Goal: Contribute content: Contribute content

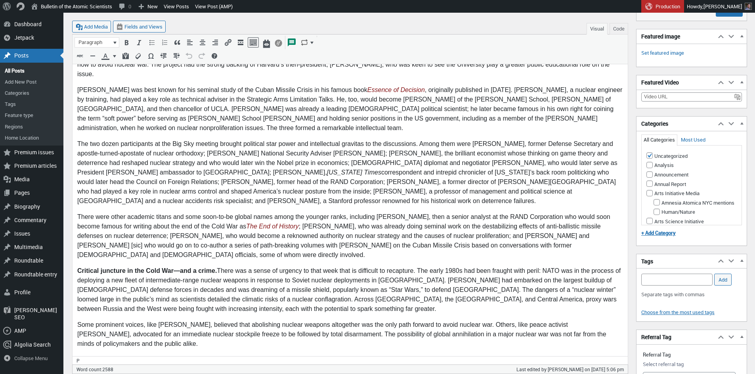
scroll to position [227, 0]
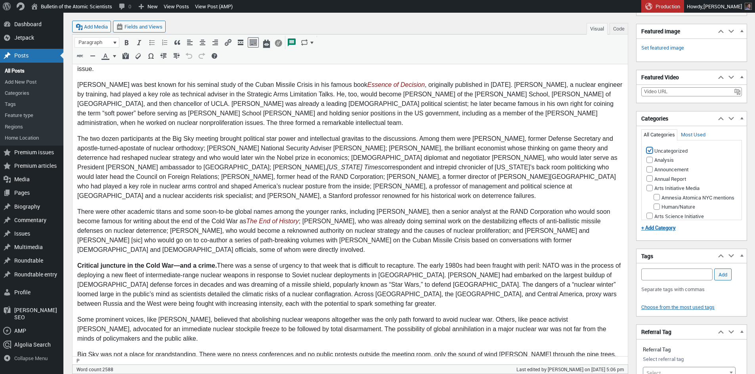
click at [374, 153] on input "Uncategorized" at bounding box center [649, 150] width 6 height 6
checkbox input "false"
click at [374, 111] on input "Nuclear Weapons" at bounding box center [656, 108] width 6 height 6
checkbox input "true"
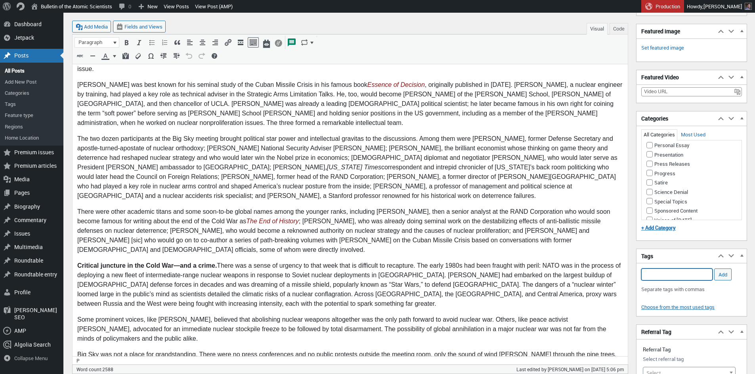
click at [374, 280] on input "Add Tag" at bounding box center [676, 274] width 71 height 12
click at [374, 315] on li "Cold War history" at bounding box center [676, 314] width 71 height 11
type input "Cold War history,"
click at [374, 280] on input "Add" at bounding box center [722, 274] width 17 height 12
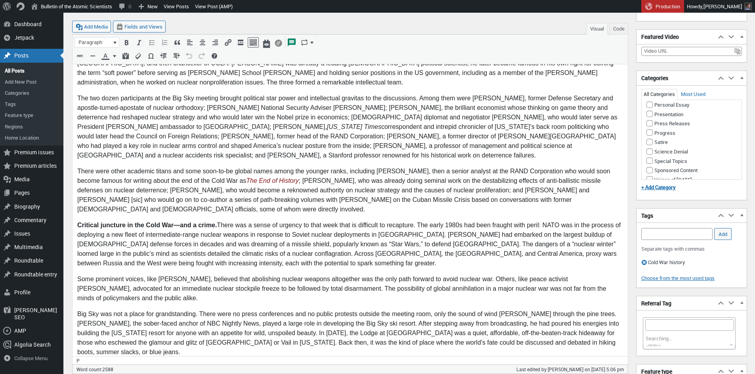
click at [374, 349] on span "Select" at bounding box center [689, 343] width 92 height 11
type input "cold war his"
select select "10985"
click at [374, 240] on input "Add Tag" at bounding box center [676, 234] width 71 height 12
type input "n"
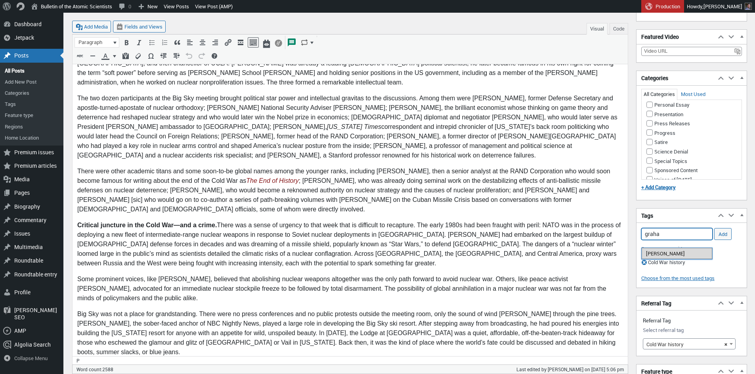
click at [374, 253] on li "[PERSON_NAME]" at bounding box center [676, 253] width 71 height 11
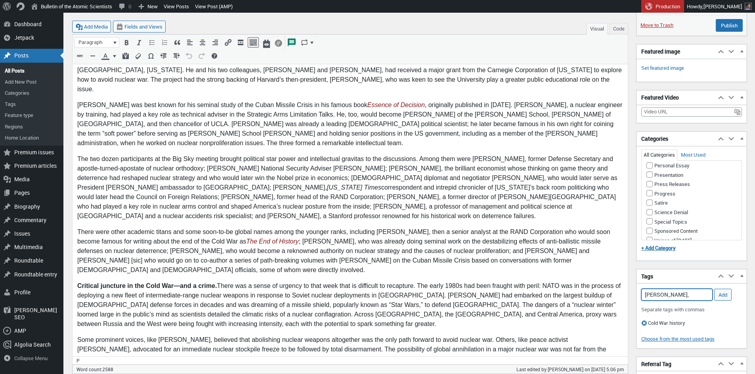
scroll to position [212, 0]
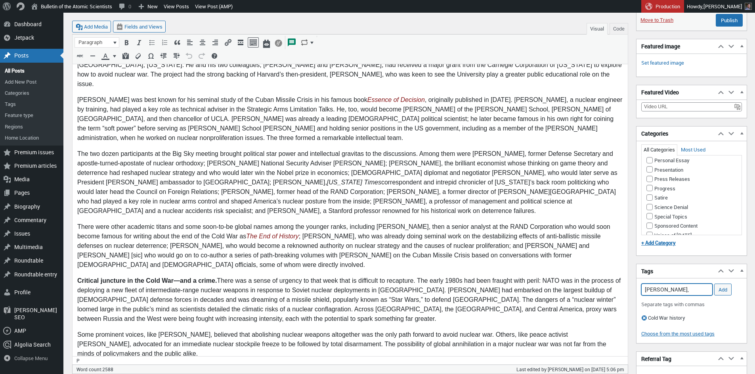
type input "[PERSON_NAME],"
drag, startPoint x: 475, startPoint y: 134, endPoint x: 527, endPoint y: 135, distance: 52.3
click at [374, 149] on p "The two dozen participants at the Big Sky meeting brought political star power …" at bounding box center [349, 182] width 545 height 67
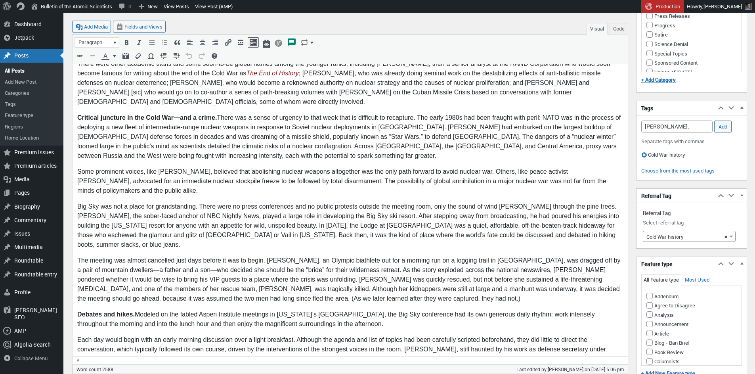
scroll to position [385, 0]
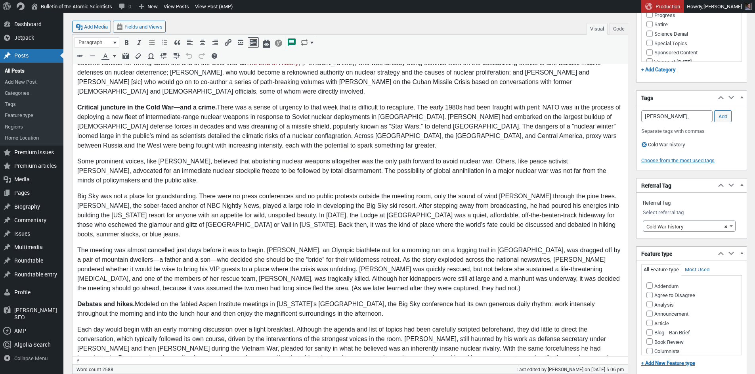
click at [374, 204] on body "In late [DATE], as the world’s nuclear superpowers stared each other down, some…" at bounding box center [349, 360] width 545 height 1157
click at [374, 245] on p "The meeting was almost cancelled just days before it was to begin. [PERSON_NAME…" at bounding box center [349, 269] width 545 height 48
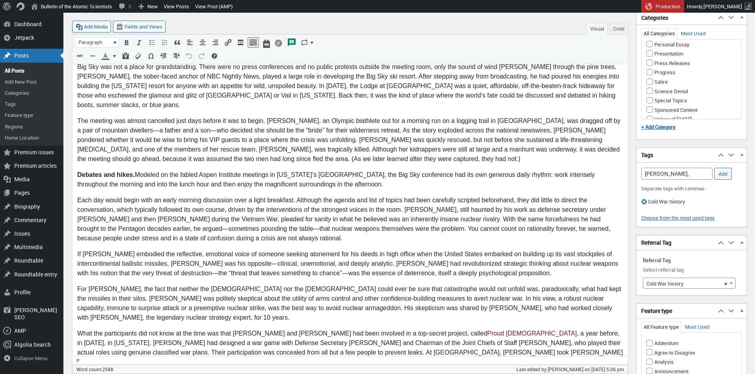
scroll to position [393, 0]
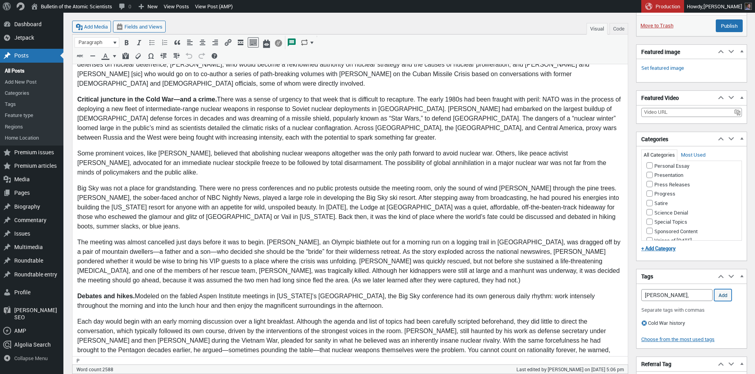
click at [374, 299] on input "Add" at bounding box center [722, 295] width 17 height 12
click at [374, 300] on input "Add Tag" at bounding box center [676, 295] width 71 height 12
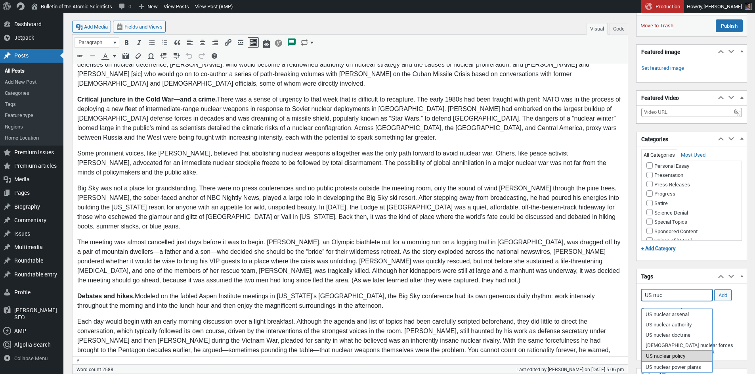
click at [374, 352] on li "US nuclear policy" at bounding box center [676, 355] width 71 height 11
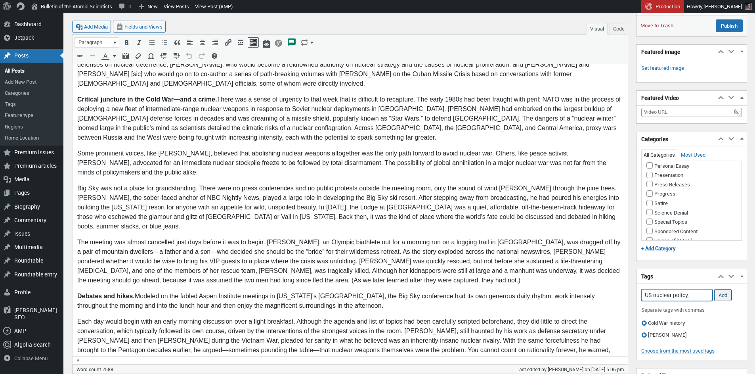
type input "US nuclear policy,"
click at [374, 298] on input "Add" at bounding box center [722, 295] width 17 height 12
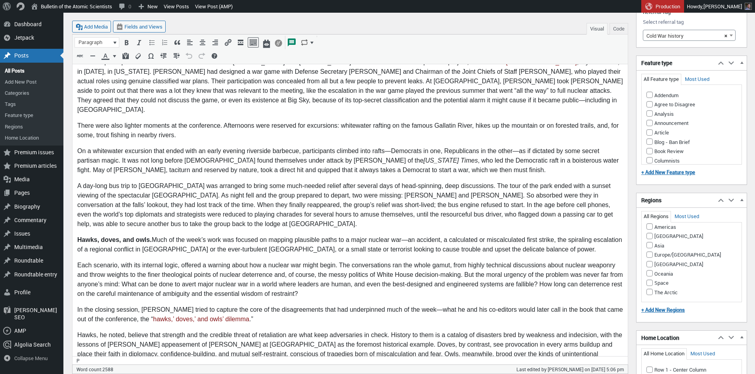
scroll to position [528, 0]
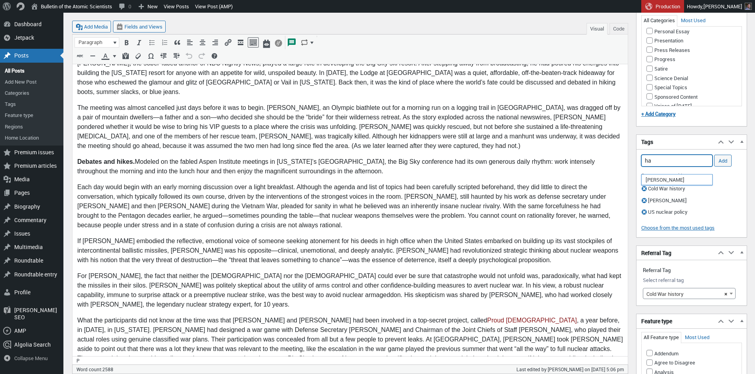
type input "h"
type input "d"
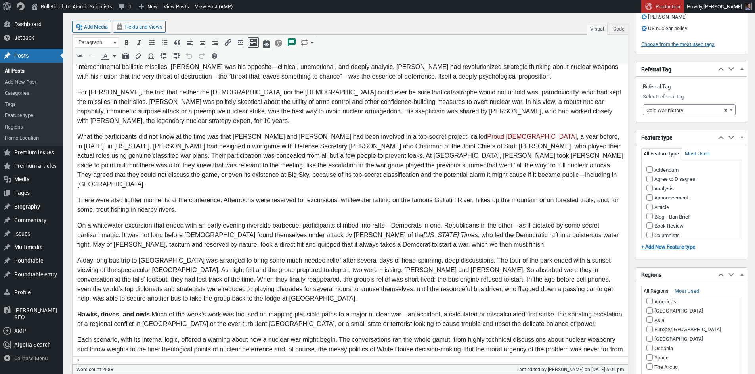
scroll to position [588, 0]
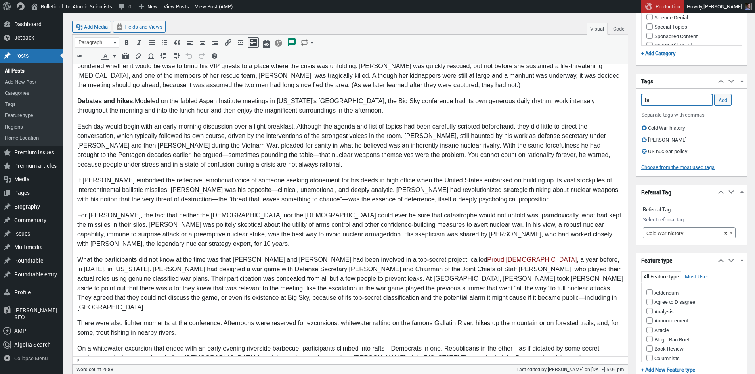
type input "b"
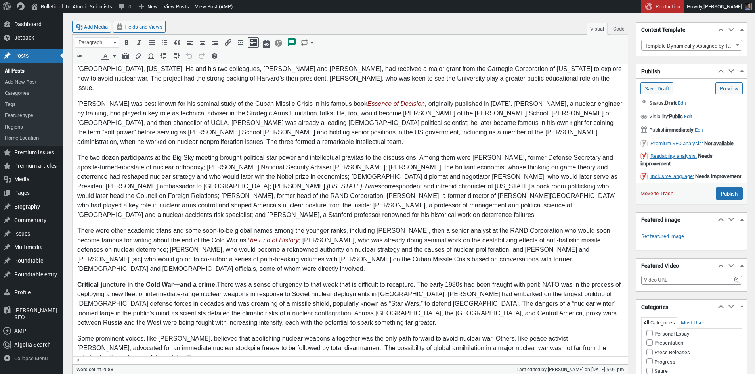
scroll to position [193, 0]
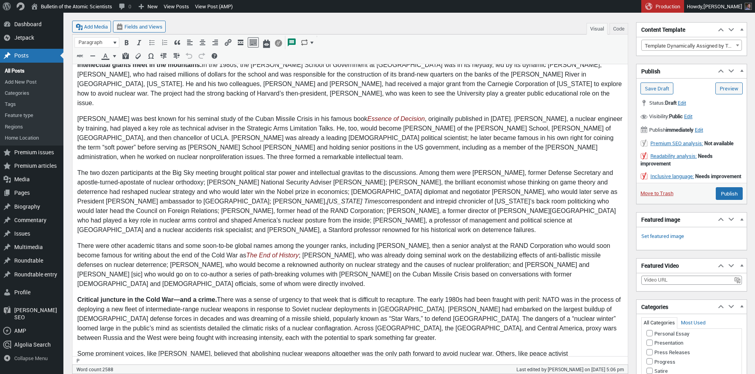
click at [225, 114] on p "[PERSON_NAME] was best known for his seminal study of the Cuban Missile Crisis …" at bounding box center [349, 138] width 545 height 48
drag, startPoint x: 139, startPoint y: 84, endPoint x: 171, endPoint y: 85, distance: 31.7
click at [171, 85] on p "Intellectual giants meet in the mountains. In the 1980s, the [PERSON_NAME] Scho…" at bounding box center [349, 84] width 545 height 48
drag, startPoint x: 159, startPoint y: 85, endPoint x: 149, endPoint y: 85, distance: 9.9
click at [159, 85] on p "Intellectual giants meet in the mountains. In the 1980s, the [PERSON_NAME] Scho…" at bounding box center [349, 84] width 545 height 48
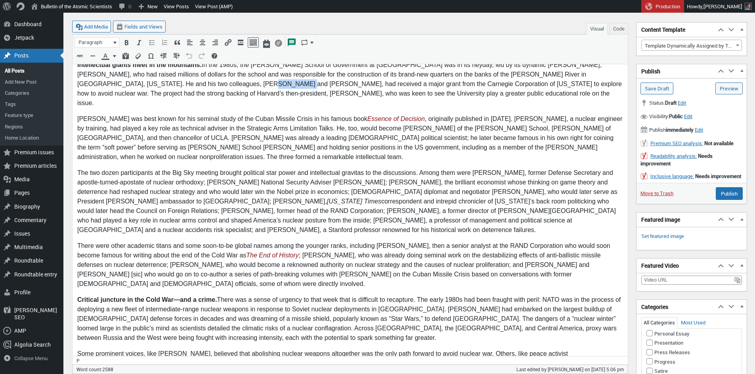
drag, startPoint x: 139, startPoint y: 84, endPoint x: 171, endPoint y: 85, distance: 31.3
click at [171, 85] on p "Intellectual giants meet in the mountains. In the 1980s, the [PERSON_NAME] Scho…" at bounding box center [349, 84] width 545 height 48
copy p "[PERSON_NAME]"
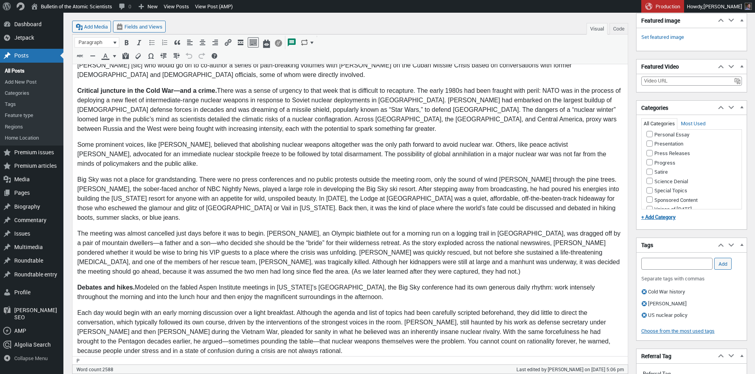
scroll to position [407, 0]
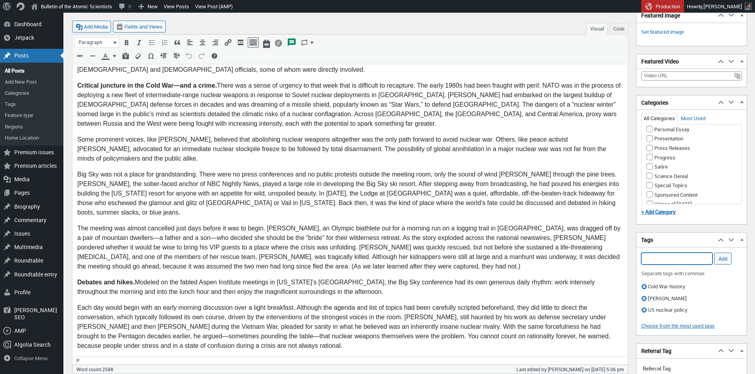
click at [374, 264] on input "Add Tag" at bounding box center [676, 258] width 71 height 12
type input "[PERSON_NAME]"
drag, startPoint x: 682, startPoint y: 263, endPoint x: 624, endPoint y: 263, distance: 58.2
click at [374, 263] on input "[PERSON_NAME]" at bounding box center [676, 258] width 71 height 12
click at [374, 235] on body "In late [DATE], as the world’s nuclear superpowers stared each other down, some…" at bounding box center [349, 338] width 545 height 1157
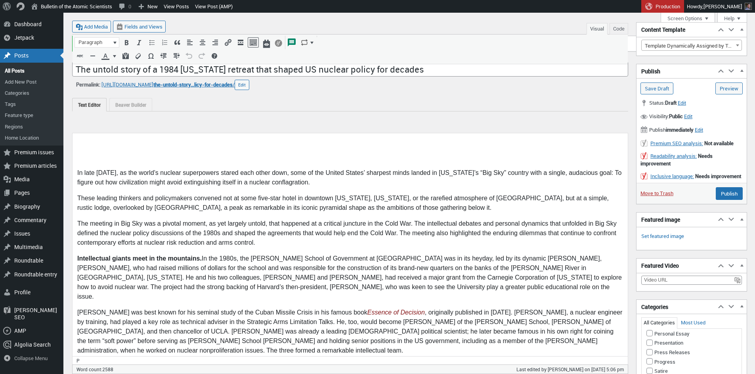
scroll to position [15, 0]
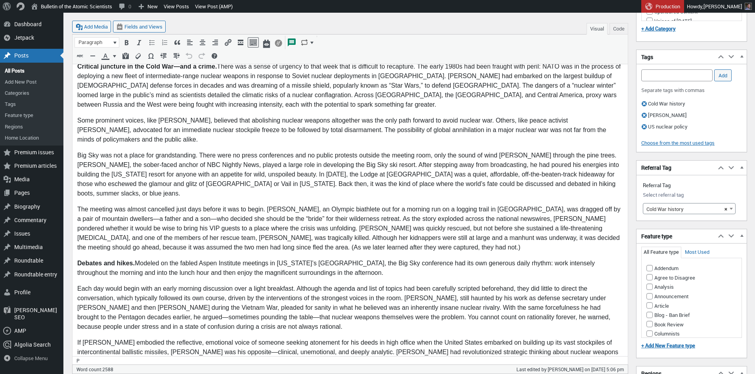
scroll to position [605, 0]
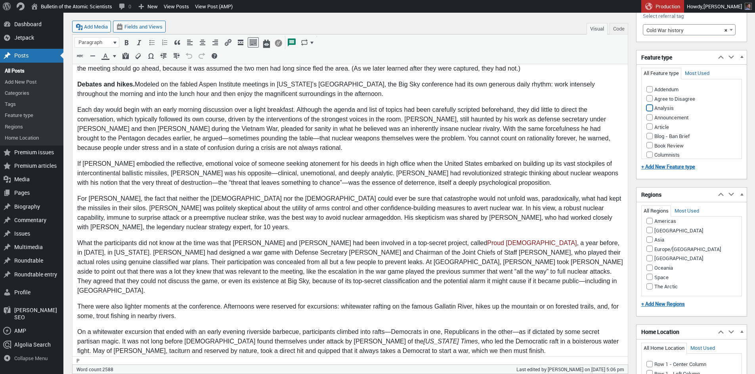
click at [374, 111] on input "Analysis" at bounding box center [649, 108] width 6 height 6
checkbox input "true"
click at [374, 224] on input "Americas" at bounding box center [649, 220] width 6 height 6
checkbox input "true"
click at [374, 252] on input "Europe/[GEOGRAPHIC_DATA]" at bounding box center [649, 248] width 6 height 6
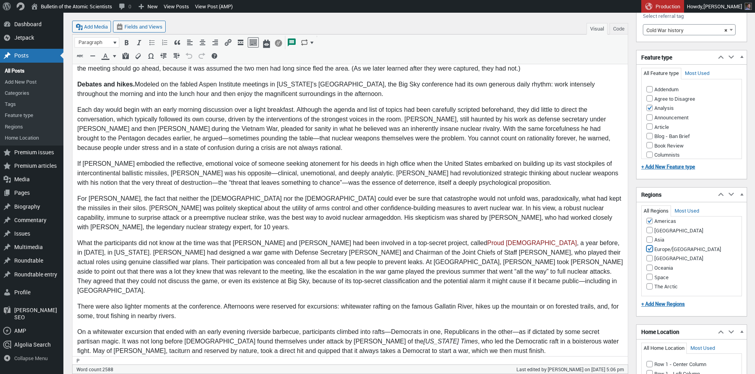
checkbox input "true"
click at [298, 253] on body "In late [DATE], as the world’s nuclear superpowers stared each other down, some…" at bounding box center [349, 141] width 545 height 1157
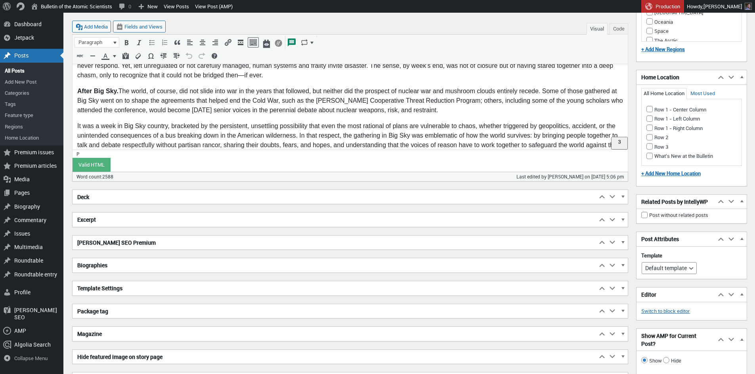
scroll to position [1123, 0]
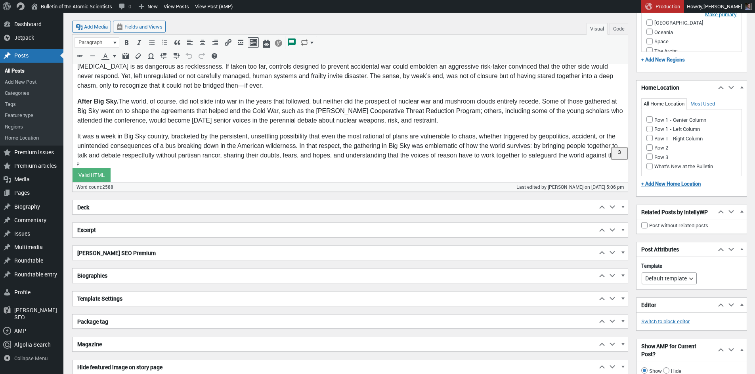
click at [106, 278] on h2 "Biographies" at bounding box center [334, 275] width 524 height 14
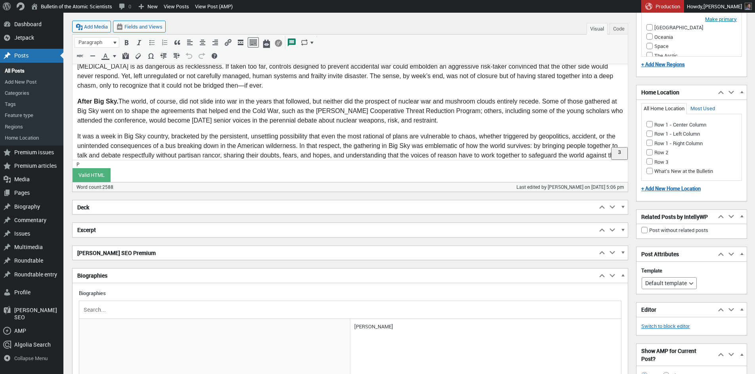
click at [95, 229] on h2 "Excerpt" at bounding box center [334, 230] width 524 height 14
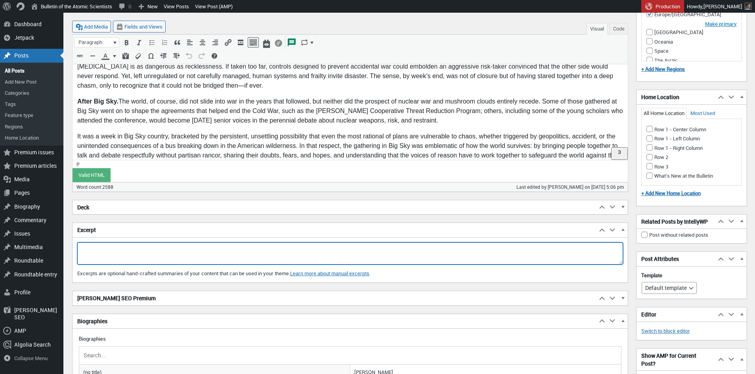
click at [140, 252] on textarea "Excerpt" at bounding box center [349, 253] width 545 height 22
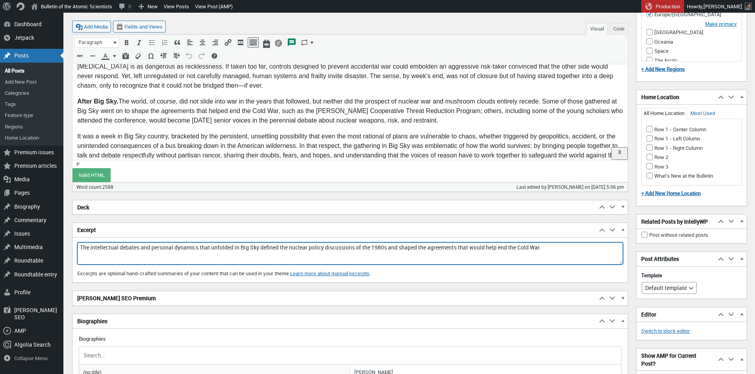
click at [264, 247] on textarea "The intellectual debates and personal dynamics that unfolded in Big Sky defined…" at bounding box center [349, 253] width 545 height 22
click at [292, 246] on textarea "The intellectual debates and personal dynamics that unfolded in [GEOGRAPHIC_DAT…" at bounding box center [349, 253] width 545 height 22
click at [374, 248] on textarea "The intellectual debates and personal dynamics that unfolded in [GEOGRAPHIC_DAT…" at bounding box center [349, 253] width 545 height 22
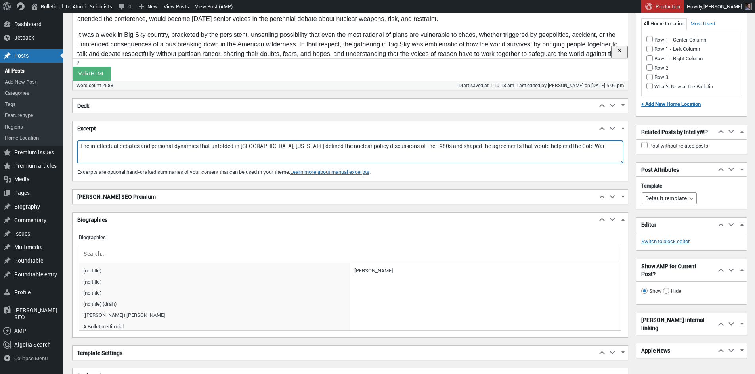
click at [186, 199] on h2 "[PERSON_NAME] SEO Premium" at bounding box center [334, 196] width 524 height 14
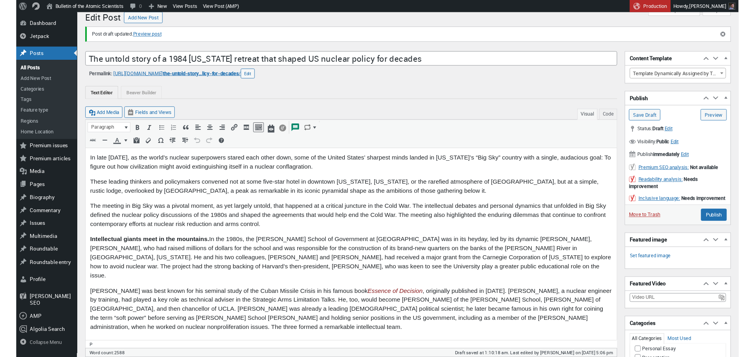
scroll to position [0, 0]
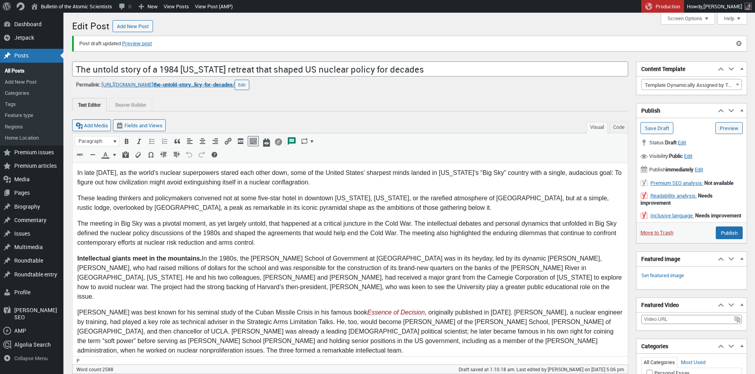
type textarea "The intellectual debates and personal dynamics that unfolded in [GEOGRAPHIC_DAT…"
click at [242, 178] on p "In late [DATE], as the world’s nuclear superpowers stared each other down, some…" at bounding box center [349, 177] width 545 height 19
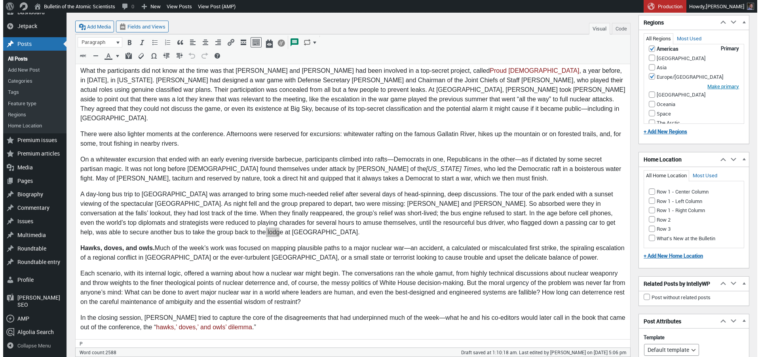
scroll to position [13, 0]
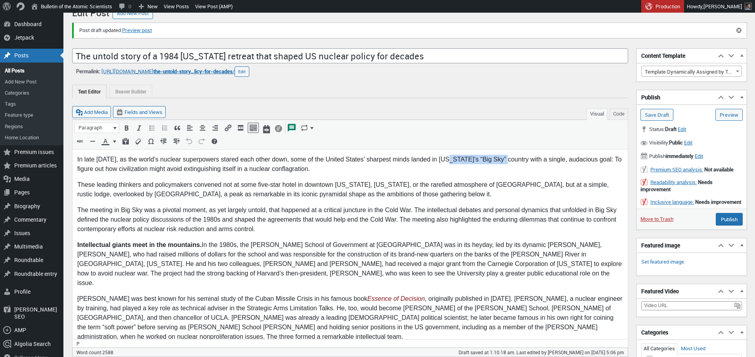
drag, startPoint x: 444, startPoint y: 160, endPoint x: 501, endPoint y: 157, distance: 57.1
click at [374, 157] on p "In late [DATE], as the world’s nuclear superpowers stared each other down, some…" at bounding box center [349, 163] width 545 height 19
copy p "[US_STATE]’s “Big Sky”"
click at [374, 266] on link "Set featured image" at bounding box center [662, 262] width 43 height 8
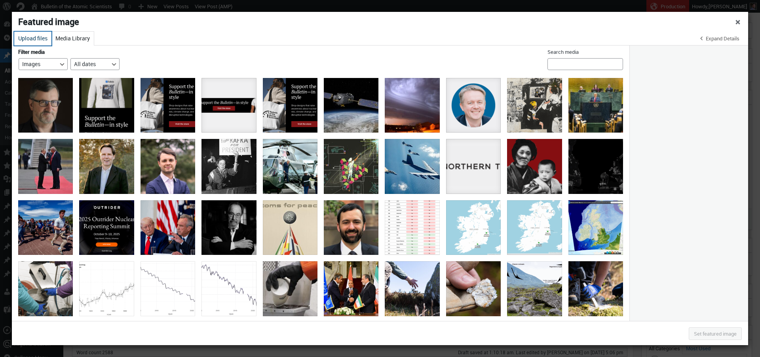
click at [32, 36] on button "Upload files" at bounding box center [32, 39] width 37 height 14
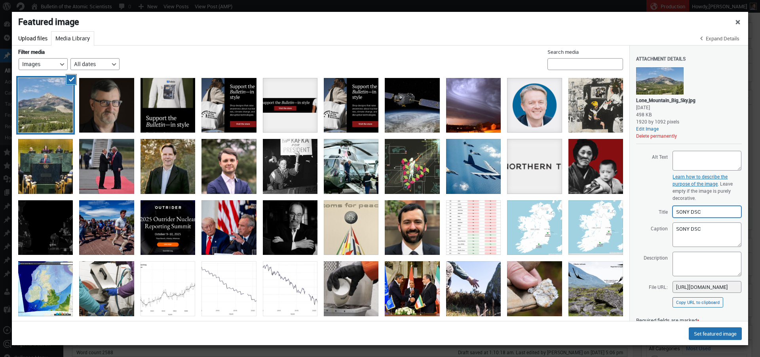
drag, startPoint x: 704, startPoint y: 211, endPoint x: 658, endPoint y: 210, distance: 46.7
click at [374, 210] on input "SONY DSC" at bounding box center [707, 212] width 69 height 12
click at [374, 227] on textarea "SONY DSC" at bounding box center [707, 235] width 69 height 25
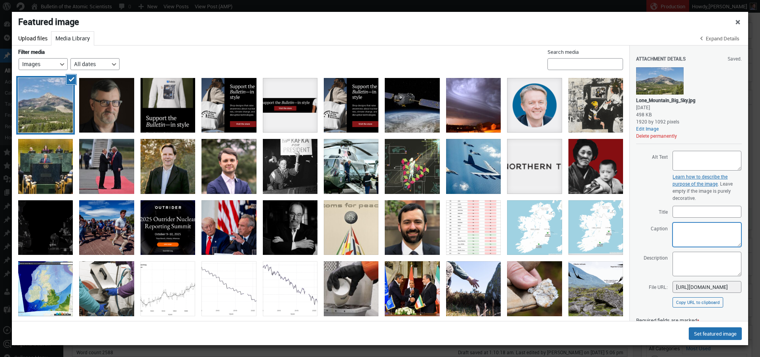
click at [374, 235] on textarea "SONY DSC" at bounding box center [707, 235] width 69 height 25
drag, startPoint x: 733, startPoint y: 246, endPoint x: 742, endPoint y: 283, distance: 37.9
click at [374, 284] on textarea "SONY DSC" at bounding box center [707, 254] width 69 height 62
paste textarea "Lone Mountain seen from [GEOGRAPHIC_DATA], [US_STATE]"
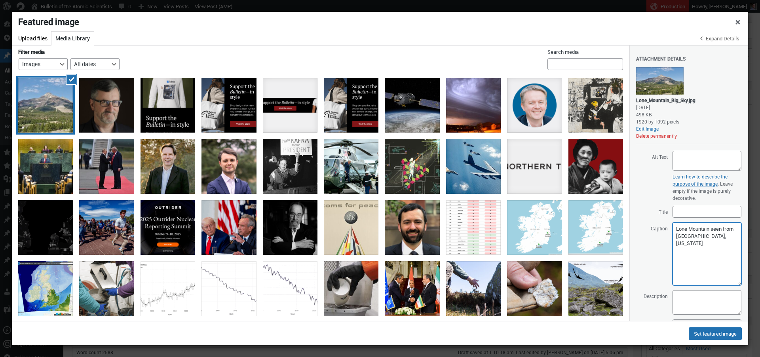
click at [374, 227] on textarea "SONY DSC" at bounding box center [707, 254] width 69 height 63
type textarea "Lone Mountain seen from [GEOGRAPHIC_DATA], [US_STATE]"
click at [374, 129] on link "Edit Image" at bounding box center [666, 128] width 59 height 7
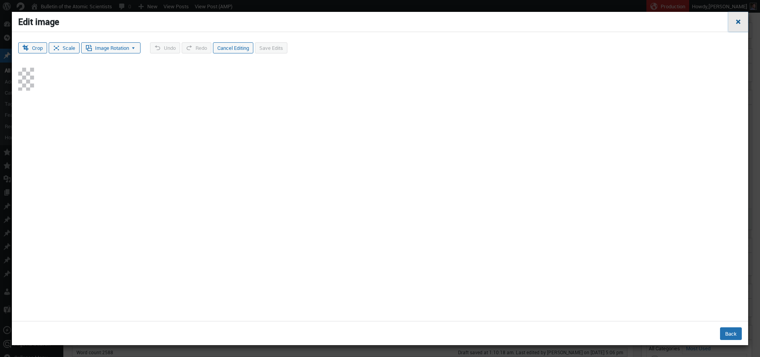
click at [374, 23] on span "Close dialog" at bounding box center [739, 21] width 8 height 6
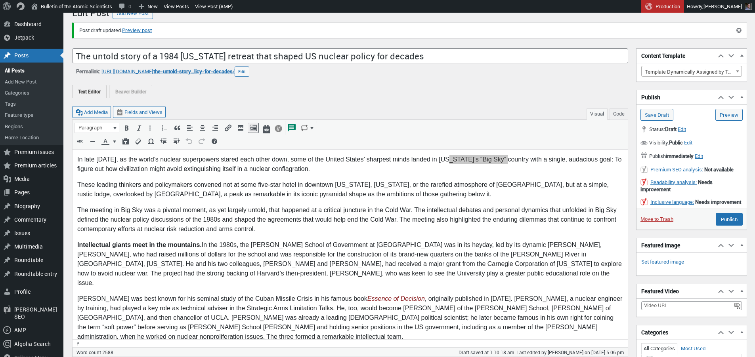
click at [374, 266] on p "Set featured image" at bounding box center [691, 262] width 101 height 8
click at [374, 266] on link "Set featured image" at bounding box center [662, 262] width 43 height 8
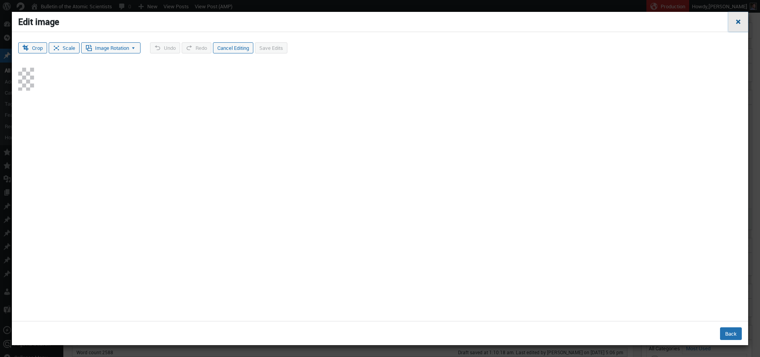
click at [374, 21] on span "Close dialog" at bounding box center [739, 21] width 8 height 6
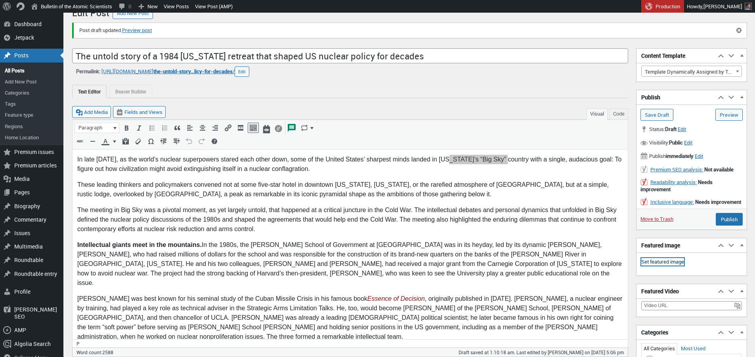
click at [374, 266] on link "Set featured image" at bounding box center [662, 262] width 43 height 8
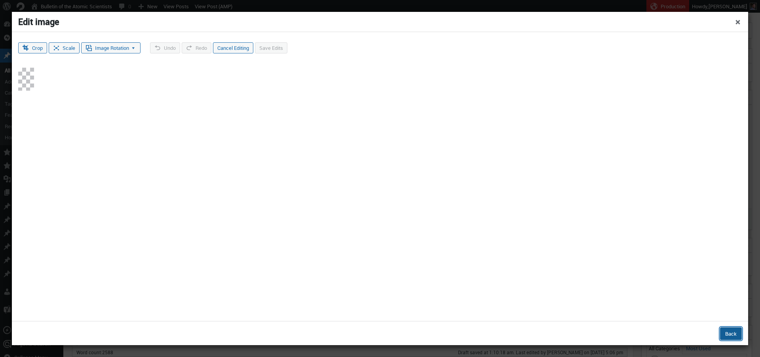
click at [374, 329] on button "Back" at bounding box center [731, 334] width 22 height 13
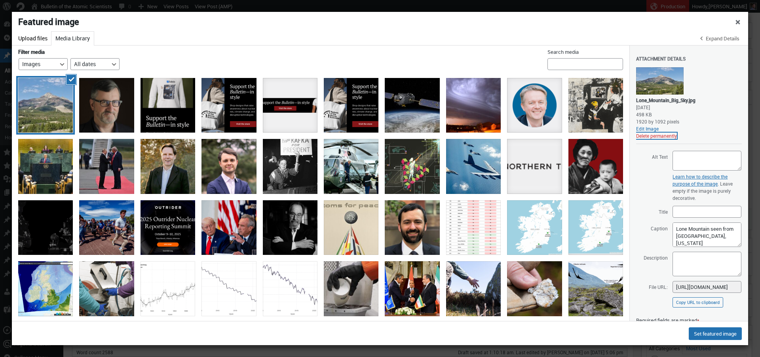
click at [374, 135] on button "Delete permanently" at bounding box center [657, 136] width 41 height 6
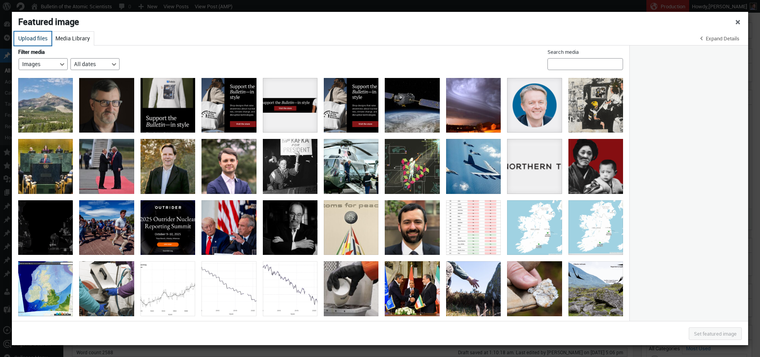
click at [30, 38] on button "Upload files" at bounding box center [32, 39] width 37 height 14
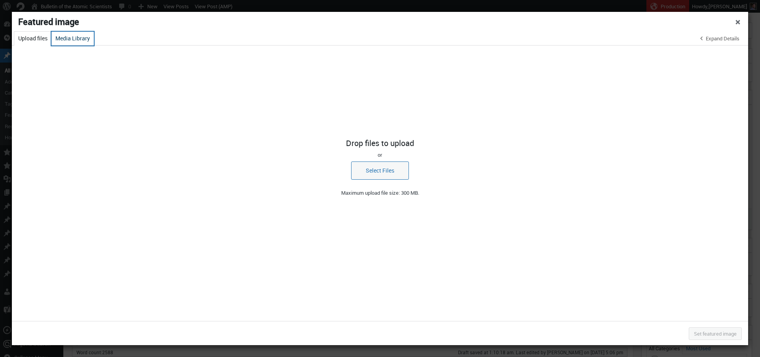
click at [64, 39] on button "Media Library" at bounding box center [72, 39] width 42 height 14
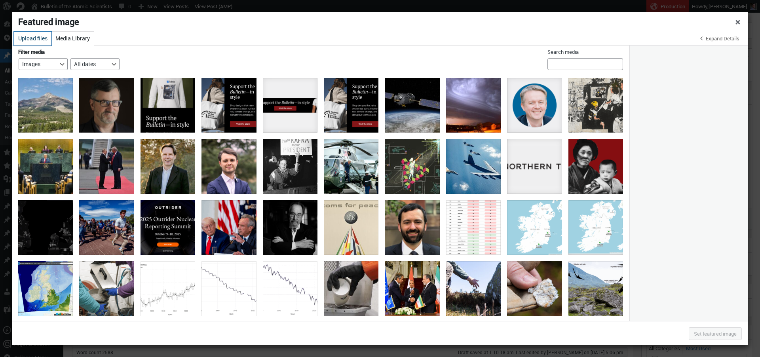
click at [39, 38] on button "Upload files" at bounding box center [32, 39] width 37 height 14
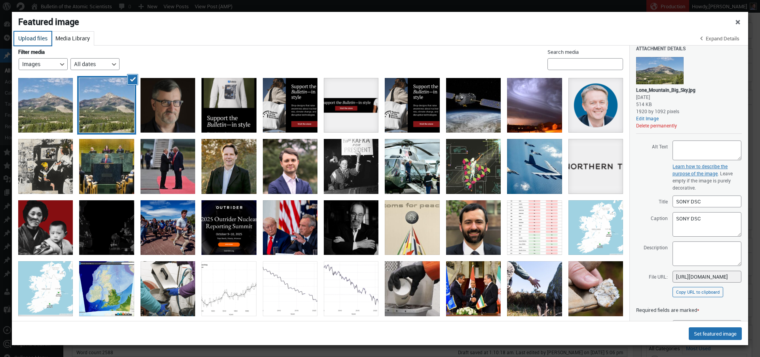
scroll to position [15, 0]
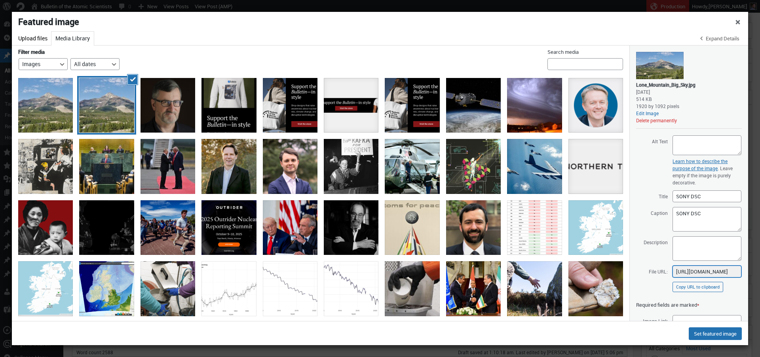
click at [374, 271] on input "[URL][DOMAIN_NAME]" at bounding box center [707, 272] width 69 height 12
drag, startPoint x: 706, startPoint y: 196, endPoint x: 650, endPoint y: 197, distance: 56.6
click at [374, 197] on input "SONY DSC" at bounding box center [707, 197] width 69 height 12
drag, startPoint x: 707, startPoint y: 217, endPoint x: 646, endPoint y: 216, distance: 60.6
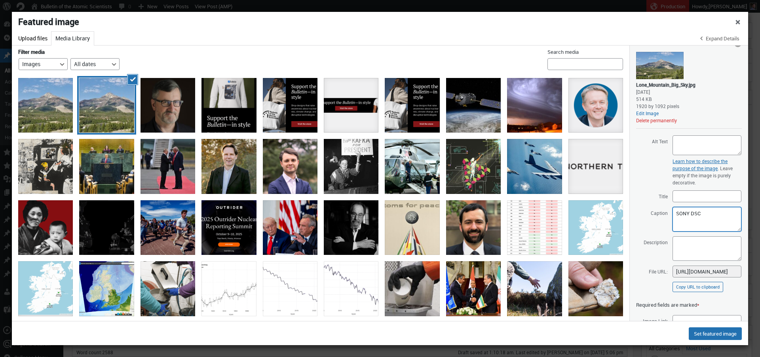
click at [374, 216] on textarea "SONY DSC" at bounding box center [707, 219] width 69 height 25
paste textarea "Lone Mountain seen from [GEOGRAPHIC_DATA], [US_STATE]"
paste textarea "[PERSON_NAME]"
click at [374, 229] on textarea "SONY DSC" at bounding box center [707, 219] width 69 height 25
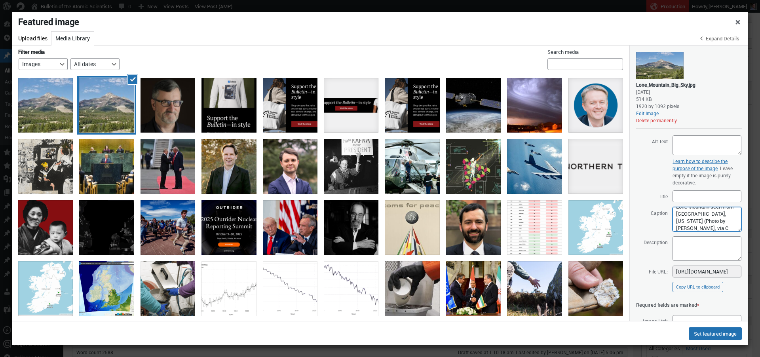
scroll to position [14, 0]
click at [374, 228] on textarea "SONY DSC" at bounding box center [707, 219] width 69 height 25
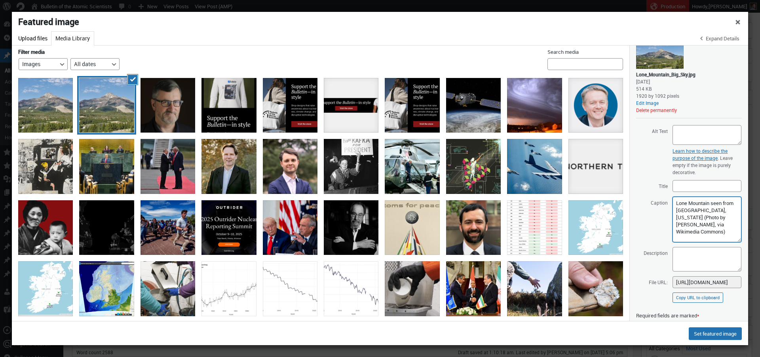
scroll to position [2, 0]
drag, startPoint x: 734, startPoint y: 220, endPoint x: 720, endPoint y: 208, distance: 18.0
click at [374, 241] on textarea "SONY DSC" at bounding box center [707, 220] width 69 height 46
type textarea "Lone Mountain seen from [GEOGRAPHIC_DATA], [US_STATE] (Photo by [PERSON_NAME], …"
click at [374, 139] on textarea "Alt Text" at bounding box center [707, 135] width 69 height 20
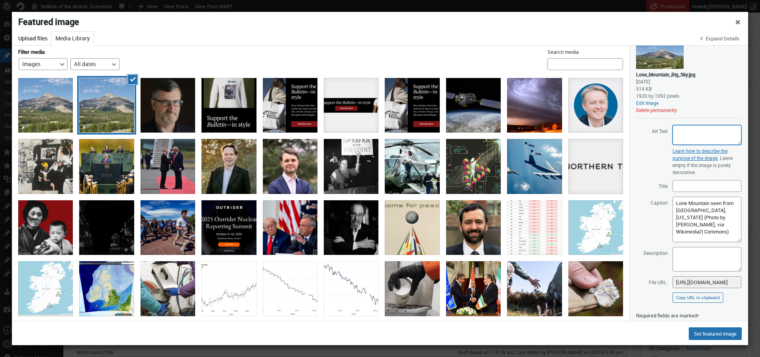
paste textarea "Black and white photo of a forested mountain landscape with scattered buildings…"
type textarea "Black and white photo of a forested mountain landscape with scattered buildings…"
click at [374, 230] on textarea "SONY DSC" at bounding box center [707, 220] width 69 height 46
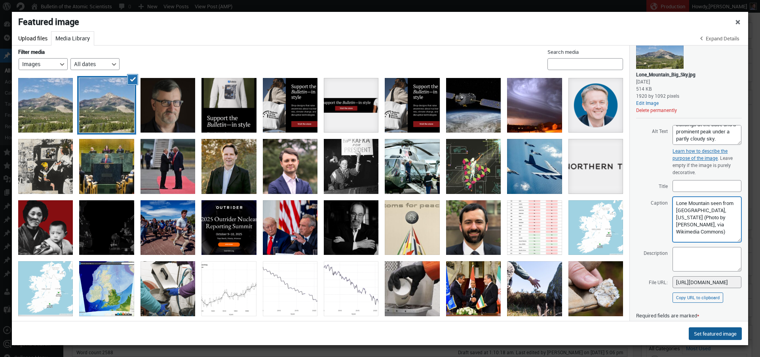
type textarea "Lone Mountain seen from [GEOGRAPHIC_DATA], [US_STATE] (Photo by [PERSON_NAME], …"
click at [374, 335] on button "Set featured image" at bounding box center [715, 334] width 53 height 13
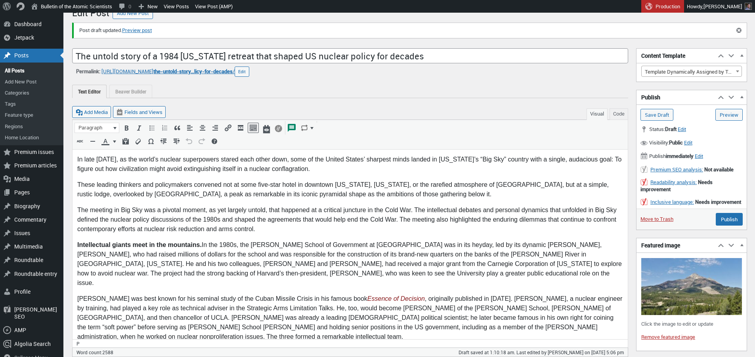
click at [374, 172] on p "In late [DATE], as the world’s nuclear superpowers stared each other down, some…" at bounding box center [349, 163] width 545 height 19
click at [374, 299] on img at bounding box center [691, 286] width 101 height 57
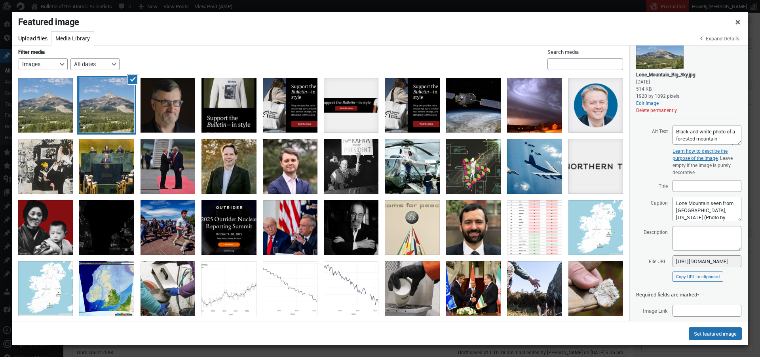
scroll to position [0, 135]
click at [374, 145] on textarea "Black and white photo of a forested mountain landscape with scattered buildings…" at bounding box center [707, 135] width 69 height 20
click at [374, 221] on textarea "Lone Mountain seen from [GEOGRAPHIC_DATA], [US_STATE] (Photo by [PERSON_NAME], …" at bounding box center [707, 209] width 69 height 25
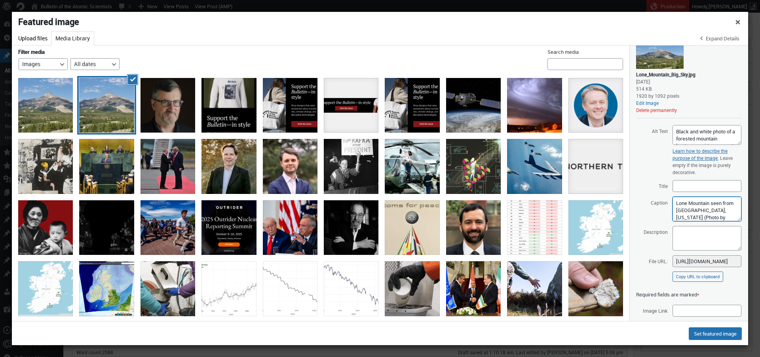
click at [374, 221] on textarea "Lone Mountain seen from [GEOGRAPHIC_DATA], [US_STATE] (Photo by [PERSON_NAME], …" at bounding box center [707, 209] width 69 height 25
click at [374, 113] on button "Delete permanently" at bounding box center [657, 110] width 41 height 6
click at [40, 39] on button "Upload files" at bounding box center [32, 39] width 37 height 14
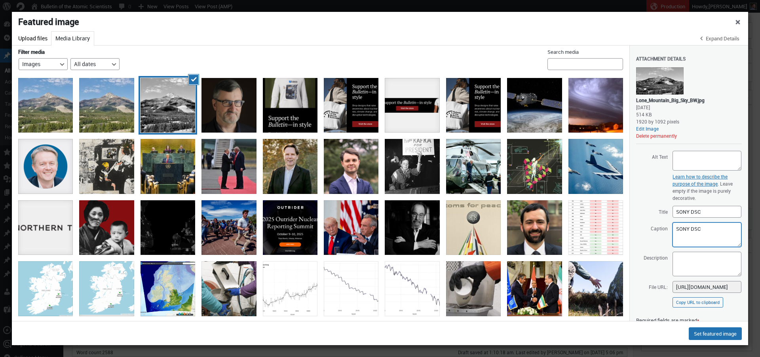
click at [374, 230] on textarea "SONY DSC" at bounding box center [707, 235] width 69 height 25
paste textarea "Lone Mountain seen from [GEOGRAPHIC_DATA], [US_STATE] (Photo by [PERSON_NAME], …"
type textarea "Lone Mountain seen from [GEOGRAPHIC_DATA], [US_STATE] (Photo by [PERSON_NAME], …"
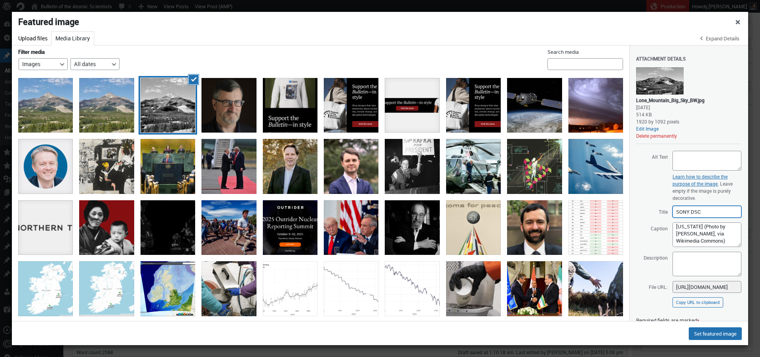
click at [374, 214] on input "SONY DSC" at bounding box center [707, 212] width 69 height 12
click at [374, 160] on textarea "Alt Text" at bounding box center [707, 161] width 69 height 20
paste textarea "Black and white photo of a forested mountain landscape with scattered buildings…"
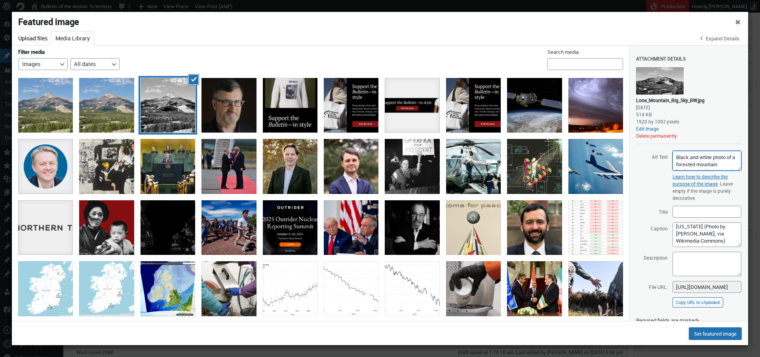
scroll to position [40, 0]
type textarea "Black and white photo of a forested mountain landscape with scattered buildings…"
click at [374, 243] on textarea "SONY DSC" at bounding box center [707, 235] width 69 height 25
click at [374, 232] on textarea "SONY DSC" at bounding box center [707, 235] width 69 height 25
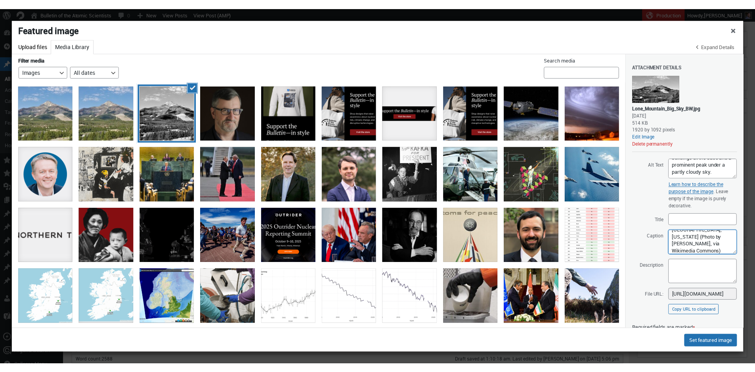
scroll to position [21, 0]
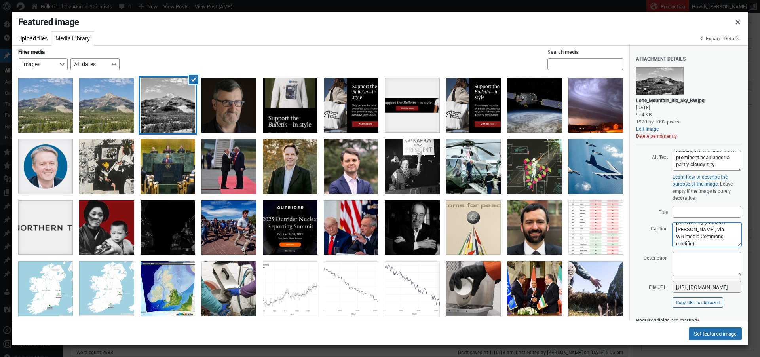
type textarea "Lone Mountain seen from [GEOGRAPHIC_DATA], [US_STATE] (Photo by [PERSON_NAME], …"
click at [374, 334] on button "Set featured image" at bounding box center [715, 334] width 53 height 13
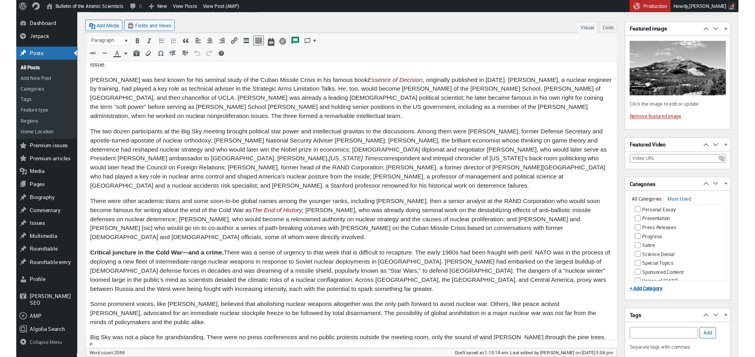
scroll to position [35, 0]
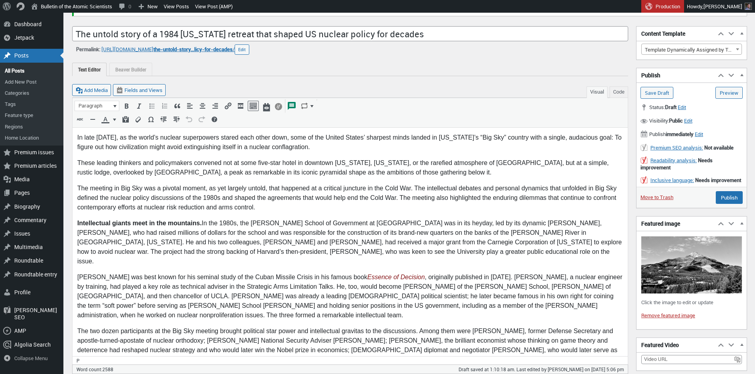
click at [227, 148] on p "In late [DATE], as the world’s nuclear superpowers stared each other down, some…" at bounding box center [349, 141] width 545 height 19
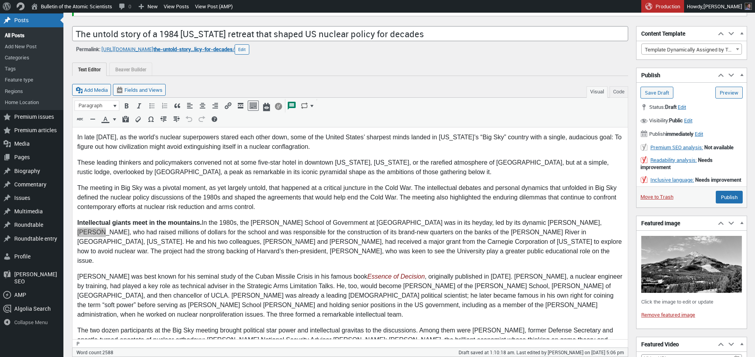
scroll to position [91, 0]
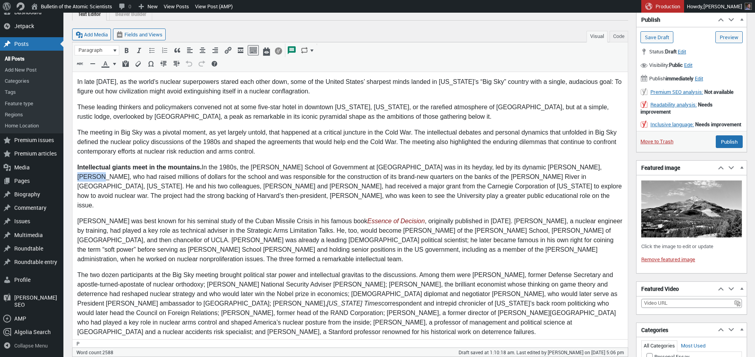
click at [374, 198] on p "Intellectual giants meet in the mountains. In the 1980s, the [PERSON_NAME] Scho…" at bounding box center [349, 186] width 545 height 48
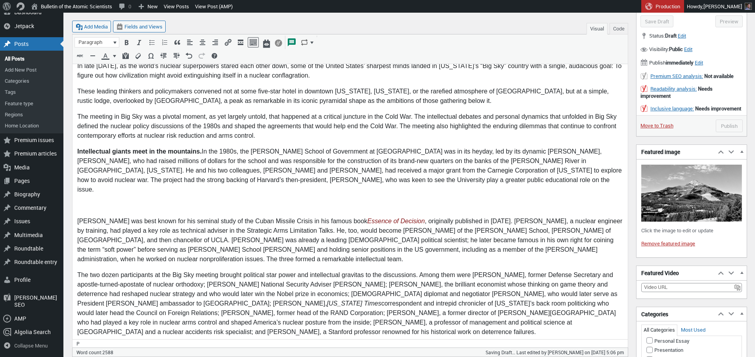
drag, startPoint x: 549, startPoint y: 155, endPoint x: 536, endPoint y: 152, distance: 14.3
click at [374, 155] on p "Intellectual giants meet in the mountains. In the 1980s, the [PERSON_NAME] Scho…" at bounding box center [349, 171] width 545 height 48
drag, startPoint x: 541, startPoint y: 151, endPoint x: 576, endPoint y: 151, distance: 34.9
click at [374, 151] on p "Intellectual giants meet in the mountains. In the 1980s, the [PERSON_NAME] Scho…" at bounding box center [349, 171] width 545 height 48
copy p "[PERSON_NAME]"
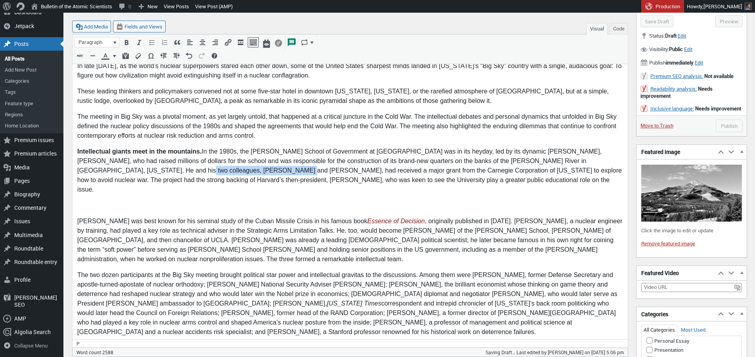
drag, startPoint x: 78, startPoint y: 170, endPoint x: 171, endPoint y: 168, distance: 92.3
click at [171, 168] on p "Intellectual giants meet in the mountains. In the 1980s, the [PERSON_NAME] Scho…" at bounding box center [349, 171] width 545 height 48
paste body "To enrich screen reader interactions, please activate Accessibility in Grammarl…"
click at [142, 200] on p "To enrich screen reader interactions, please activate Accessibility in Grammarl…" at bounding box center [349, 205] width 545 height 10
click at [97, 27] on button "Add Media" at bounding box center [91, 27] width 39 height 12
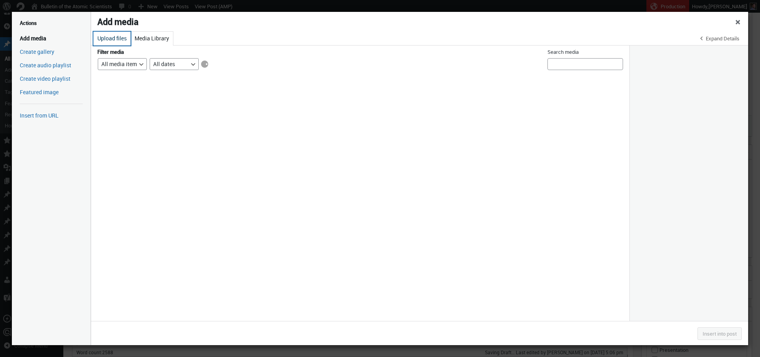
click at [114, 41] on button "Upload files" at bounding box center [111, 39] width 37 height 14
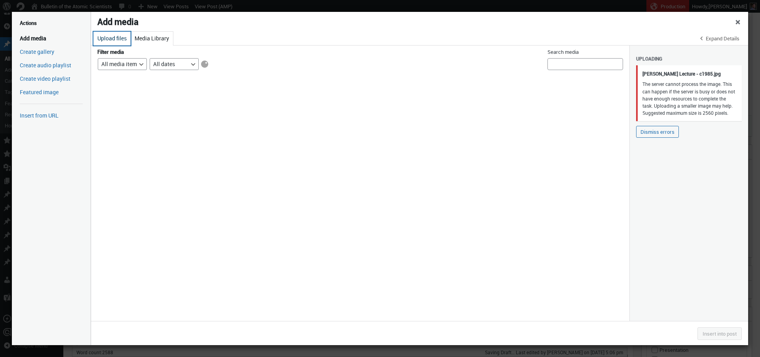
click at [114, 36] on button "Upload files" at bounding box center [111, 39] width 37 height 14
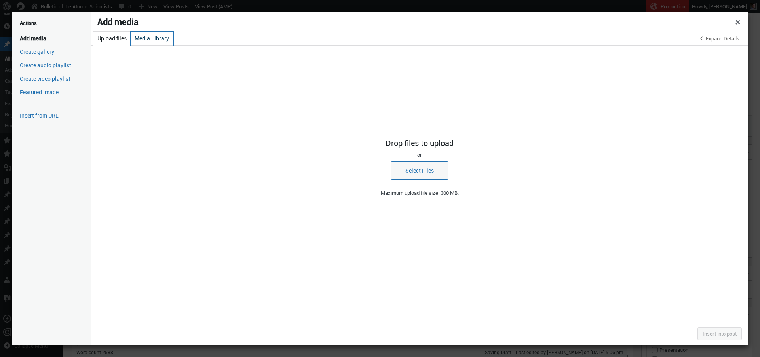
click at [152, 38] on button "Media Library" at bounding box center [152, 39] width 42 height 14
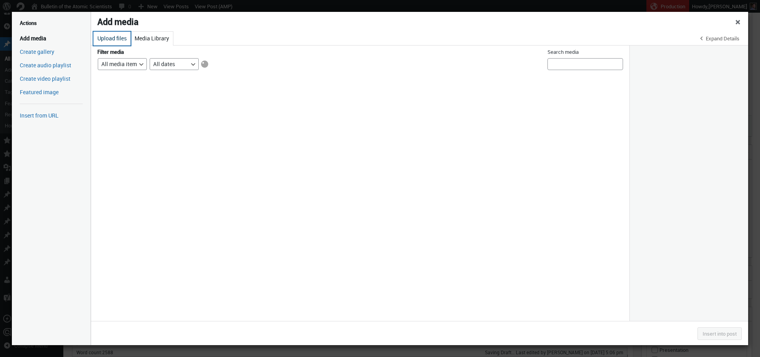
click at [120, 38] on button "Upload files" at bounding box center [111, 39] width 37 height 14
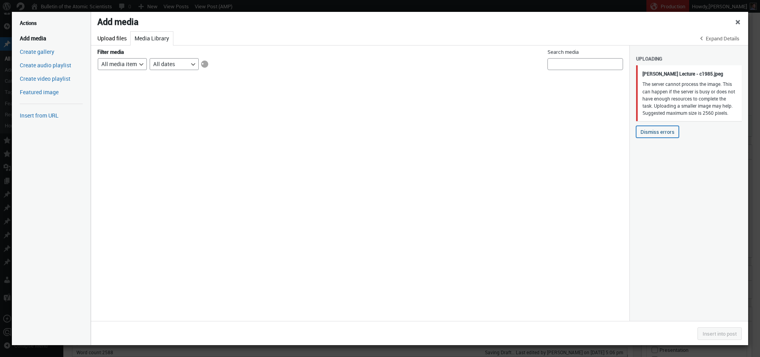
click at [374, 138] on button "Dismiss errors" at bounding box center [658, 132] width 43 height 12
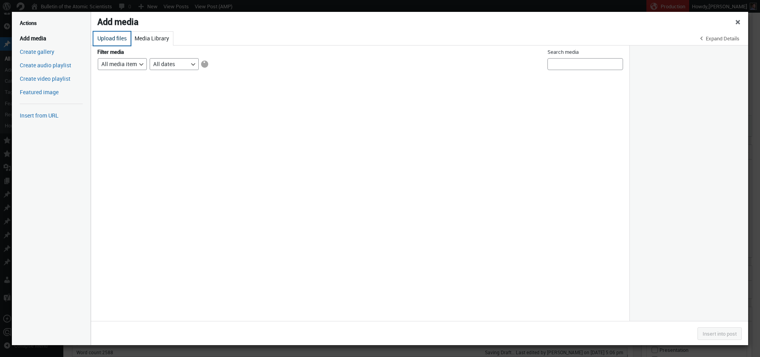
click at [112, 33] on button "Upload files" at bounding box center [111, 39] width 37 height 14
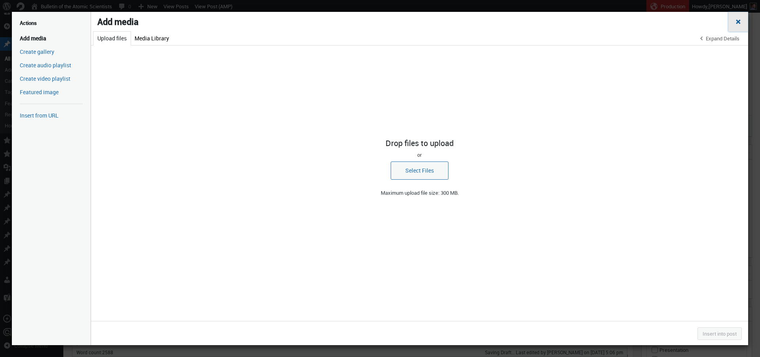
click at [374, 24] on span "Close dialog" at bounding box center [739, 21] width 8 height 6
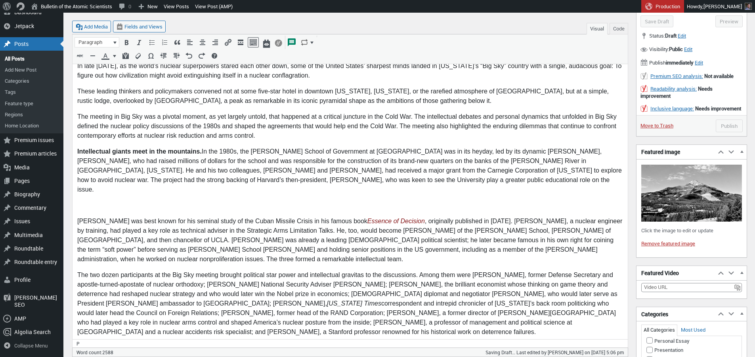
click at [117, 200] on p "To enrich screen reader interactions, please activate Accessibility in Grammarl…" at bounding box center [349, 205] width 545 height 10
click at [100, 28] on button "Add Media" at bounding box center [91, 27] width 39 height 12
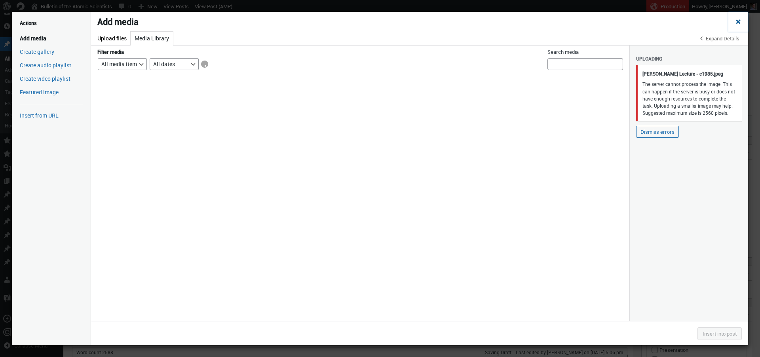
drag, startPoint x: 738, startPoint y: 23, endPoint x: 692, endPoint y: 41, distance: 48.7
click at [374, 23] on span "Close dialog" at bounding box center [739, 21] width 8 height 6
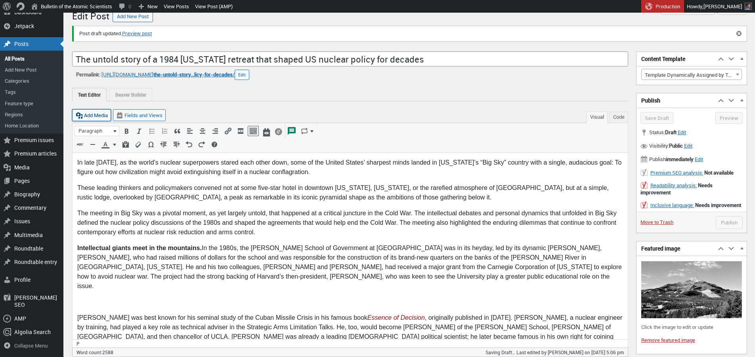
scroll to position [104, 0]
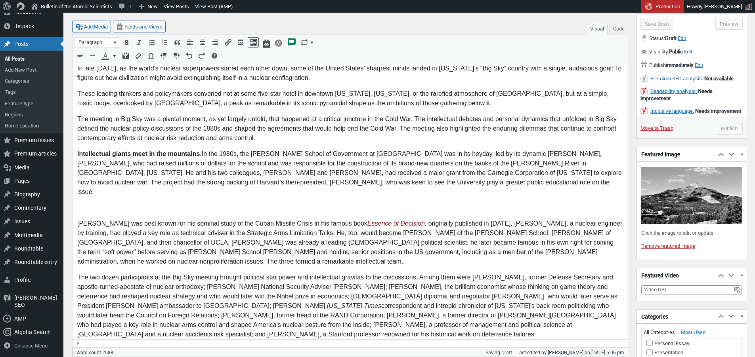
click at [151, 203] on p "To enrich screen reader interactions, please activate Accessibility in Grammarl…" at bounding box center [349, 208] width 545 height 10
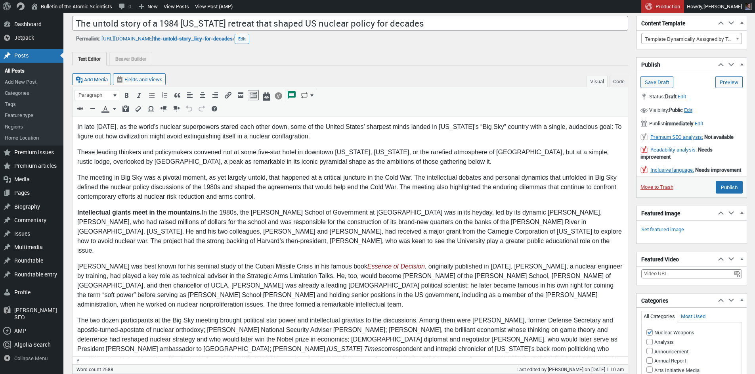
scroll to position [107, 0]
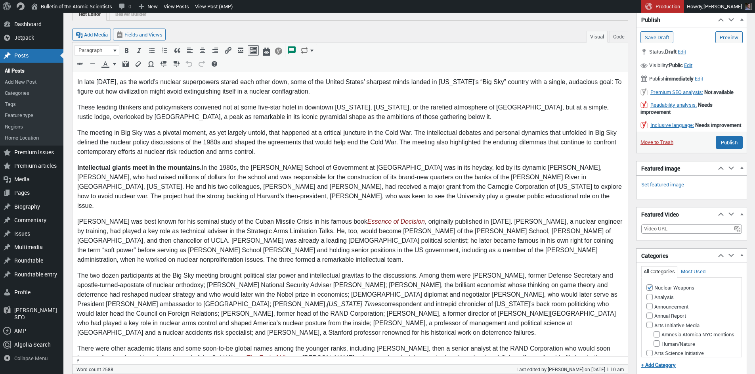
click at [78, 217] on p "[PERSON_NAME] was best known for his seminal study of the Cuban Missile Crisis …" at bounding box center [349, 241] width 545 height 48
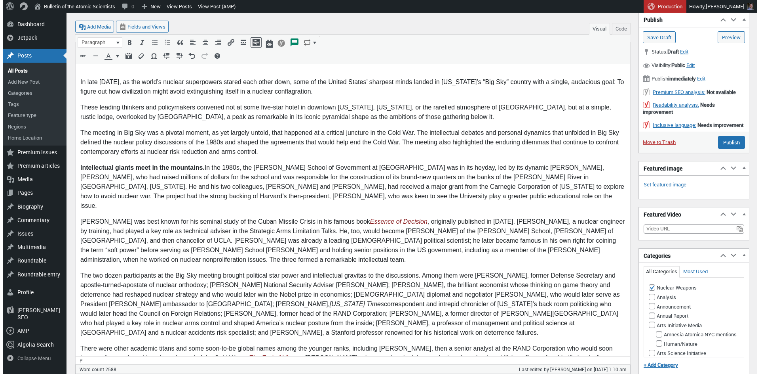
scroll to position [122, 0]
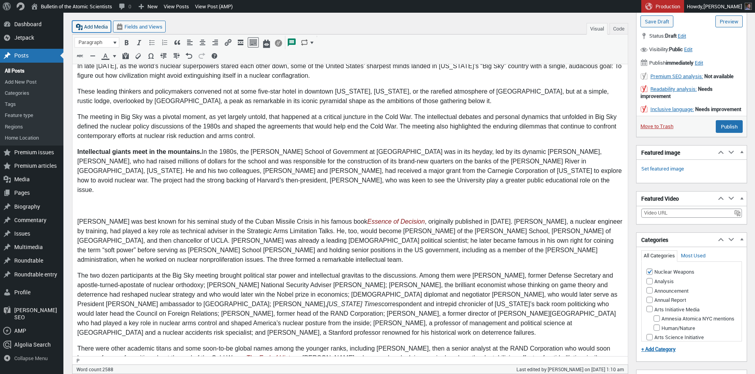
click at [92, 25] on button "Add Media" at bounding box center [91, 27] width 39 height 12
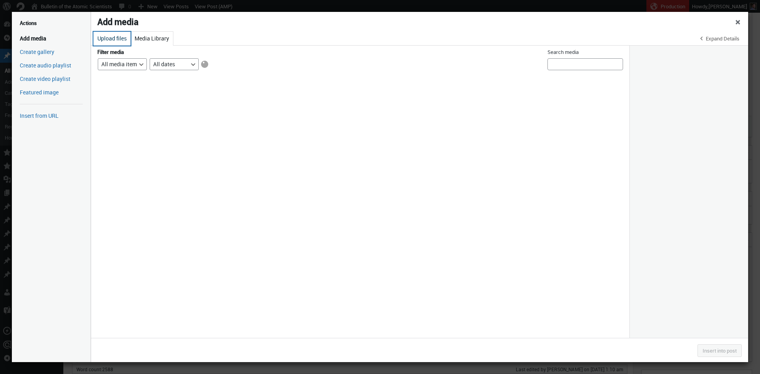
click at [120, 40] on button "Upload files" at bounding box center [111, 39] width 37 height 14
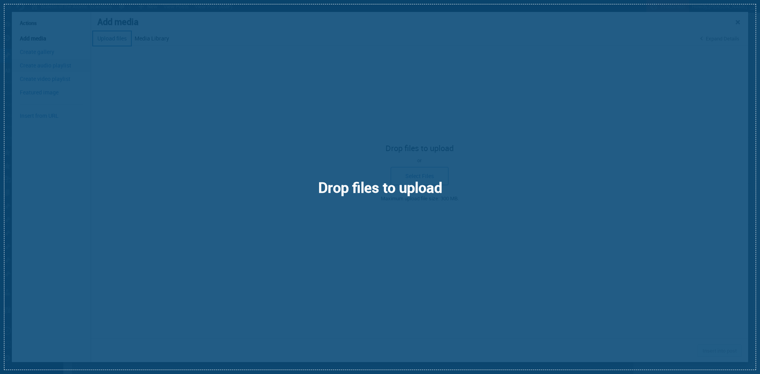
select select "file"
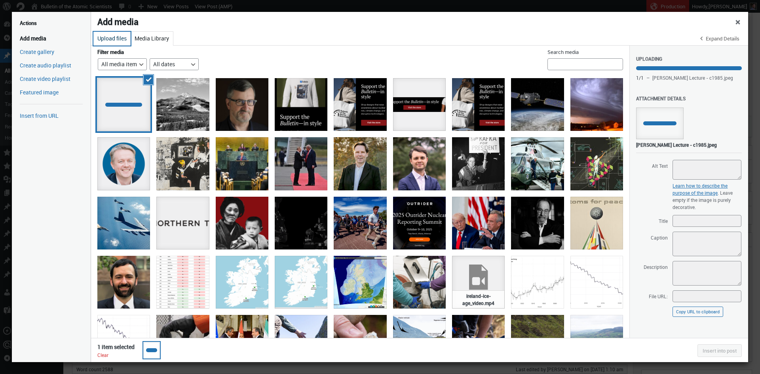
select select "file"
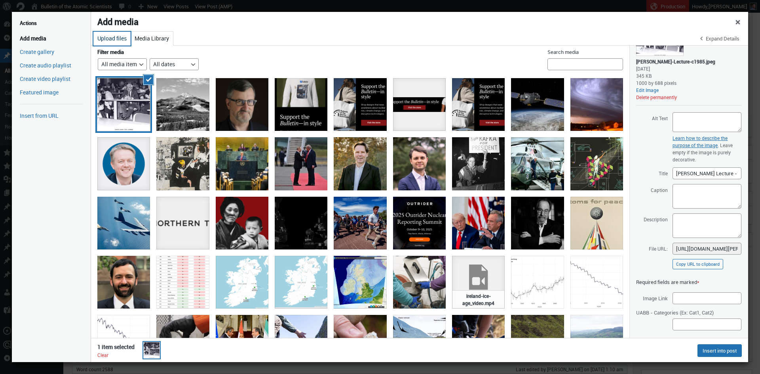
scroll to position [81, 0]
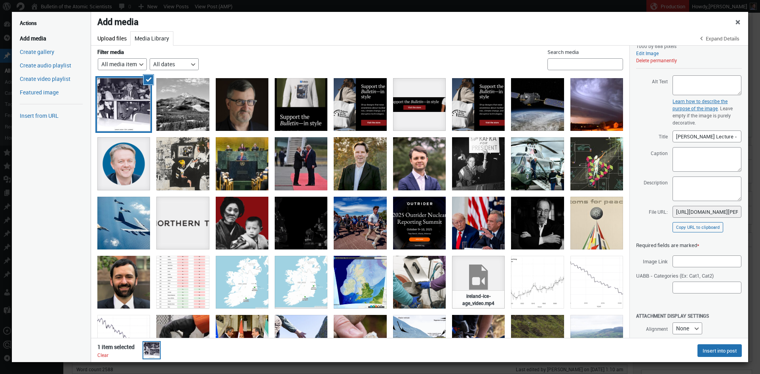
drag, startPoint x: 691, startPoint y: 130, endPoint x: 691, endPoint y: 134, distance: 4.4
click at [691, 130] on div "Attachment Details Saved. Lamont-Lecture-c1985.jpeg September 30, 2025 345 KB 1…" at bounding box center [690, 100] width 106 height 272
click at [691, 136] on input "Lamont Lecture - c1985" at bounding box center [707, 136] width 69 height 12
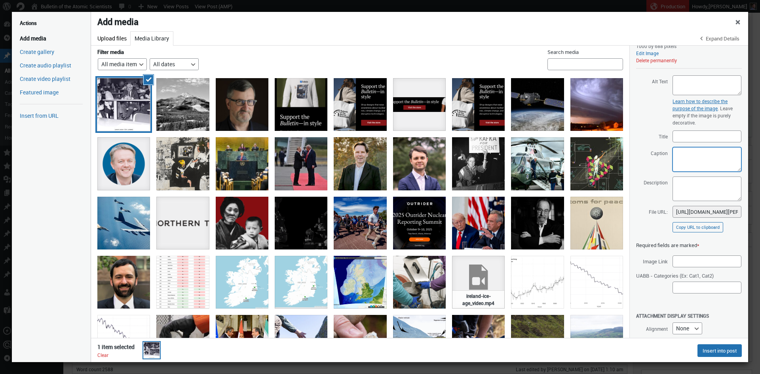
click at [719, 157] on textarea "Caption" at bounding box center [707, 159] width 69 height 25
paste textarea "Lamont Lecture - c1985"
click at [674, 154] on textarea "Lamont Lecture - c1985" at bounding box center [707, 159] width 69 height 25
paste textarea "[PERSON_NAME]"
paste textarea "[PERSON_NAME] and [PERSON_NAME]"
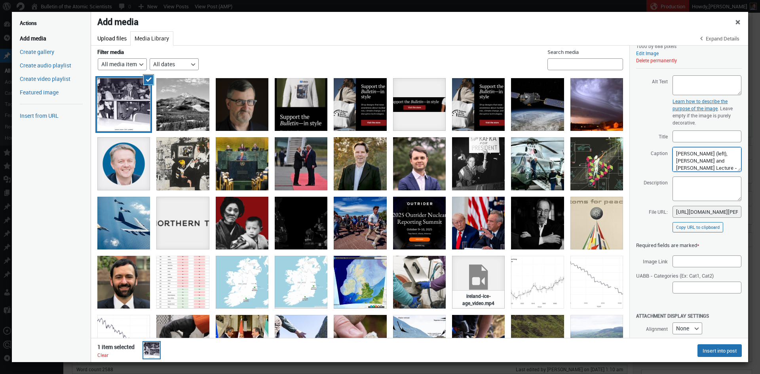
click at [675, 153] on textarea "Graham Allison (left), Albert Carnesale and Joseph NyeLamont Lecture - c1985" at bounding box center [707, 159] width 69 height 25
click at [720, 162] on textarea "From left to right, Graham Allison (left), Albert Carnesale and Joseph NyeLamon…" at bounding box center [707, 159] width 69 height 25
click at [715, 160] on textarea "From left to right, Graham Allison, Albert Carnesale and Joseph NyeLamont Lectu…" at bounding box center [707, 159] width 69 height 25
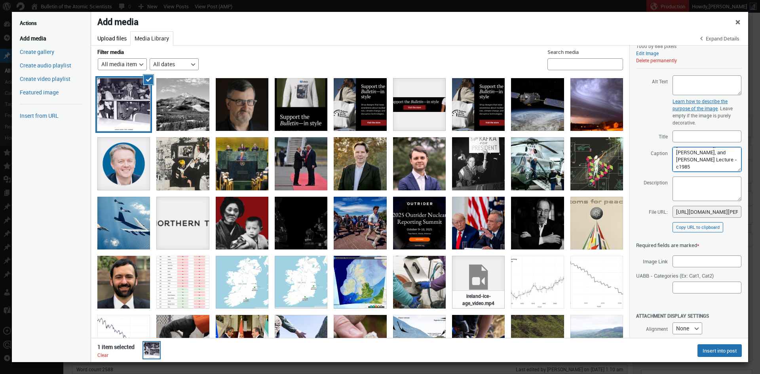
scroll to position [21, 0]
click at [684, 161] on textarea "From left to right, Graham Allison, Albert Carnesale, and Joseph NyeLamont Lect…" at bounding box center [707, 159] width 69 height 25
drag, startPoint x: 724, startPoint y: 162, endPoint x: 721, endPoint y: 172, distance: 10.6
click at [724, 162] on textarea "From left to right, Graham Allison, Albert Carnesale, and Joseph Nye at the Lam…" at bounding box center [707, 159] width 69 height 25
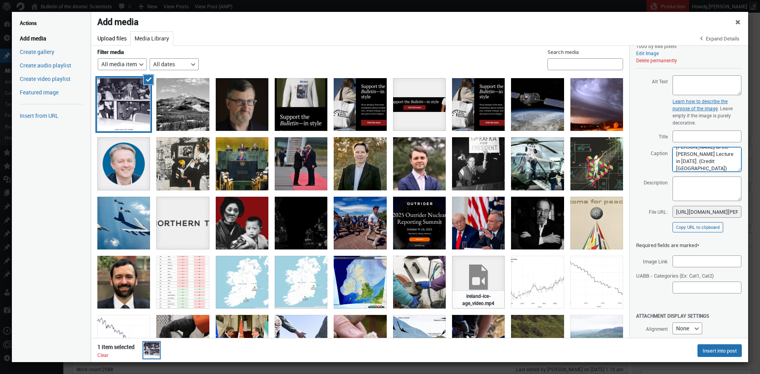
click at [726, 168] on textarea "From left to right, Graham Allison, Albert Carnesale, and Joseph Nye at the Lam…" at bounding box center [707, 159] width 69 height 25
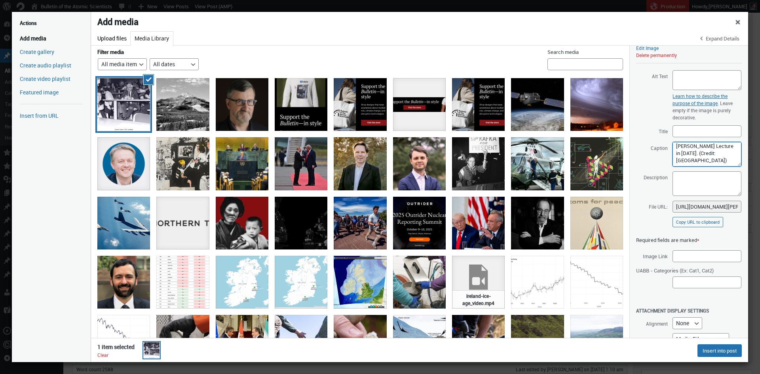
type textarea "From left to right, Graham Allison, Albert Carnesale, and Joseph Nye at the Lam…"
click at [690, 79] on textarea "Alt Text" at bounding box center [707, 80] width 69 height 20
paste textarea "Three men in suits sit and laugh at the front of a crowded lecture hall, with a…"
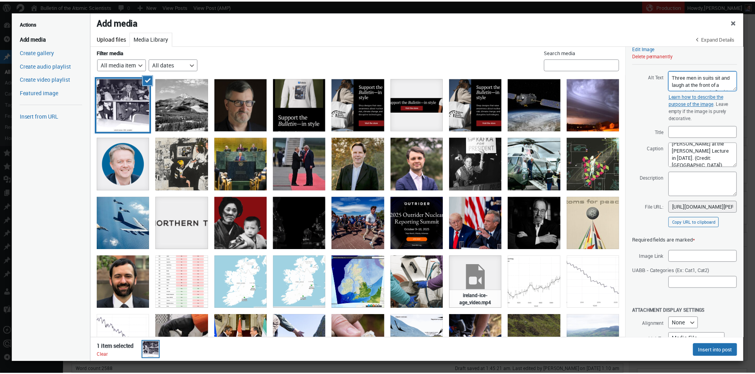
scroll to position [26, 0]
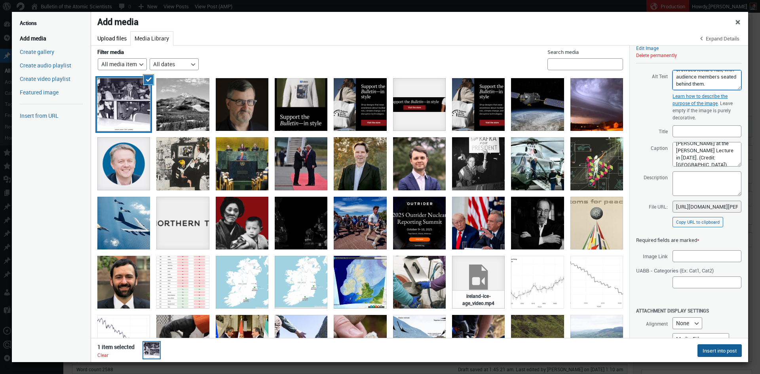
type textarea "Three men in suits sit and laugh at the front of a crowded lecture hall, with a…"
click at [732, 351] on button "Insert into post" at bounding box center [720, 350] width 44 height 13
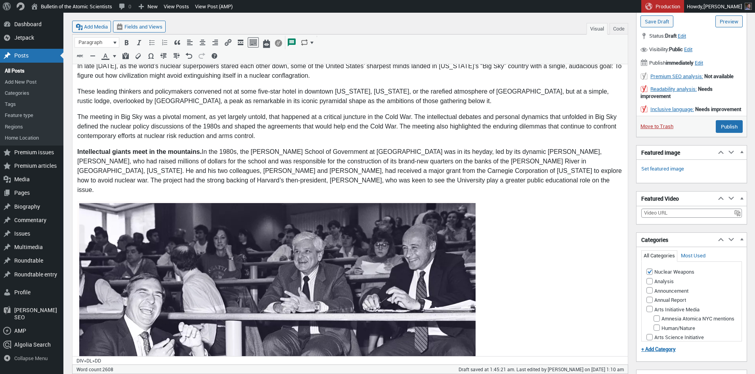
scroll to position [270, 0]
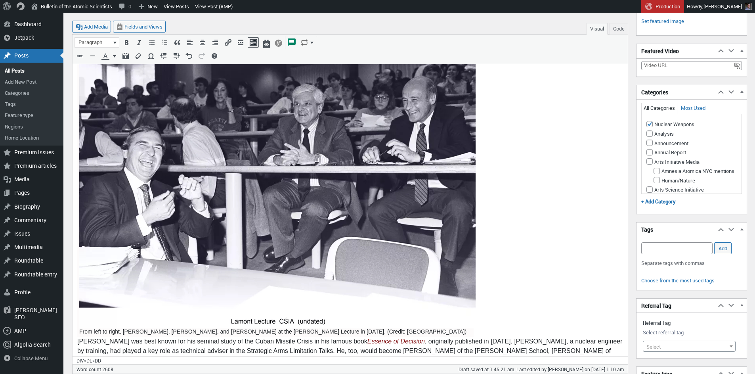
click at [258, 275] on img "To enrich screen reader interactions, please activate Accessibility in Grammarl…" at bounding box center [277, 192] width 396 height 273
click at [295, 74] on icon "Edit" at bounding box center [296, 74] width 8 height 8
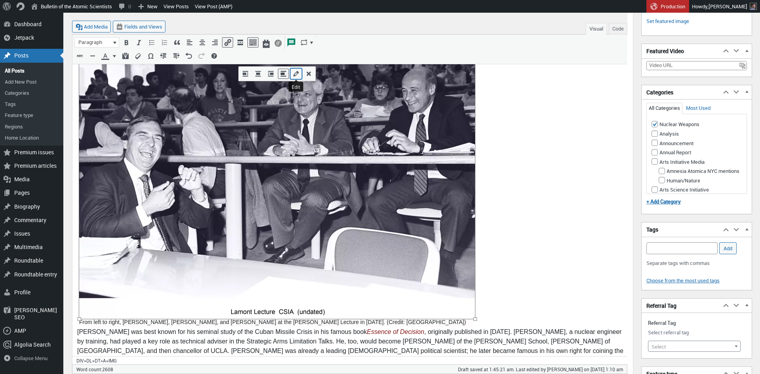
select select "full"
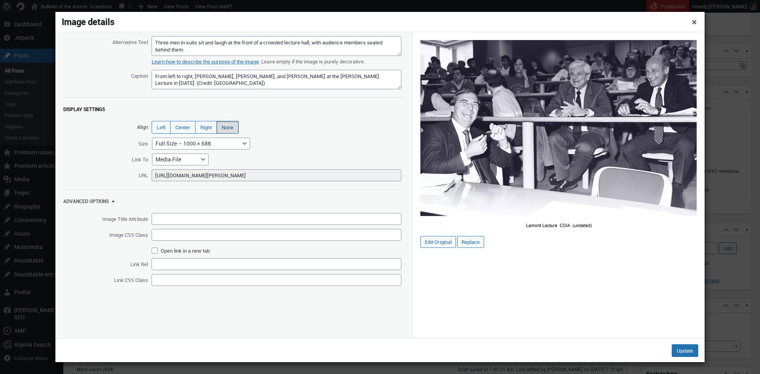
click at [526, 166] on img at bounding box center [559, 135] width 276 height 190
click at [439, 241] on input "Edit Original" at bounding box center [439, 242] width 36 height 12
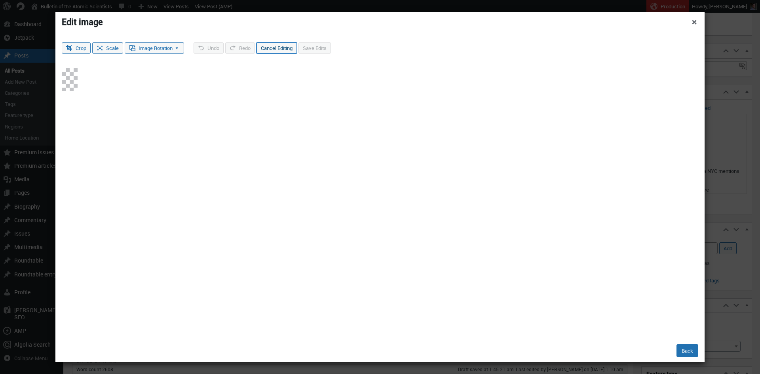
type input "5"
click at [70, 81] on img at bounding box center [70, 81] width 0 height 0
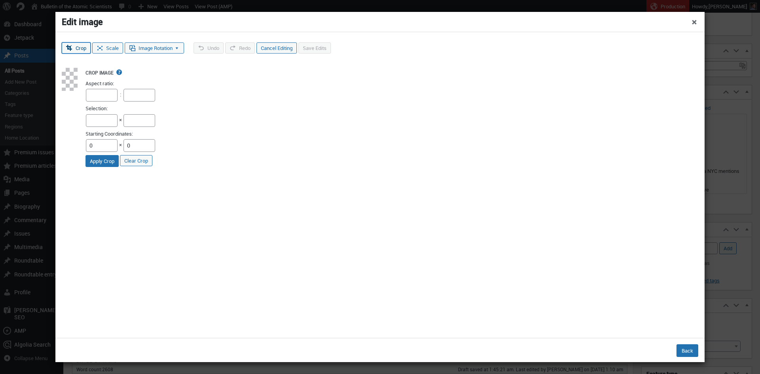
click at [76, 47] on button "Crop" at bounding box center [76, 47] width 29 height 11
click at [70, 81] on img at bounding box center [70, 81] width 0 height 0
click at [77, 48] on button "Crop" at bounding box center [76, 47] width 29 height 11
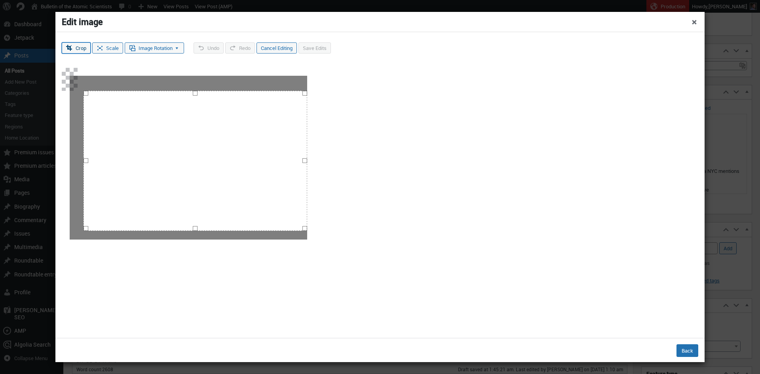
drag, startPoint x: 84, startPoint y: 91, endPoint x: 313, endPoint y: 231, distance: 268.3
click at [78, 91] on div at bounding box center [70, 79] width 16 height 23
type input "930"
type input "585"
type input "932"
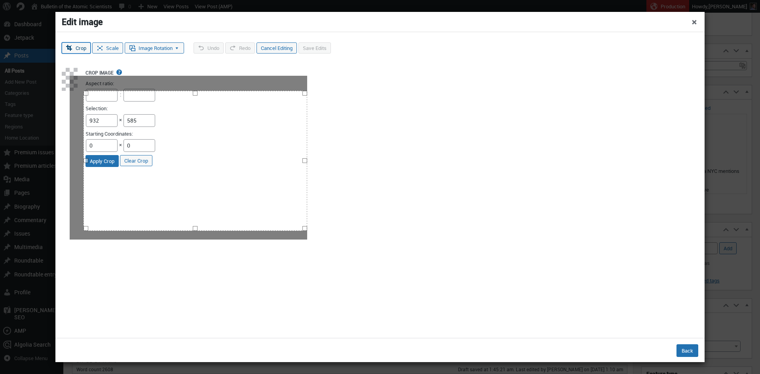
type input "587"
type input "935"
type input "592"
type input "937"
type input "593"
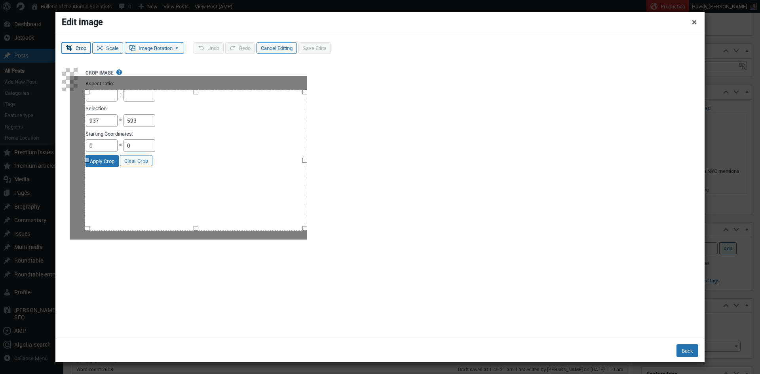
type input "940"
type input "595"
type input "942"
type input "597"
type input "943"
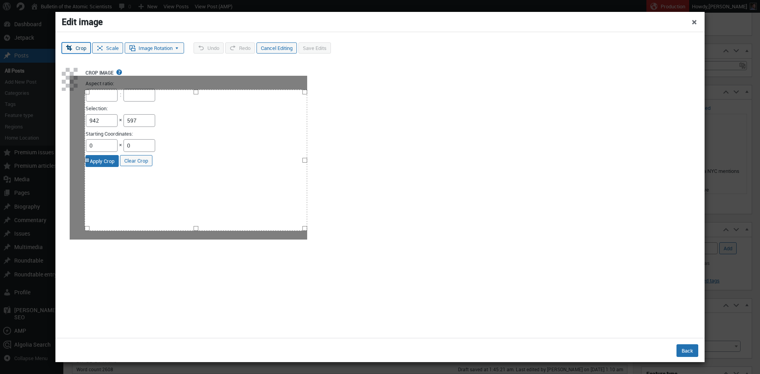
type input "600"
type input "945"
type input "602"
type input "948"
type input "607"
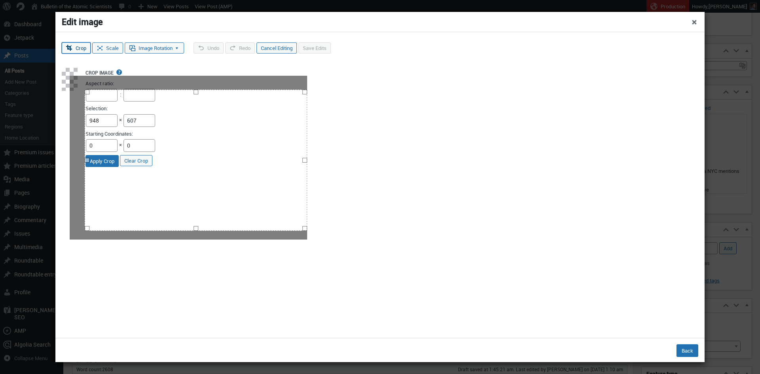
type input "952"
type input "610"
type input "953"
type input "612"
type input "955"
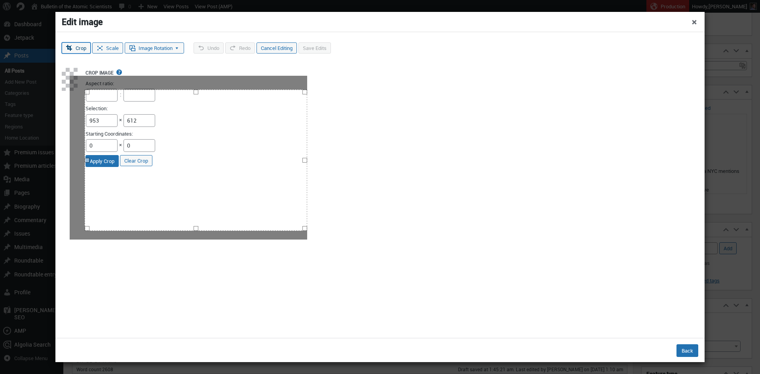
type input "615"
type input "957"
type input "620"
type input "958"
type input "622"
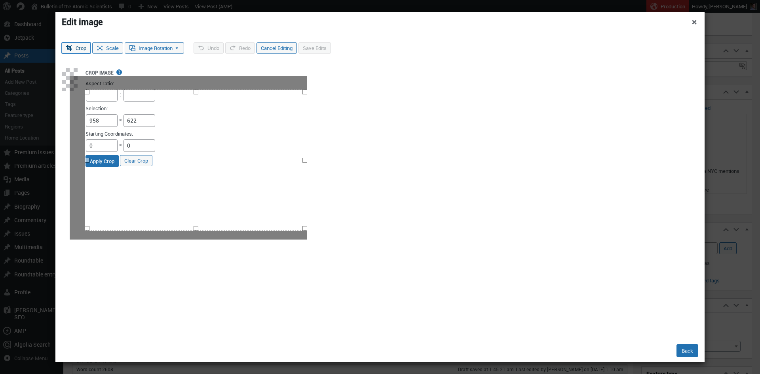
type input "962"
type input "627"
type input "967"
type input "633"
type input "968"
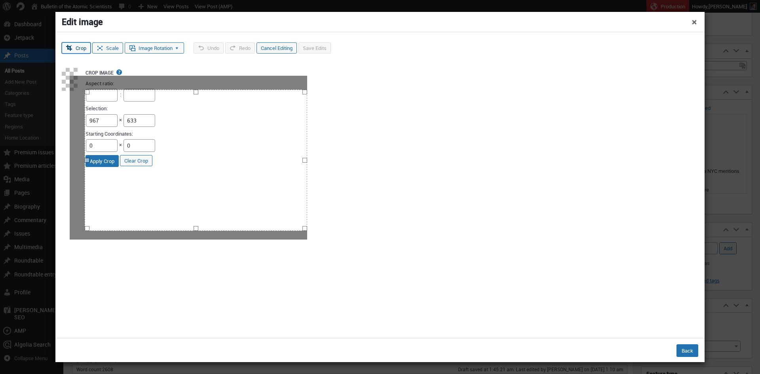
type input "637"
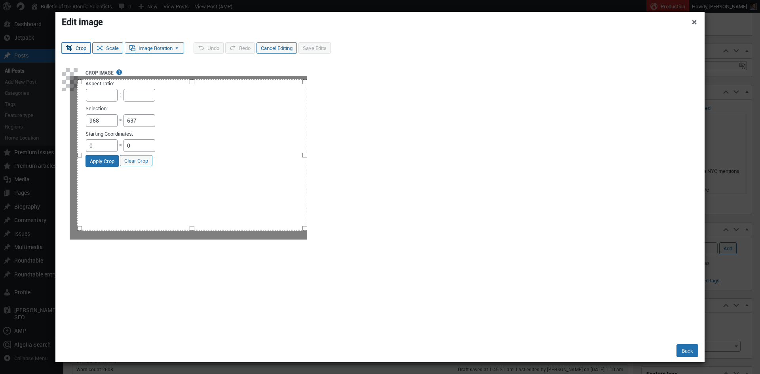
type input "970"
type input "640"
type input "973"
type input "642"
type input "975"
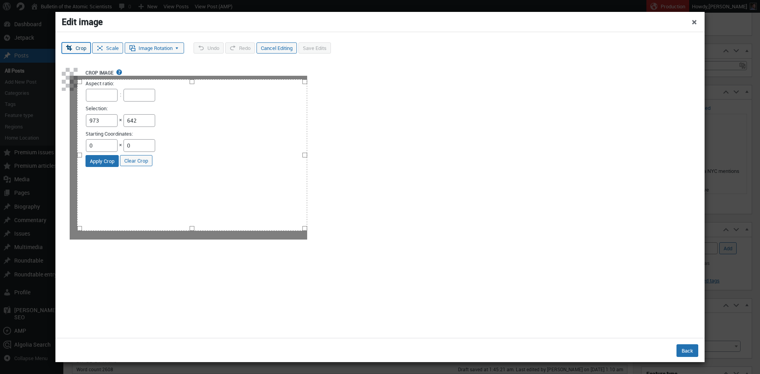
type input "645"
type input "978"
type input "648"
type input "982"
type input "652"
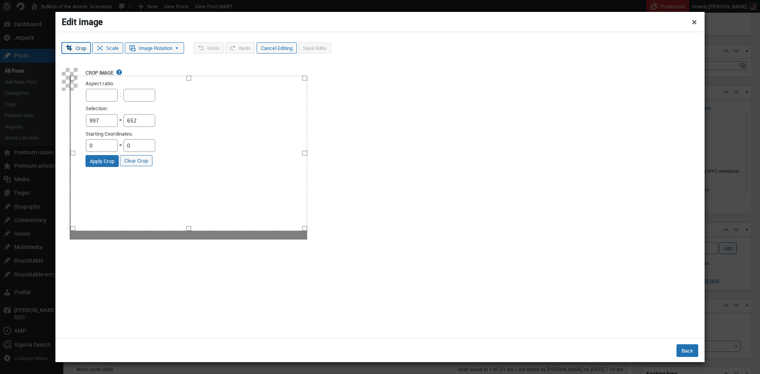
type input "1000"
drag, startPoint x: 86, startPoint y: 92, endPoint x: 67, endPoint y: 74, distance: 26.9
click at [67, 74] on div at bounding box center [70, 79] width 16 height 23
click at [119, 162] on button "Apply Crop" at bounding box center [102, 161] width 33 height 12
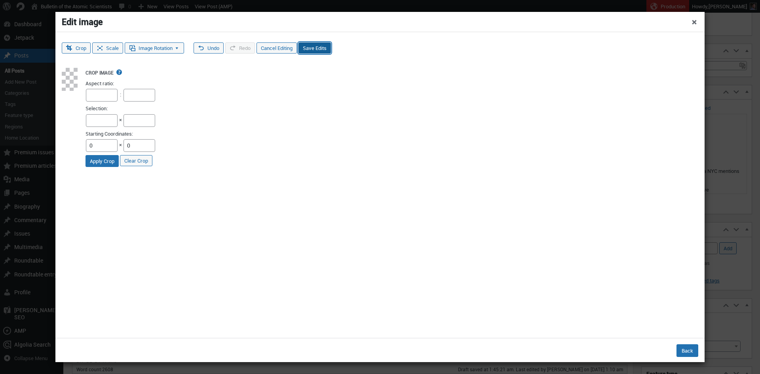
click at [329, 48] on button "Save Edits" at bounding box center [315, 47] width 32 height 11
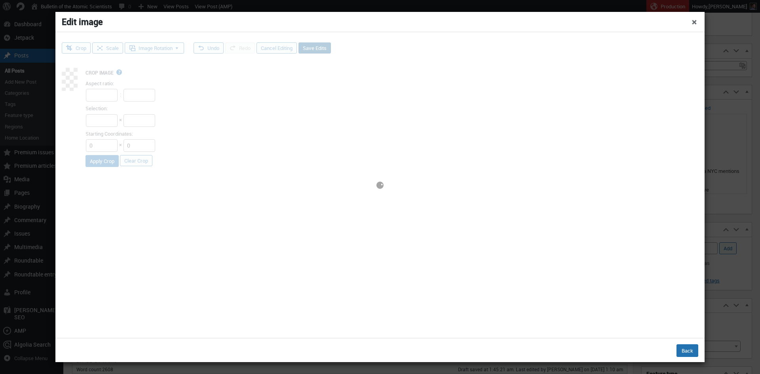
click at [329, 48] on div at bounding box center [380, 184] width 650 height 305
select select "full"
select select "custom"
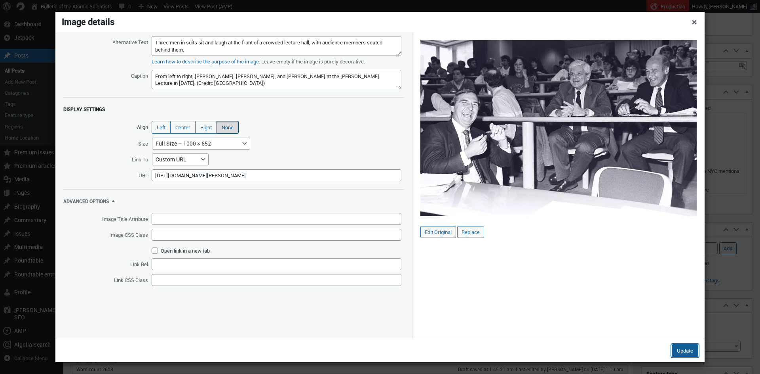
click at [683, 353] on button "Update" at bounding box center [685, 350] width 27 height 13
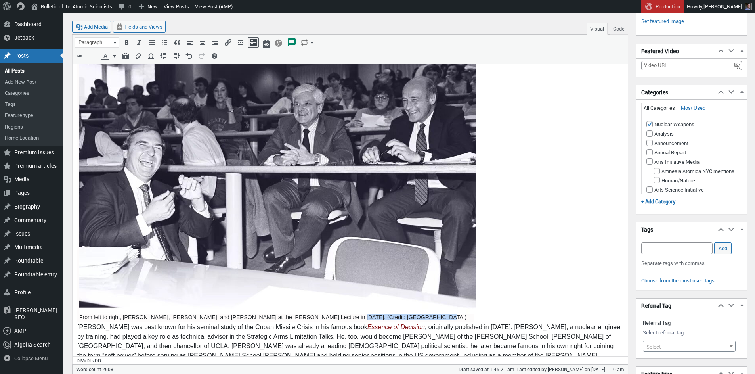
drag, startPoint x: 324, startPoint y: 309, endPoint x: 398, endPoint y: 308, distance: 74.5
click at [398, 311] on dd "From left to right, Graham Allison, Albert Carnesale, and Joseph Nye at the Lam…" at bounding box center [275, 315] width 392 height 9
copy dd "(Credit: Harvard Belfer Center)"
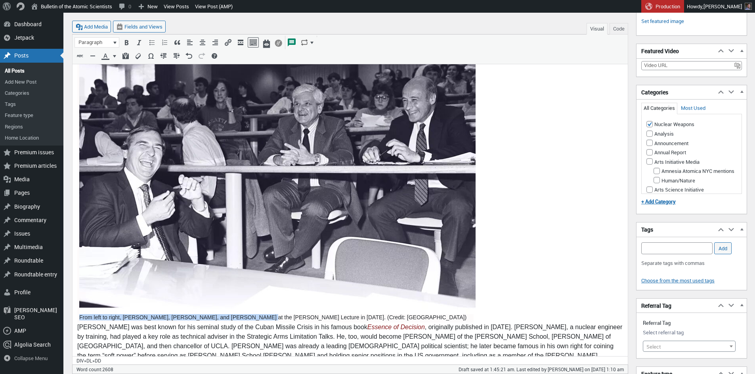
drag, startPoint x: 80, startPoint y: 309, endPoint x: 246, endPoint y: 308, distance: 165.2
click at [246, 311] on dd "From left to right, Graham Allison, Albert Carnesale, and Joseph Nye at the Lam…" at bounding box center [275, 315] width 392 height 9
copy dd "From left to right, Graham Allison, Albert Carnesale, and Joseph Nye"
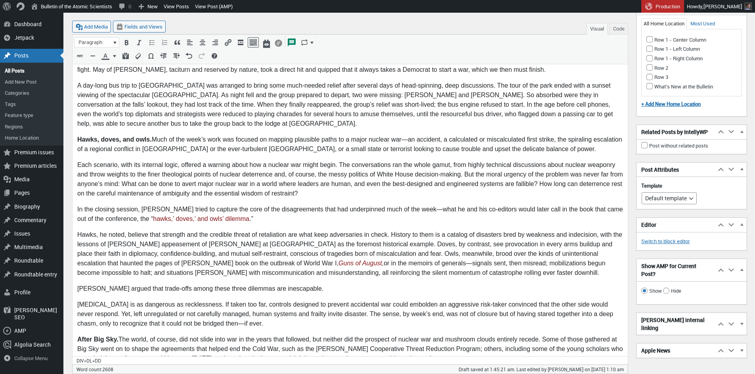
scroll to position [1268, 0]
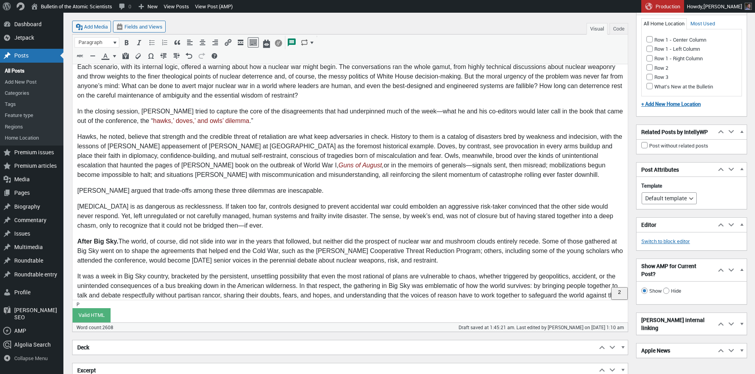
click at [192, 272] on p "It was a week in Big Sky country, bracketed by the persistent, unsettling possi…" at bounding box center [349, 291] width 545 height 38
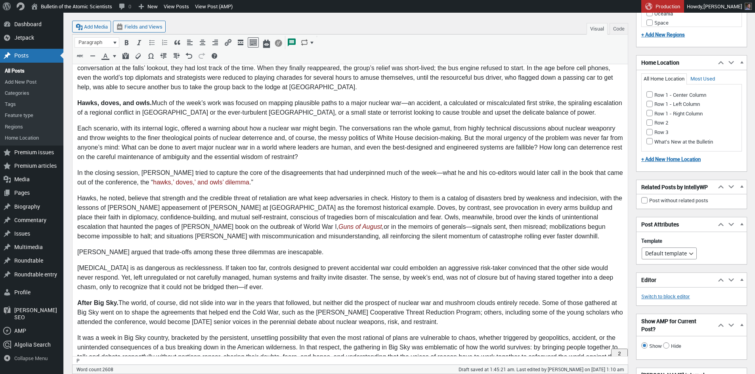
scroll to position [1169, 0]
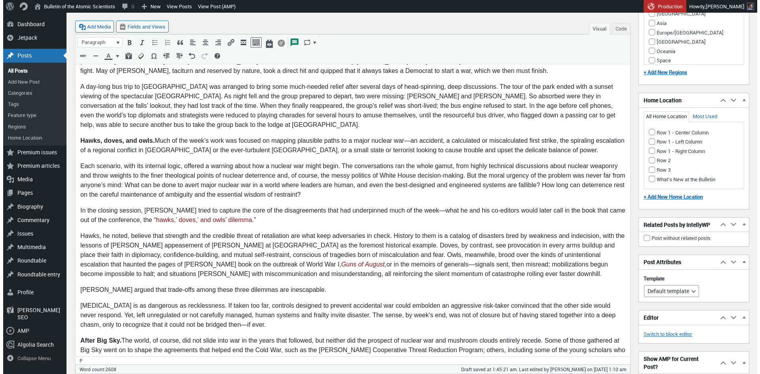
scroll to position [1185, 0]
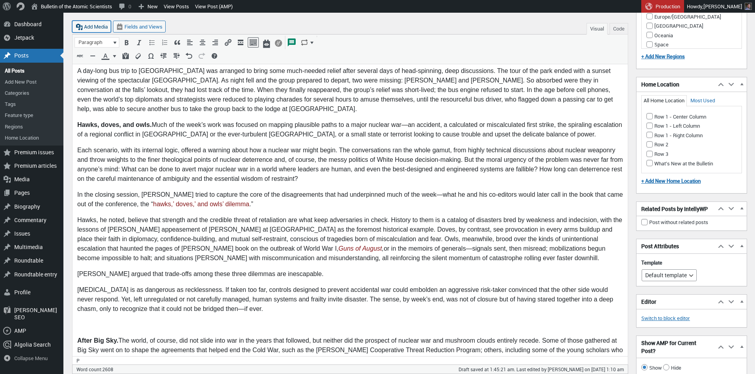
click at [101, 27] on button "Add Media" at bounding box center [91, 27] width 39 height 12
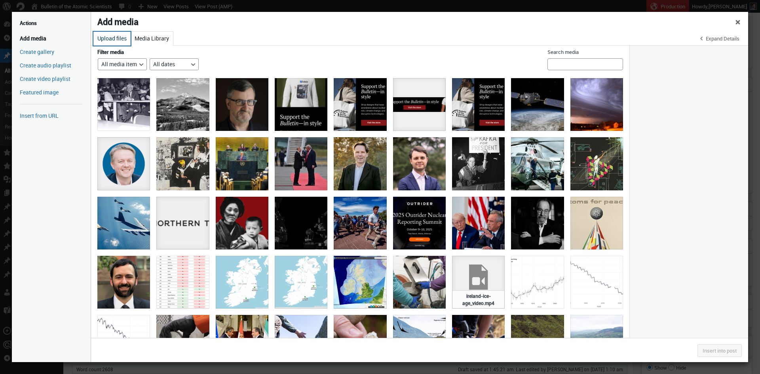
click at [113, 38] on button "Upload files" at bounding box center [111, 39] width 37 height 14
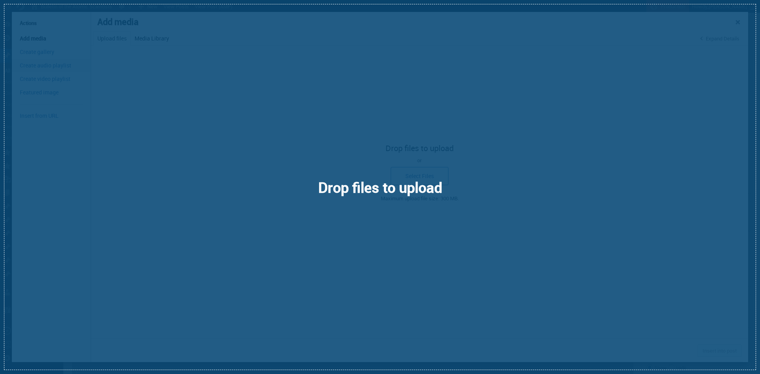
select select "file"
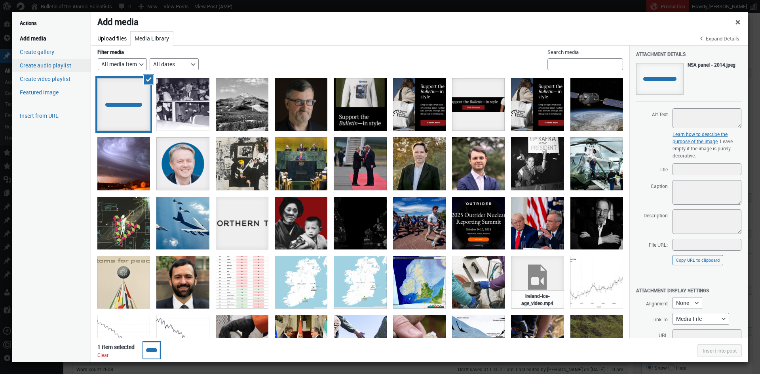
select select "file"
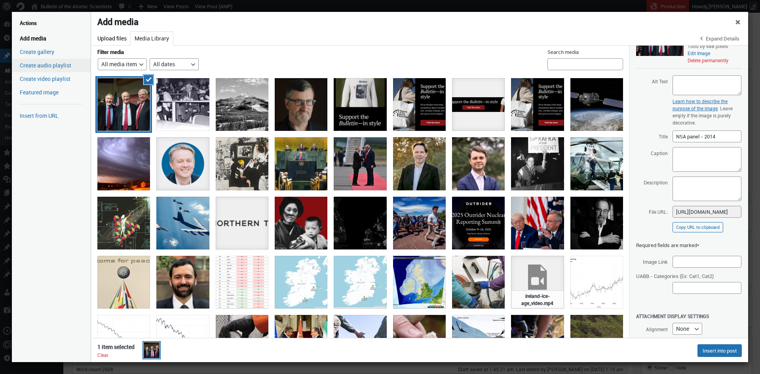
scroll to position [81, 0]
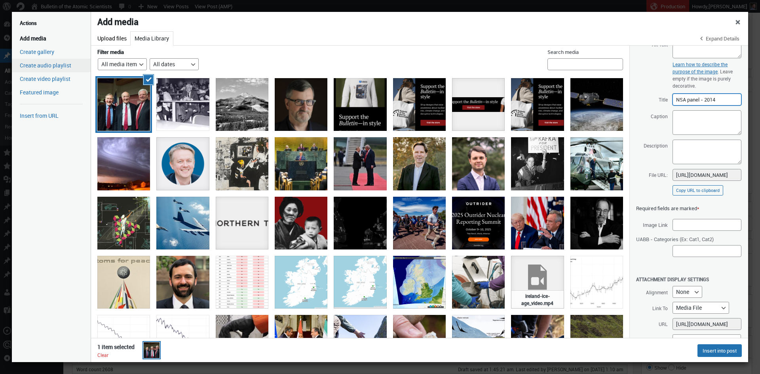
click at [695, 105] on input "NSA panel - 2014" at bounding box center [707, 99] width 69 height 12
click at [699, 135] on textarea "Caption" at bounding box center [707, 122] width 69 height 25
paste textarea "From left to right, Graham Allison, Albert Carnesale, and Joseph Nye"
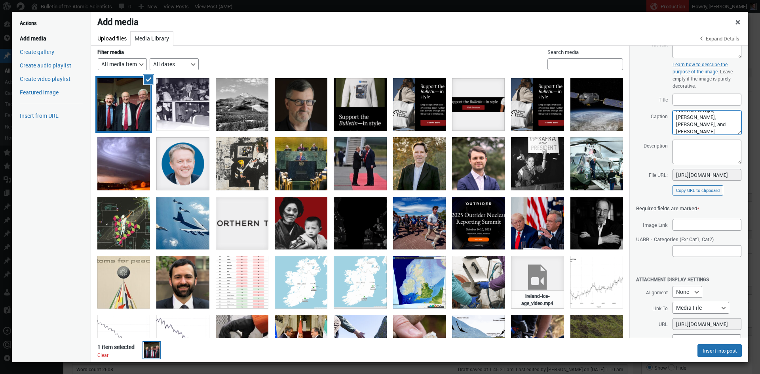
scroll to position [0, 0]
drag, startPoint x: 718, startPoint y: 155, endPoint x: 665, endPoint y: 156, distance: 53.1
click at [673, 135] on textarea "From left to right, Graham Allison, Albert Carnesale, and Joseph Nye" at bounding box center [707, 122] width 69 height 25
drag, startPoint x: 686, startPoint y: 169, endPoint x: 725, endPoint y: 167, distance: 39.3
click at [725, 135] on textarea "Graham Allison, Albert Carnesale, and Joseph Nye" at bounding box center [707, 122] width 69 height 25
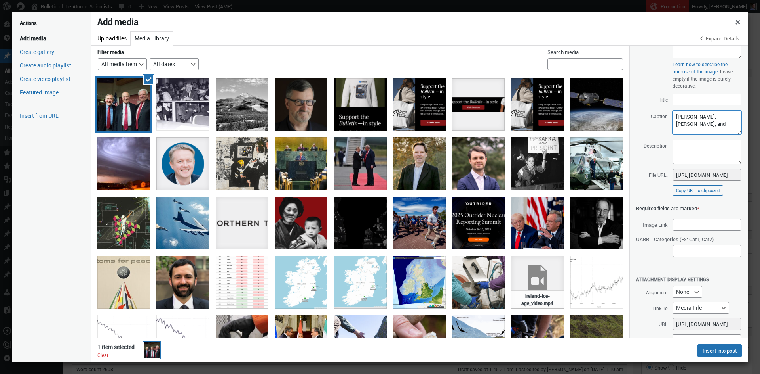
click at [718, 135] on textarea "Graham Allison, Albert Carnesale, and" at bounding box center [707, 122] width 69 height 25
paste textarea "[PERSON_NAME]"
click at [715, 135] on textarea "Graham Allison, Joseph Nye, and Albert Carnesale, and" at bounding box center [707, 122] width 69 height 25
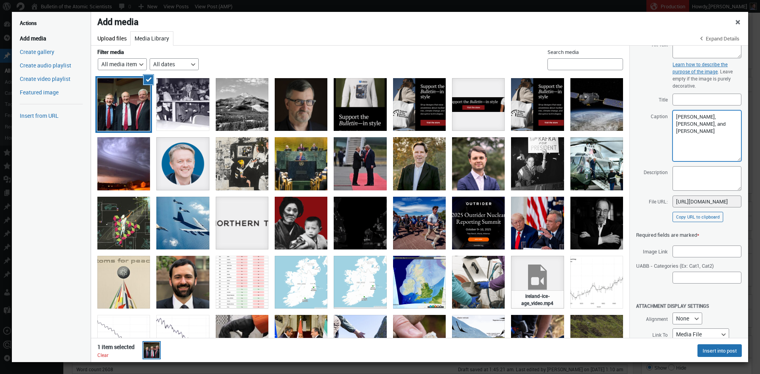
scroll to position [0, 0]
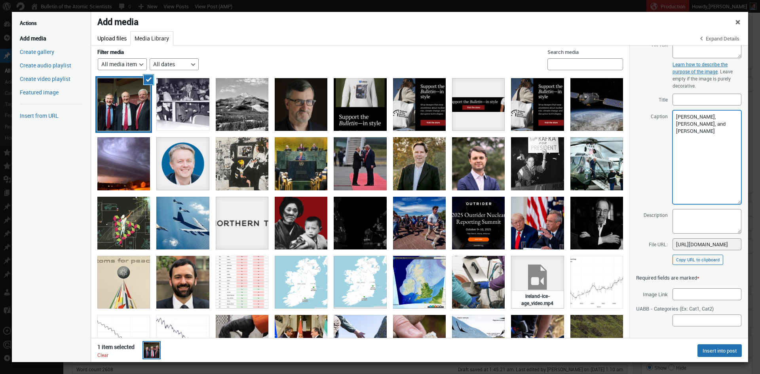
drag, startPoint x: 733, startPoint y: 169, endPoint x: 746, endPoint y: 238, distance: 70.5
click at [742, 204] on textarea "Graham Allison, Joseph Nye, and Albert Carnesale" at bounding box center [707, 157] width 69 height 94
click at [710, 168] on textarea "Graham Allison, Joseph Nye, and Albert Carnesale at the" at bounding box center [707, 157] width 69 height 94
click at [701, 168] on textarea "Graham Allison, Joseph Nye, and Albert Carnesale at a panel discussion" at bounding box center [707, 157] width 69 height 94
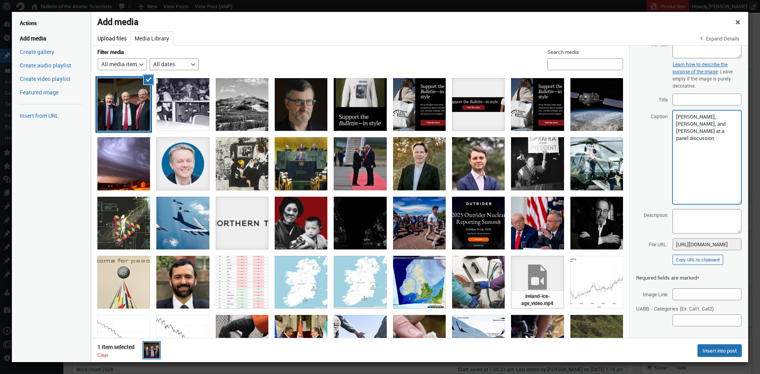
click at [701, 168] on textarea "Graham Allison, Joseph Nye, and Albert Carnesale at a panel discussion" at bounding box center [707, 157] width 69 height 94
paste textarea "Harvard Kennedy School"
click at [721, 175] on textarea "Graham Allison, Joseph Nye, and Albert Carnesale after a panel discussion at th…" at bounding box center [707, 157] width 69 height 94
click at [722, 196] on textarea "Graham Allison, Joseph Nye, and Albert Carnesale after a panel discussion at th…" at bounding box center [707, 157] width 69 height 94
paste textarea "(Credit: Harvard Belfer Center)"
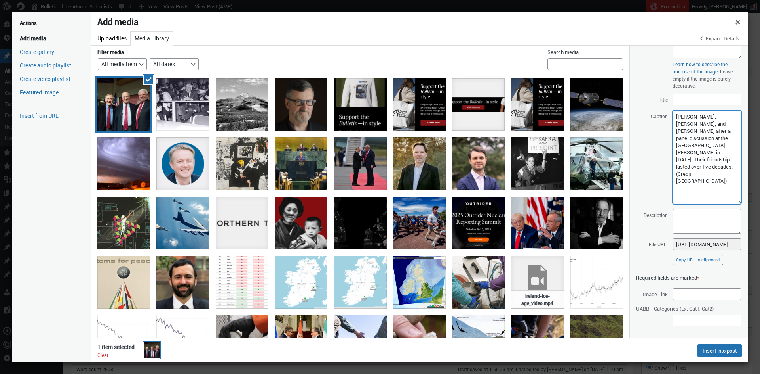
click at [708, 204] on textarea "Graham Allison, Joseph Nye, and Albert Carnesale after a panel discussion at th…" at bounding box center [707, 157] width 69 height 94
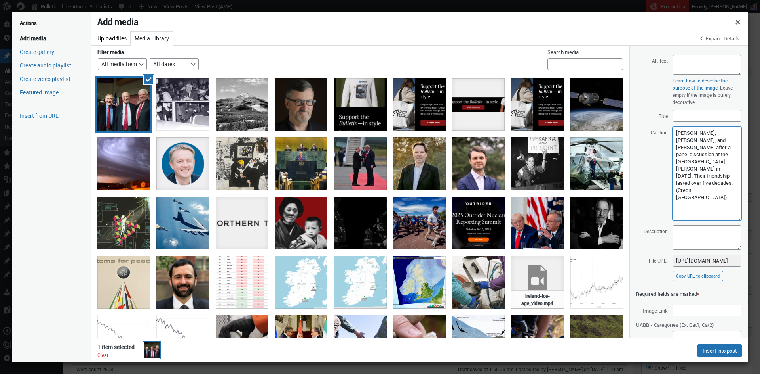
click at [704, 185] on textarea "Graham Allison, Joseph Nye, and Albert Carnesale after a panel discussion at th…" at bounding box center [707, 173] width 69 height 94
click at [732, 220] on textarea "Graham Allison, Joseph Nye, and Albert Carnesale at a panel discussion at the H…" at bounding box center [707, 173] width 69 height 94
type textarea "Graham Allison, Joseph Nye, and Albert Carnesale at a panel discussion at the H…"
click at [698, 74] on textarea "Alt Text" at bounding box center [707, 65] width 69 height 20
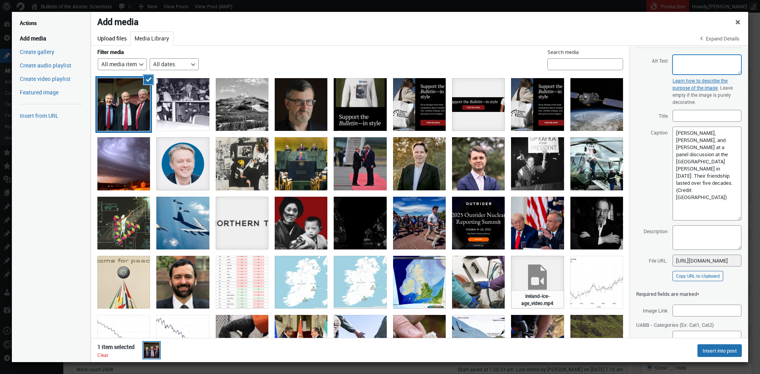
paste textarea "Three older men in suits and red ties stand smiling together indoors at a Harva…"
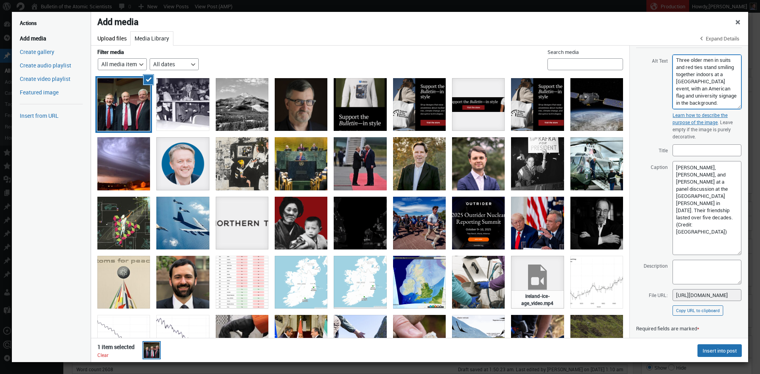
scroll to position [0, 0]
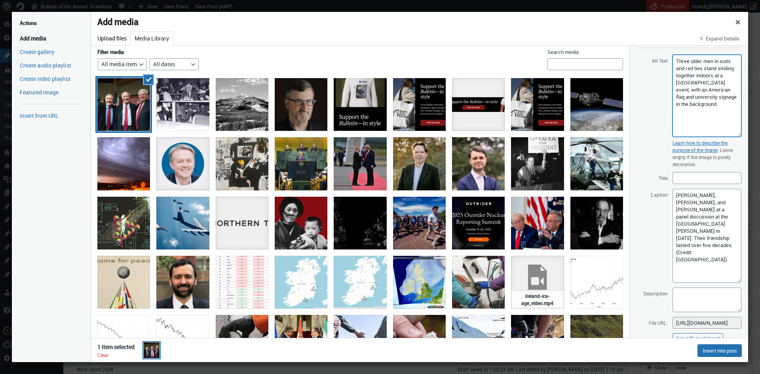
drag, startPoint x: 734, startPoint y: 109, endPoint x: 735, endPoint y: 171, distance: 62.2
click at [735, 137] on textarea "Three older men in suits and red ties stand smiling together indoors at a Harva…" at bounding box center [707, 96] width 69 height 82
type textarea "Three older men in suits and red ties stand smiling together indoors at a Harva…"
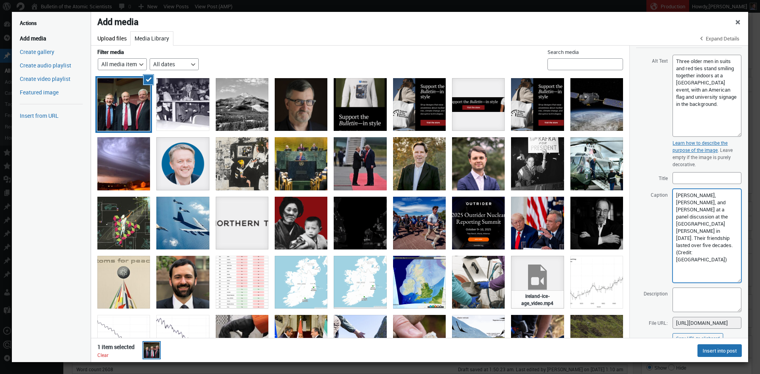
click at [697, 262] on textarea "Graham Allison, Joseph Nye, and Albert Carnesale at a panel discussion at the H…" at bounding box center [707, 236] width 69 height 94
click at [712, 252] on textarea "Graham Allison, Joseph Nye, and Albert Carnesale at a panel discussion at the H…" at bounding box center [707, 236] width 69 height 94
click at [711, 246] on textarea "Graham Allison, Joseph Nye, and Albert Carnesale at a panel discussion at the H…" at bounding box center [707, 236] width 69 height 94
drag, startPoint x: 675, startPoint y: 261, endPoint x: 691, endPoint y: 267, distance: 17.1
click at [691, 267] on textarea "Graham Allison, Joseph Nye, and Albert Carnesale at a panel discussion at the H…" at bounding box center [707, 236] width 69 height 94
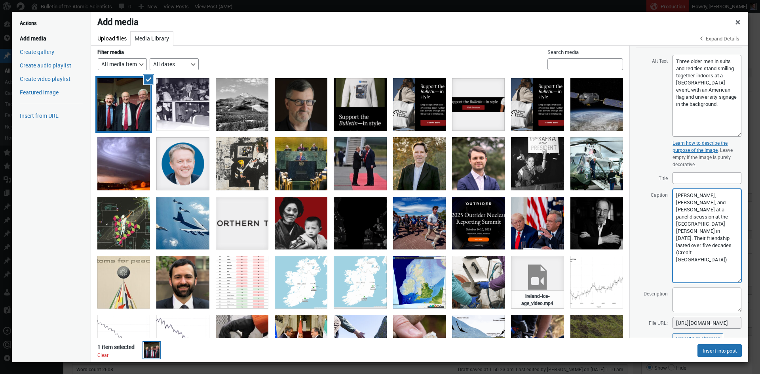
click at [711, 247] on textarea "Graham Allison, Joseph Nye, and Albert Carnesale at a panel discussion at the H…" at bounding box center [707, 236] width 69 height 94
paste textarea "Harvard Kennedy School"
drag, startPoint x: 703, startPoint y: 261, endPoint x: 692, endPoint y: 273, distance: 16.0
click at [692, 273] on textarea "Graham Allison, Joseph Nye, and Albert Carnesale at a Harvard Kennedy School pa…" at bounding box center [707, 236] width 69 height 94
click at [698, 282] on textarea "Graham Allison, Joseph Nye, and Albert Carnesale at a Harvard Kennedy School pa…" at bounding box center [707, 236] width 69 height 94
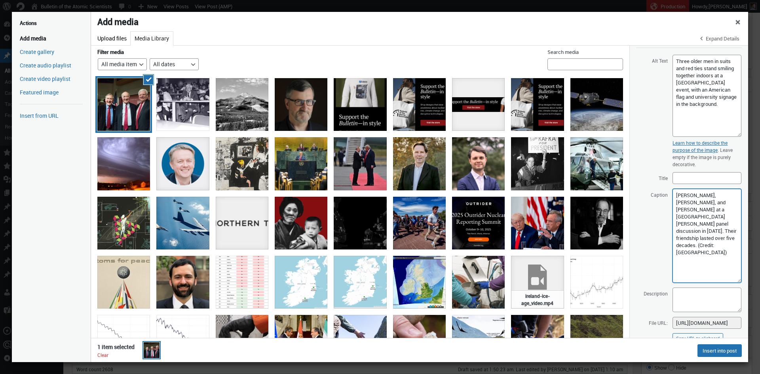
click at [718, 267] on textarea "Graham Allison, Joseph Nye, and Albert Carnesale at a Harvard Kennedy School pa…" at bounding box center [707, 236] width 69 height 94
click at [693, 282] on textarea "Graham Allison, Joseph Nye, and Albert Carnesale at a Harvard Kennedy School pa…" at bounding box center [707, 236] width 69 height 94
click at [700, 255] on textarea "Graham Allison, Joseph Nye, and Albert Carnesale at a Harvard Kennedy School pa…" at bounding box center [707, 236] width 69 height 94
drag, startPoint x: 730, startPoint y: 290, endPoint x: 726, endPoint y: 296, distance: 6.8
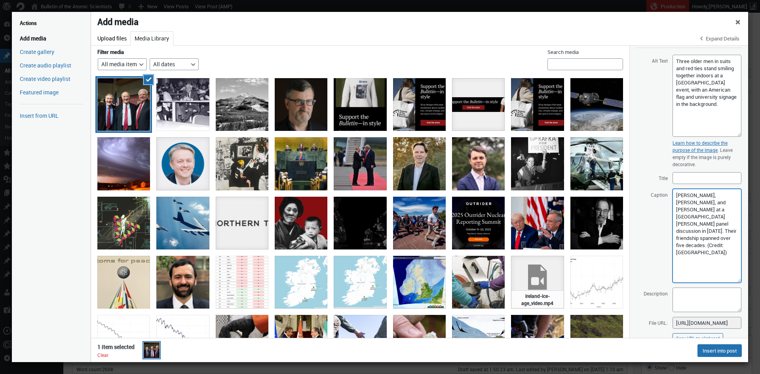
click at [730, 282] on textarea "Graham Allison, Joseph Nye, and Albert Carnesale at a Harvard Kennedy School pa…" at bounding box center [707, 236] width 69 height 94
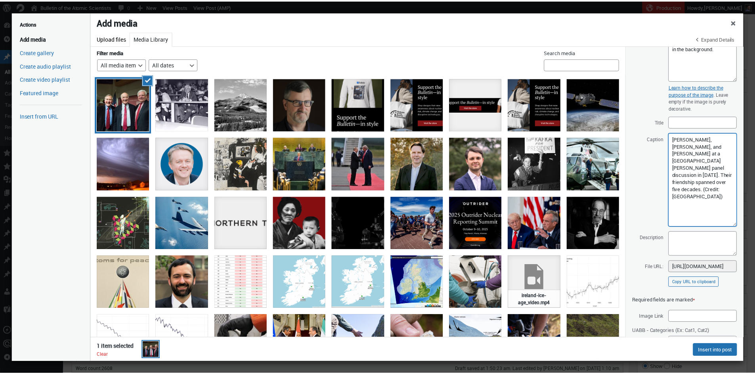
scroll to position [172, 0]
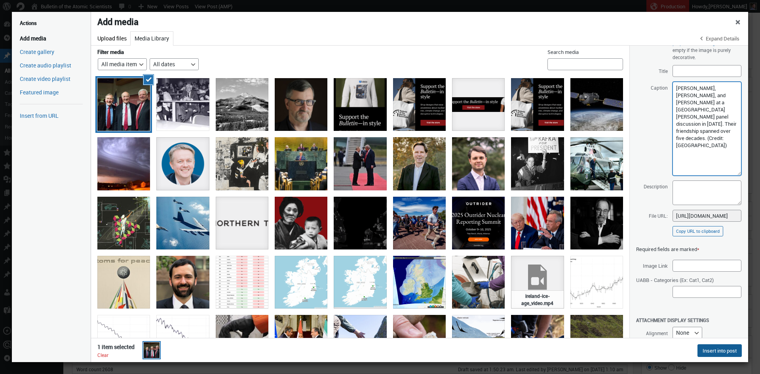
type textarea "Graham Allison, Joseph Nye, and Albert Carnesale at a Harvard Kennedy School pa…"
click at [709, 351] on button "Insert into post" at bounding box center [720, 350] width 44 height 13
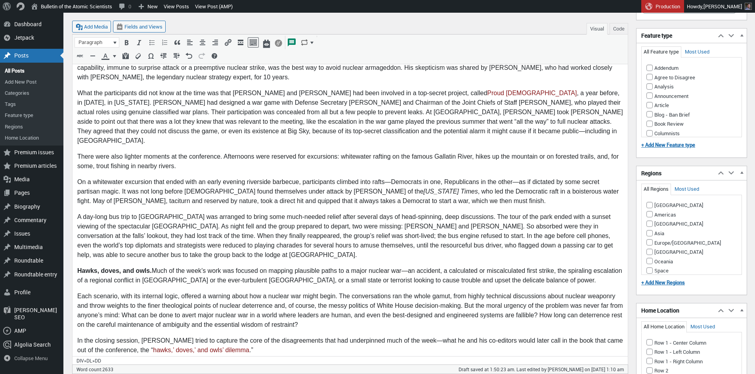
scroll to position [846, 0]
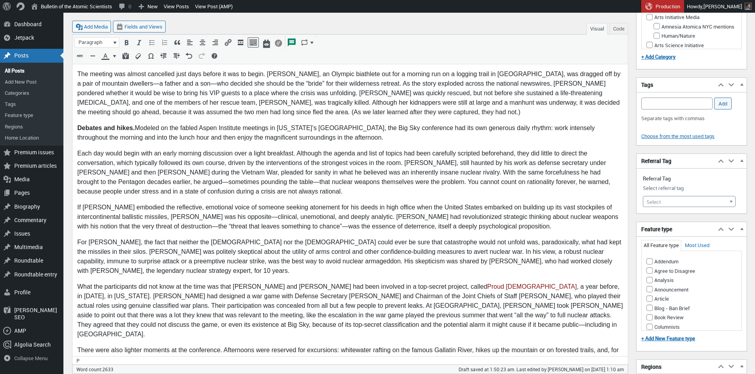
click at [546, 203] on p "If [PERSON_NAME] embodied the reflective, emotional voice of someone seeking at…" at bounding box center [349, 217] width 545 height 29
click at [547, 203] on p "If [PERSON_NAME] embodied the reflective, emotional voice of someone seeking at…" at bounding box center [349, 217] width 545 height 29
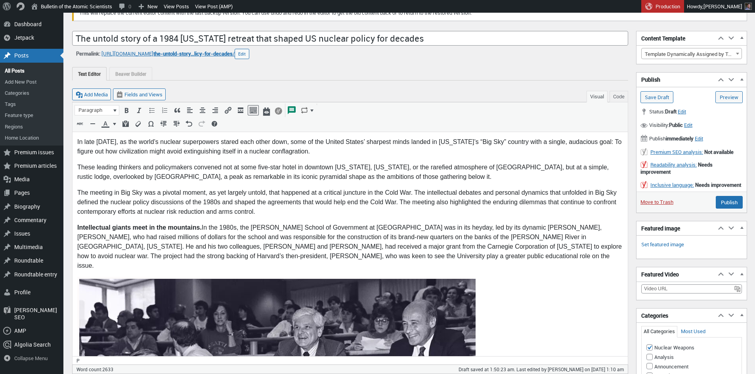
scroll to position [0, 0]
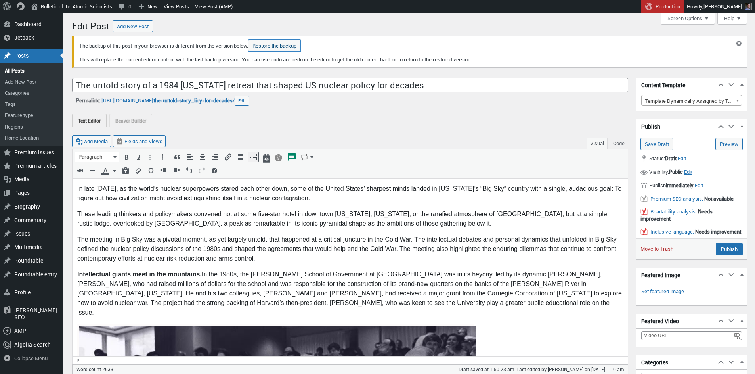
click at [278, 48] on button "Restore the backup" at bounding box center [274, 46] width 53 height 12
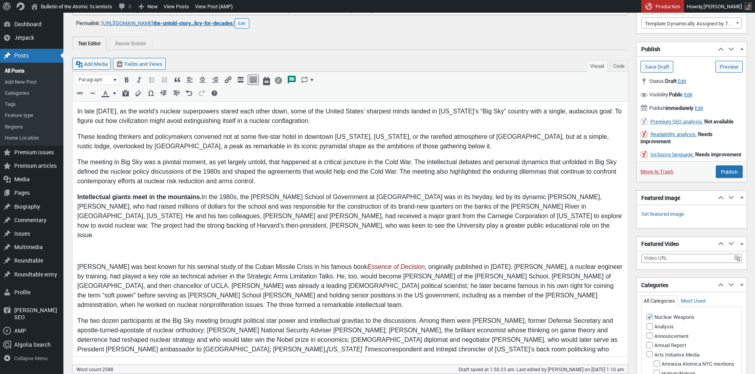
scroll to position [32, 0]
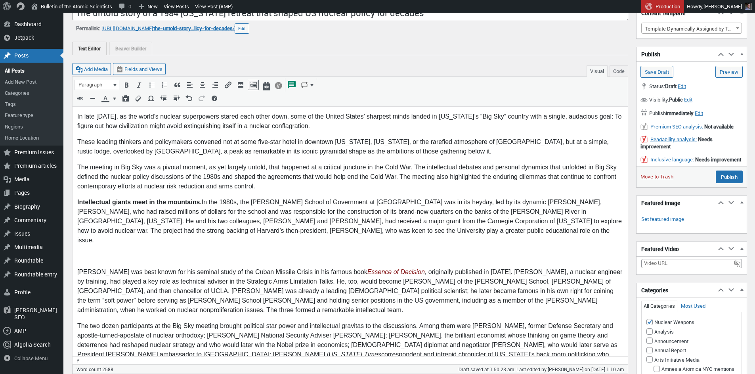
click at [232, 251] on p "To enrich screen reader interactions, please activate Accessibility in Grammarl…" at bounding box center [349, 256] width 545 height 10
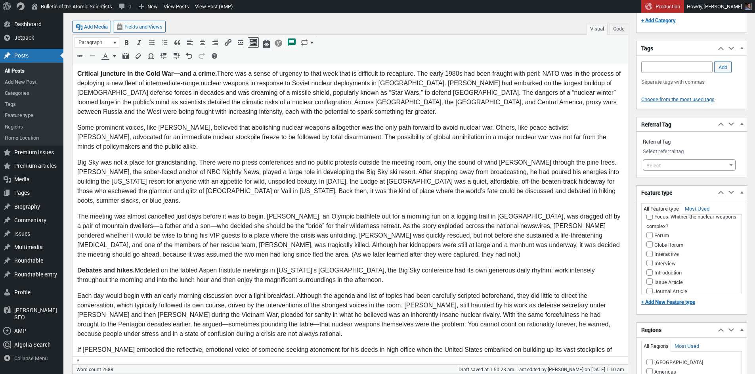
scroll to position [611, 0]
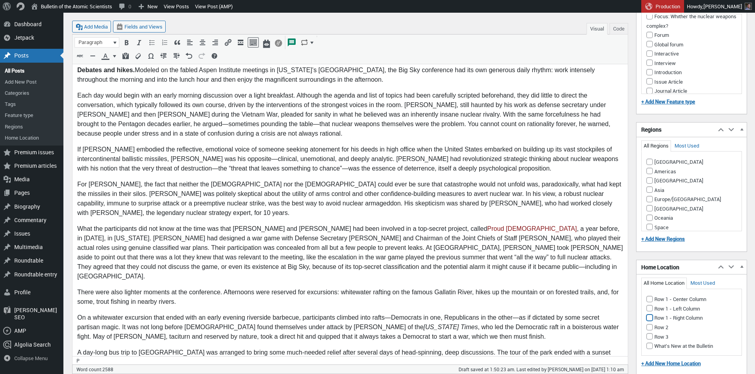
click at [650, 320] on input "Row 1 - Right Column" at bounding box center [649, 317] width 6 height 6
checkbox input "true"
click at [650, 202] on input "Europe/[GEOGRAPHIC_DATA]" at bounding box center [649, 199] width 6 height 6
checkbox input "true"
click at [651, 174] on input "Americas" at bounding box center [649, 171] width 6 height 6
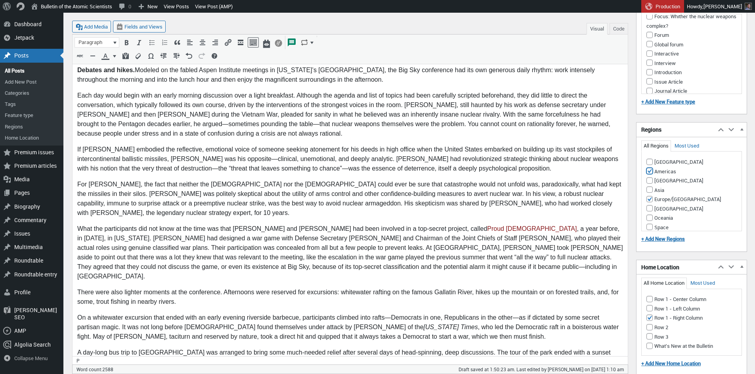
checkbox input "true"
click at [716, 175] on button "Make primary" at bounding box center [721, 171] width 32 height 7
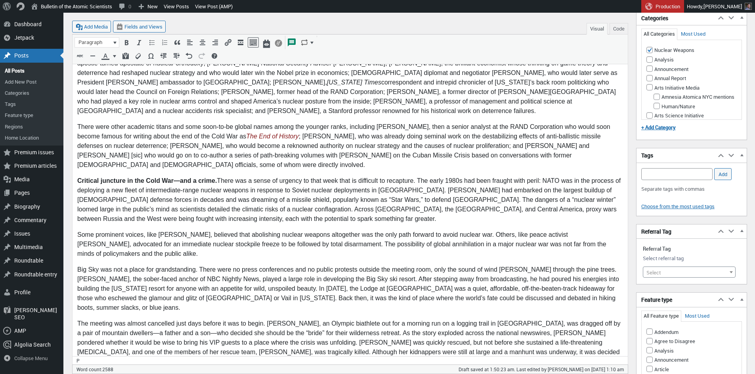
scroll to position [350, 0]
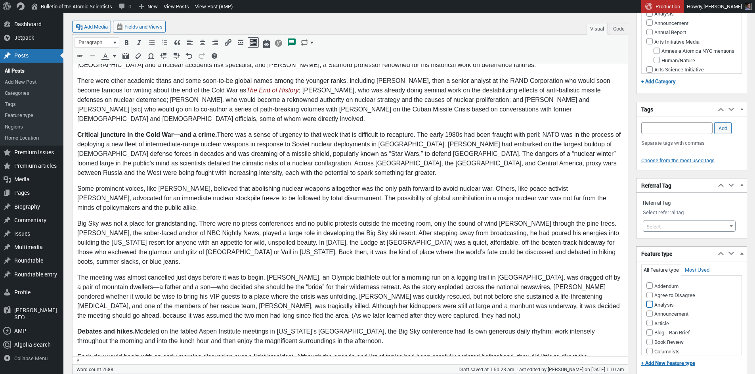
click at [649, 307] on input "Analysis" at bounding box center [649, 304] width 6 height 6
checkbox input "true"
click at [658, 230] on span "Select" at bounding box center [689, 226] width 92 height 11
type input "cold war"
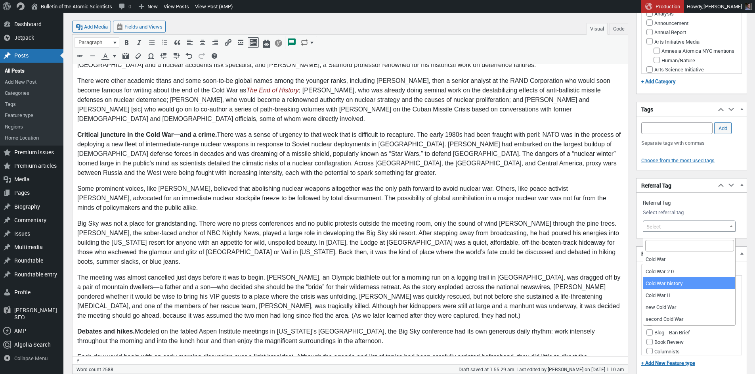
select select "10985"
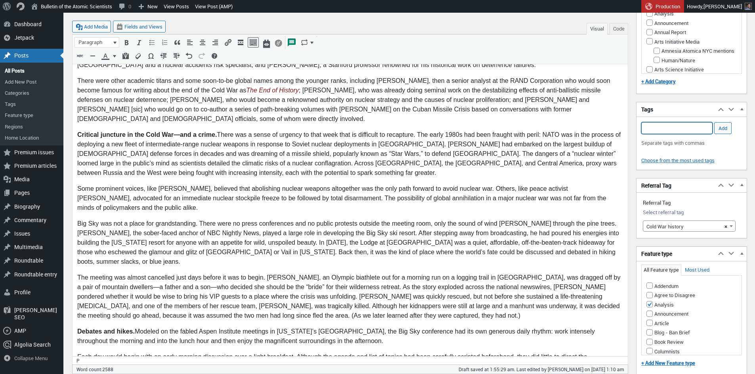
click at [660, 134] on input "Add Tag" at bounding box center [676, 128] width 71 height 12
click at [674, 169] on li "Cold War history" at bounding box center [676, 167] width 71 height 11
click at [691, 178] on li "Harvard Kennedy School" at bounding box center [676, 178] width 71 height 11
type input "Cold War history, Harvard Kennedy School,"
click at [723, 133] on input "Add" at bounding box center [722, 128] width 17 height 12
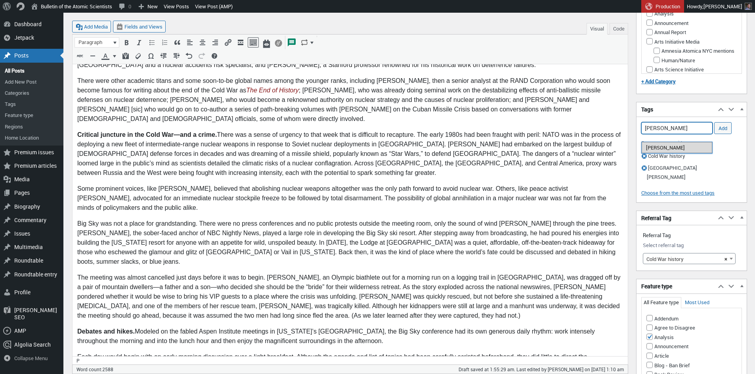
click at [676, 147] on li "[PERSON_NAME]" at bounding box center [676, 147] width 71 height 11
paste input "[PERSON_NAME]"
type input "Graham Allison, Joseph Nye"
click at [720, 134] on input "Add" at bounding box center [722, 128] width 17 height 12
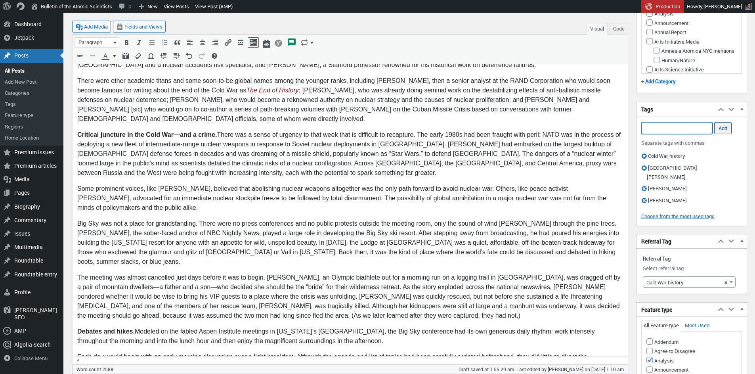
scroll to position [0, 0]
click at [671, 134] on input "Add Tag" at bounding box center [676, 128] width 71 height 12
paste input "From left to right, Graham Allison, Albert Carnesale, and Joseph Nye"
drag, startPoint x: 663, startPoint y: 136, endPoint x: 729, endPoint y: 141, distance: 65.5
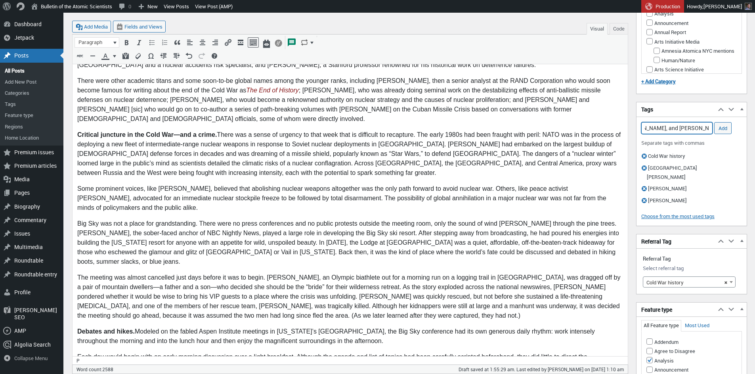
click at [712, 134] on input "From left to right, Graham Allison, Albert Carnesale, and Joseph Nye" at bounding box center [676, 128] width 71 height 12
drag, startPoint x: 663, startPoint y: 135, endPoint x: 604, endPoint y: 139, distance: 59.1
click at [641, 134] on input "From left to right, Graham Allison, Albert Carnesale" at bounding box center [676, 128] width 71 height 12
type input "Albert Carnesale"
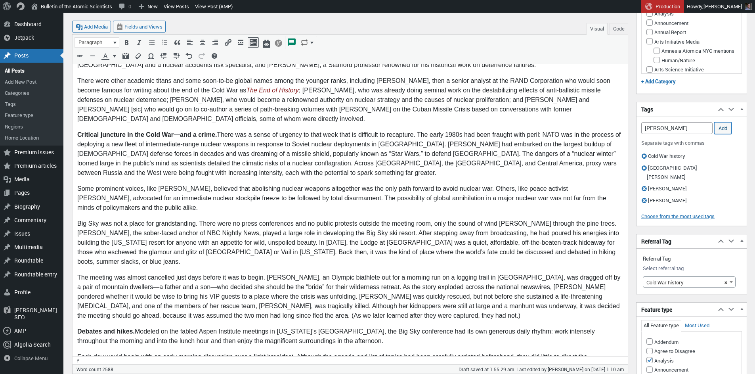
click at [724, 134] on input "Add" at bounding box center [722, 128] width 17 height 12
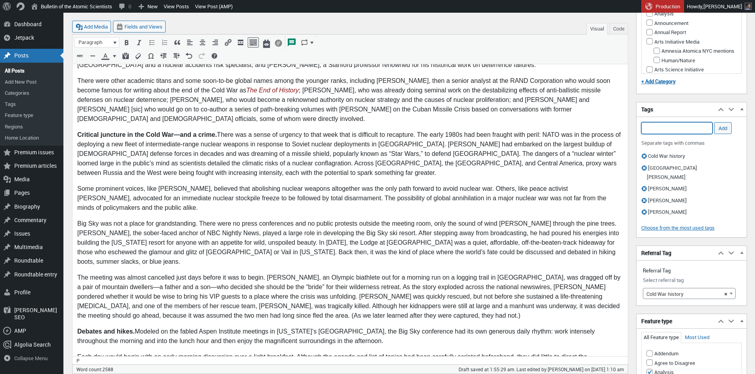
click at [665, 134] on input "Add Tag" at bounding box center [676, 128] width 71 height 12
type input "Big Sky"
click at [728, 134] on input "Add" at bounding box center [722, 128] width 17 height 12
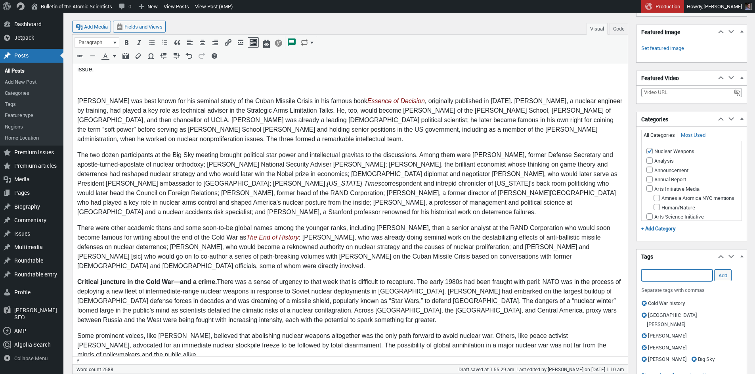
scroll to position [65, 0]
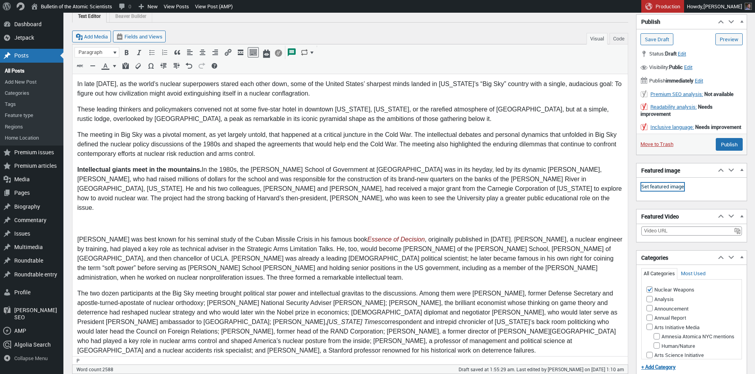
click at [667, 191] on link "Set featured image" at bounding box center [662, 187] width 43 height 8
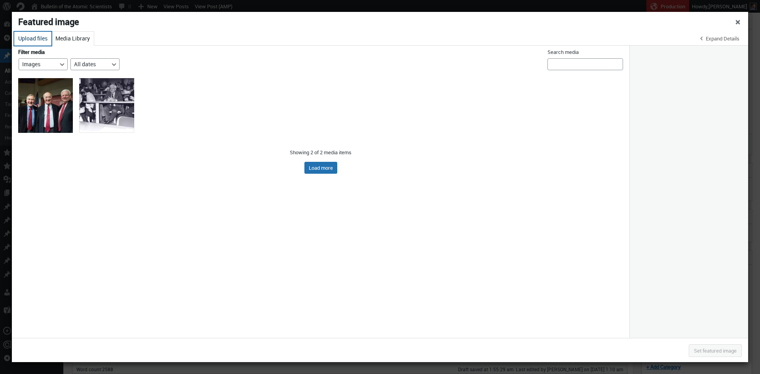
click at [24, 38] on button "Upload files" at bounding box center [32, 39] width 37 height 14
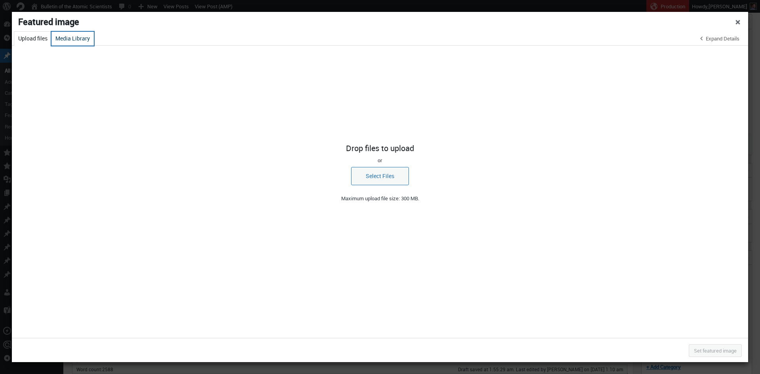
click at [64, 37] on button "Media Library" at bounding box center [72, 39] width 42 height 14
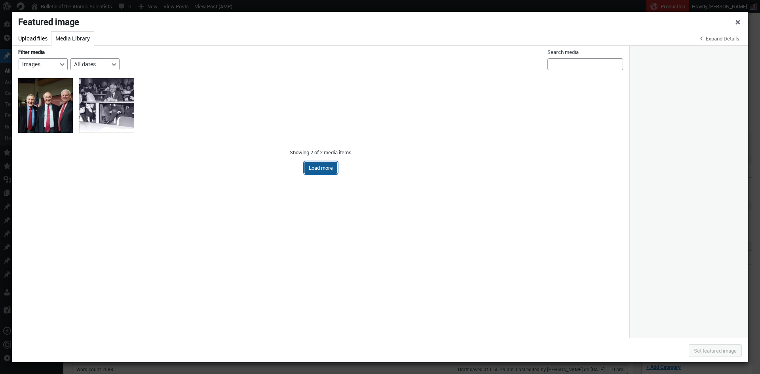
click at [315, 166] on button "Load more" at bounding box center [321, 168] width 33 height 12
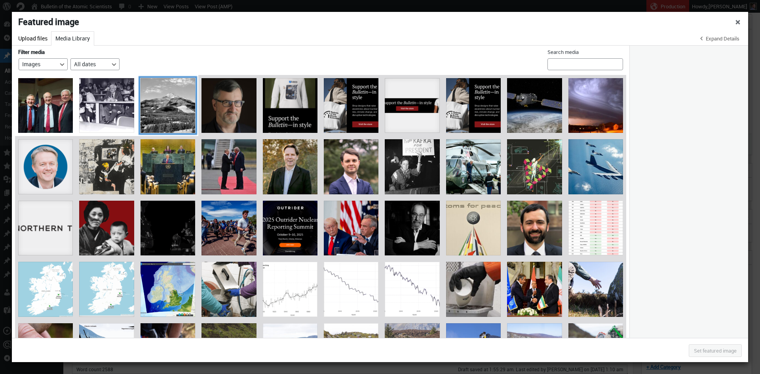
click at [169, 105] on div at bounding box center [168, 105] width 55 height 55
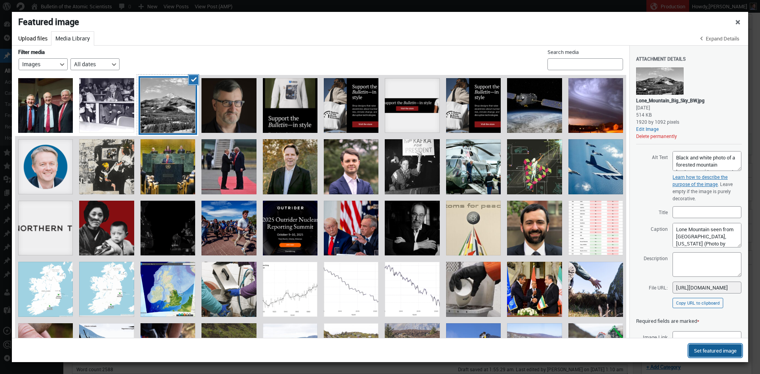
click at [700, 349] on button "Set featured image" at bounding box center [715, 350] width 53 height 13
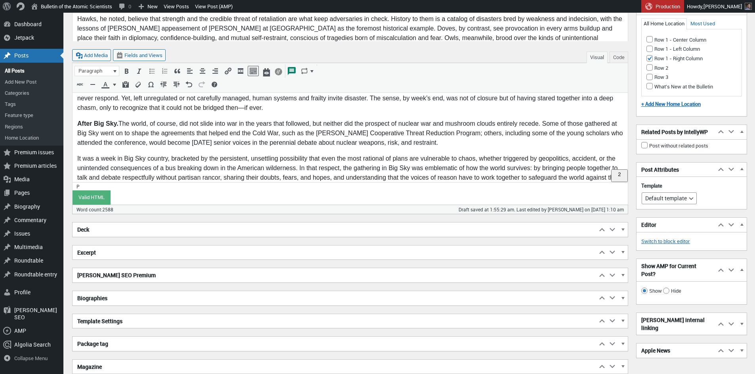
scroll to position [1138, 0]
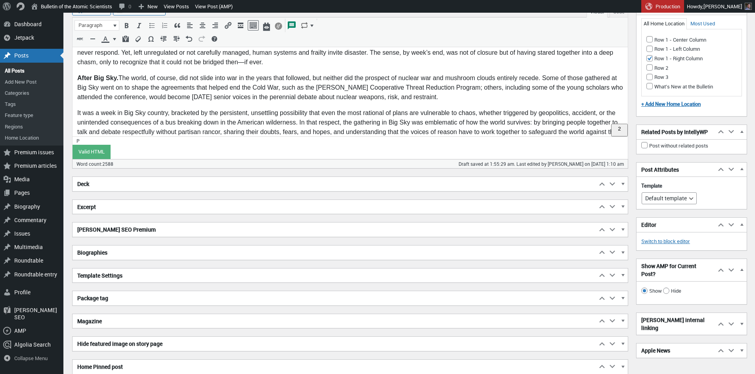
click at [203, 208] on h2 "Excerpt" at bounding box center [334, 207] width 524 height 14
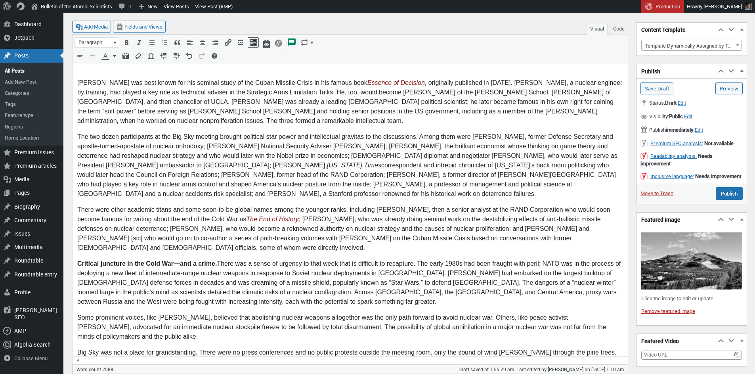
scroll to position [0, 0]
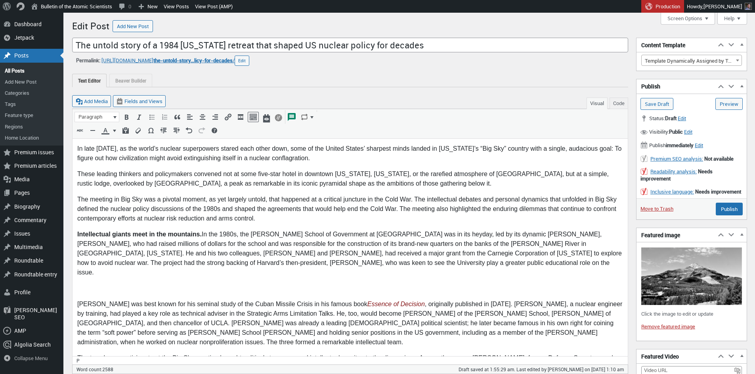
click at [160, 283] on p "To enrich screen reader interactions, please activate Accessibility in Grammarl…" at bounding box center [349, 288] width 545 height 10
click at [105, 100] on button "Add Media" at bounding box center [91, 101] width 39 height 12
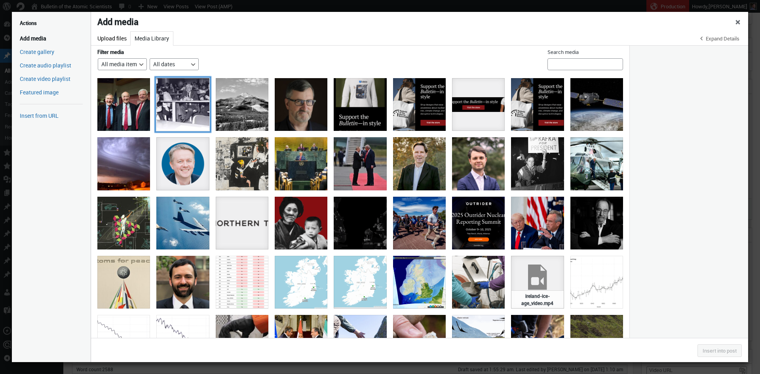
click at [173, 110] on div at bounding box center [182, 104] width 53 height 53
select select "file"
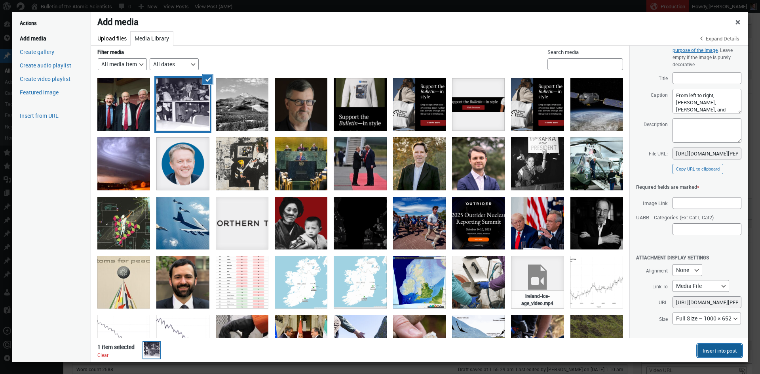
click at [724, 350] on button "Insert into post" at bounding box center [720, 350] width 44 height 13
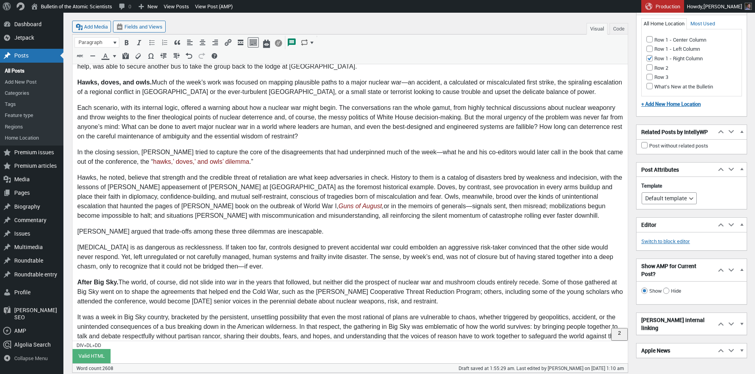
scroll to position [1187, 0]
click at [244, 242] on p "[MEDICAL_DATA] is as dangerous as recklessness. If taken too far, controls desi…" at bounding box center [349, 256] width 545 height 29
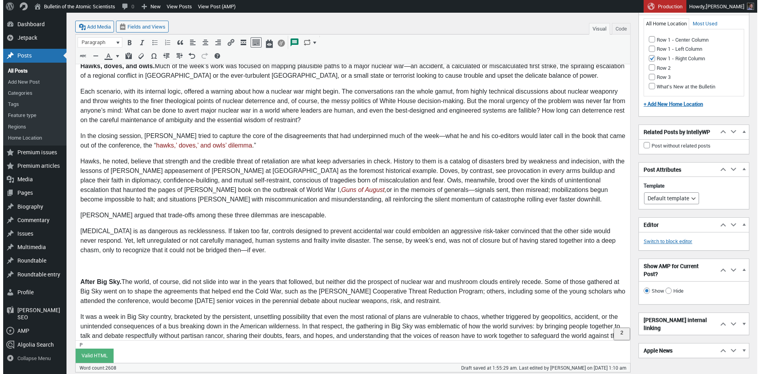
scroll to position [1203, 0]
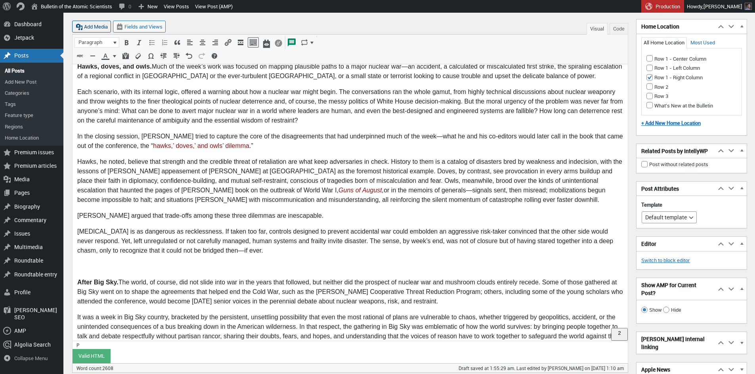
click at [101, 27] on button "Add Media" at bounding box center [91, 27] width 39 height 12
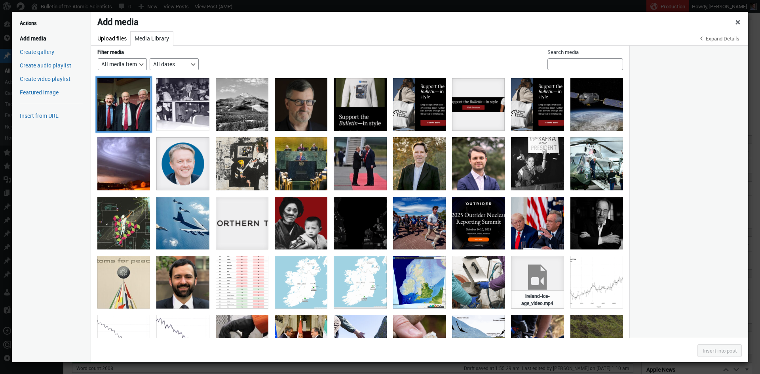
click at [129, 101] on div "NSA panel - 2014" at bounding box center [123, 104] width 53 height 53
select select "file"
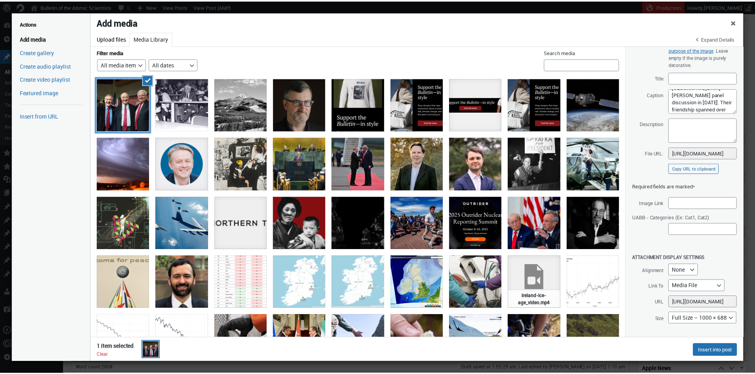
scroll to position [19, 0]
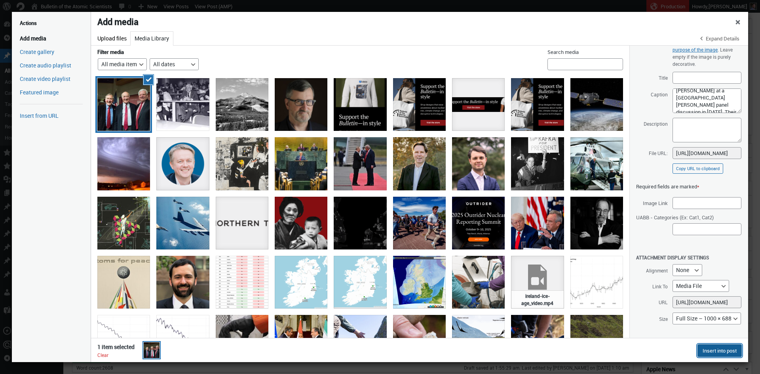
click at [709, 349] on button "Insert into post" at bounding box center [720, 350] width 44 height 13
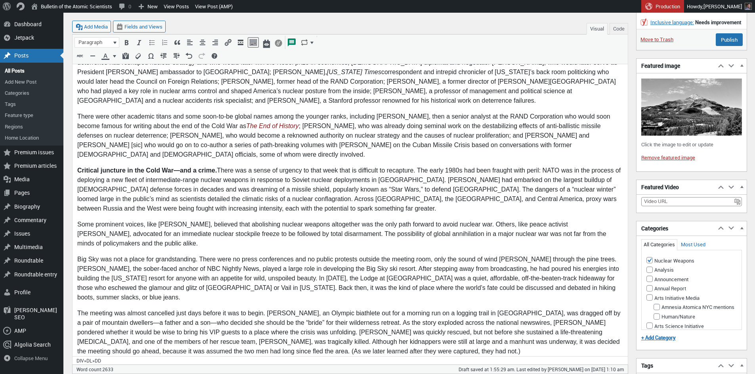
scroll to position [384, 0]
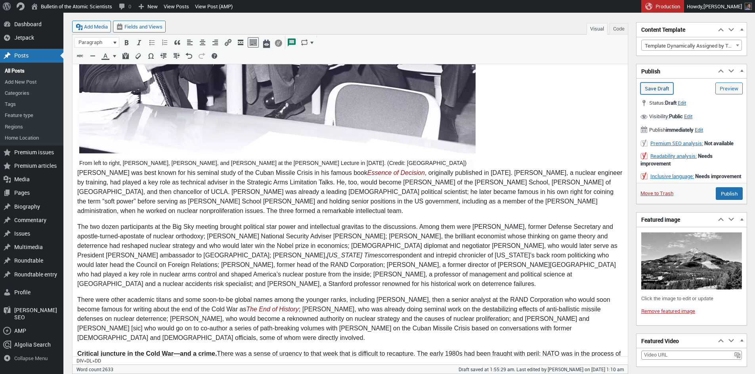
click at [656, 88] on input "Save Draft" at bounding box center [656, 88] width 33 height 12
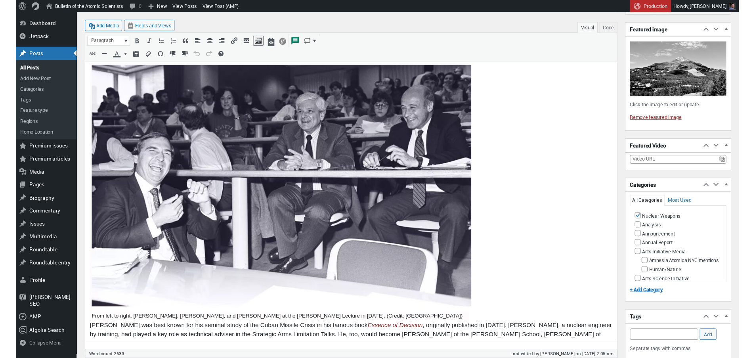
scroll to position [461, 0]
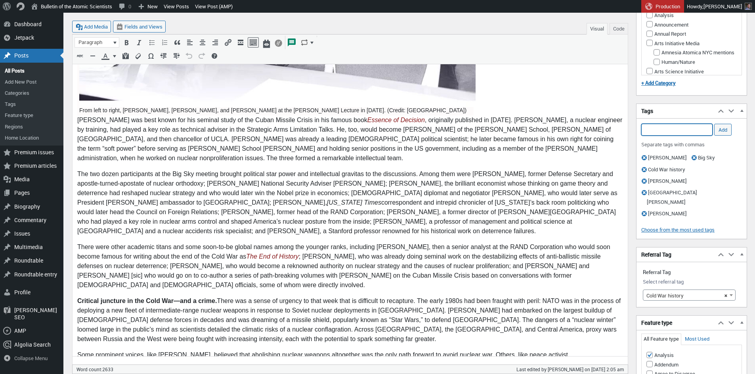
click at [645, 135] on input "Add Tag" at bounding box center [676, 130] width 71 height 12
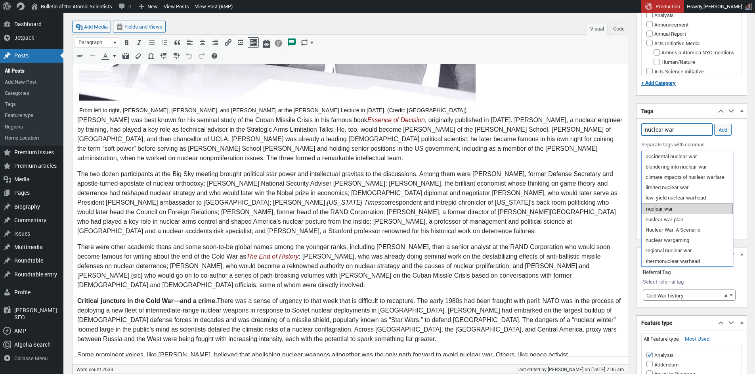
click at [670, 207] on li "nuclear war" at bounding box center [686, 208] width 91 height 11
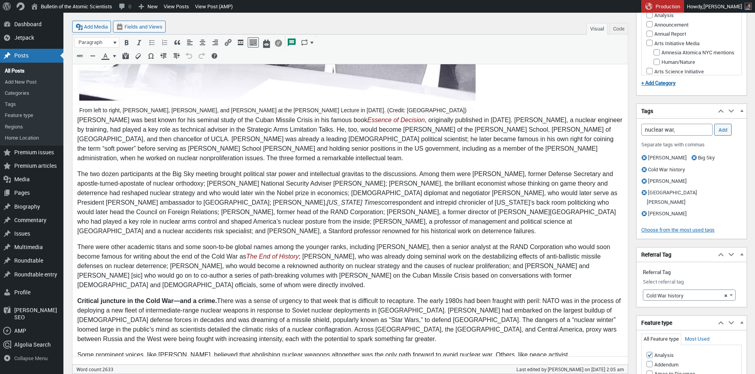
click at [318, 196] on p "The two dozen participants at the Big Sky meeting brought political star power …" at bounding box center [349, 202] width 545 height 67
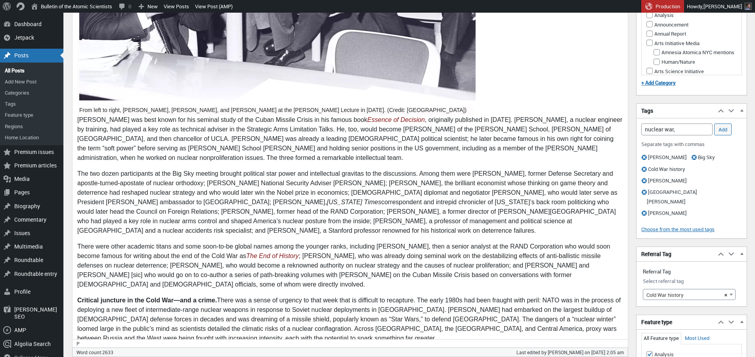
scroll to position [0, 0]
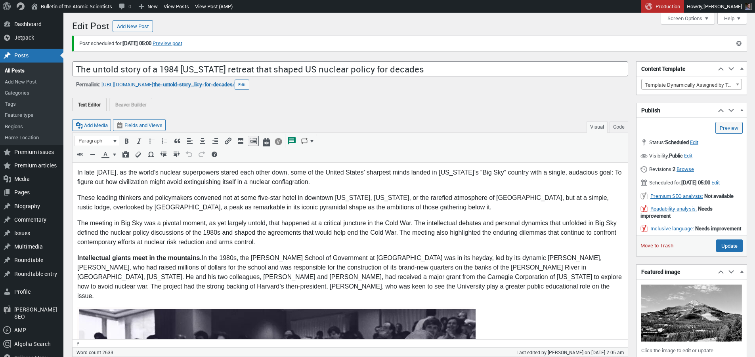
click at [191, 242] on p "The meeting in Big Sky was a pivotal moment, as yet largely untold, that happen…" at bounding box center [349, 232] width 545 height 29
drag, startPoint x: 246, startPoint y: 249, endPoint x: 239, endPoint y: 247, distance: 6.8
drag, startPoint x: 220, startPoint y: 243, endPoint x: 256, endPoint y: 241, distance: 35.7
click at [256, 241] on p "The meeting in Big Sky was a pivotal moment, as yet largely untold, that happen…" at bounding box center [349, 232] width 545 height 29
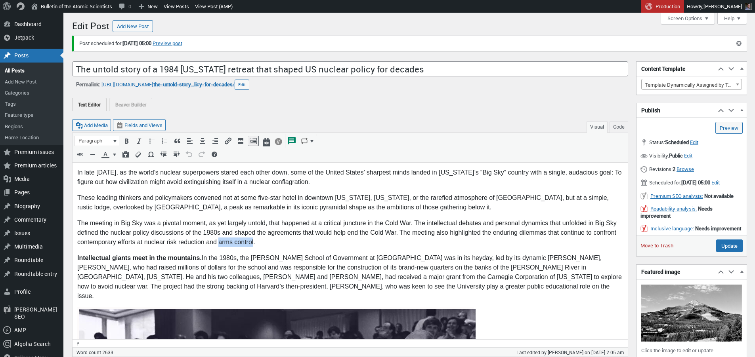
copy p "arms control"
click at [316, 244] on p "The meeting in Big Sky was a pivotal moment, as yet largely untold, that happen…" at bounding box center [349, 232] width 545 height 29
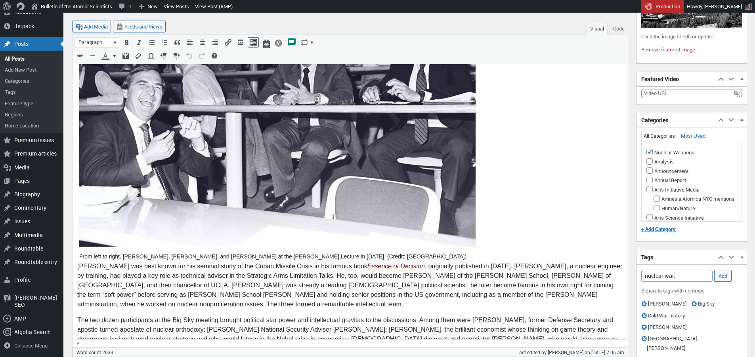
scroll to position [319, 0]
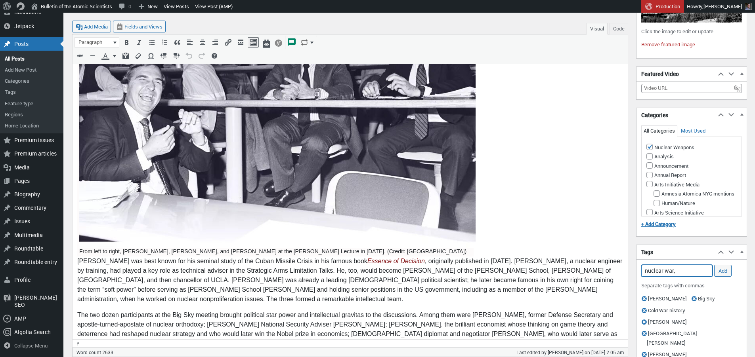
click at [690, 277] on input "nuclear war," at bounding box center [676, 271] width 71 height 12
paste input "arms control"
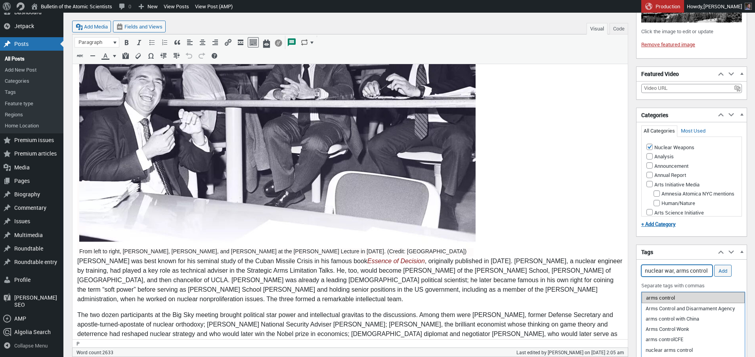
click at [675, 298] on li "arms control" at bounding box center [692, 297] width 103 height 11
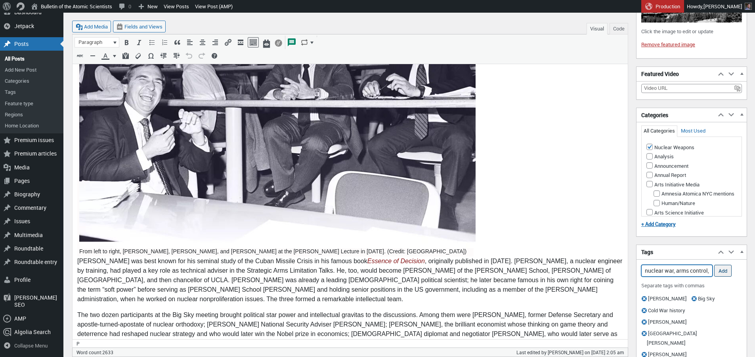
type input "nuclear war, arms control,"
click at [722, 277] on input "Add" at bounding box center [722, 271] width 17 height 12
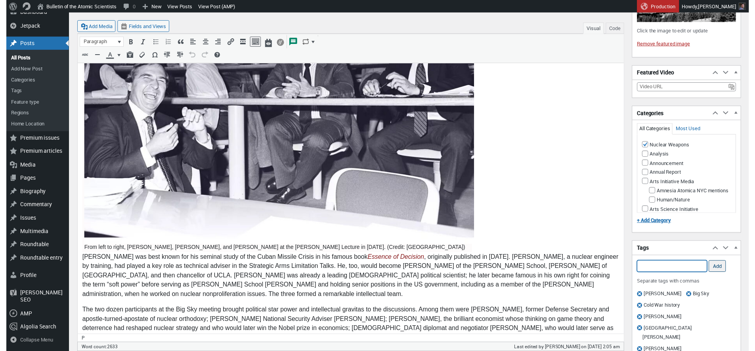
scroll to position [0, 0]
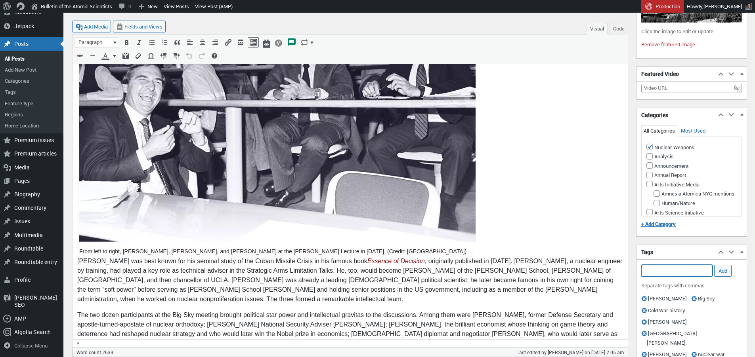
click at [696, 277] on input "Add Tag" at bounding box center [676, 271] width 71 height 12
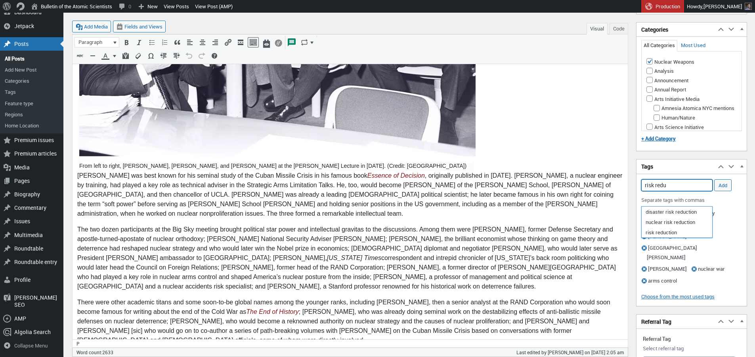
scroll to position [451, 0]
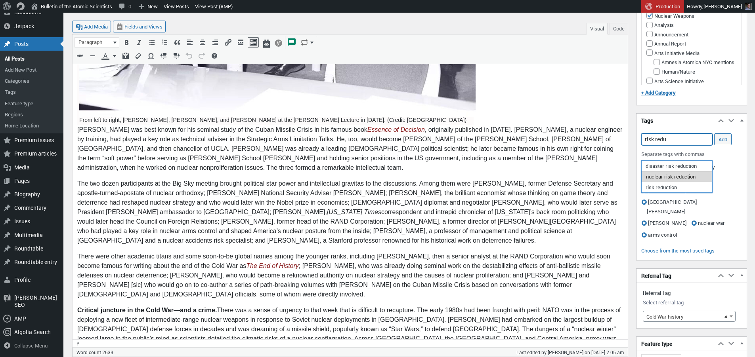
click at [652, 177] on li "nuclear risk reduction" at bounding box center [676, 176] width 71 height 11
type input "nuclear risk reduction,"
click at [728, 145] on input "Add" at bounding box center [722, 139] width 17 height 12
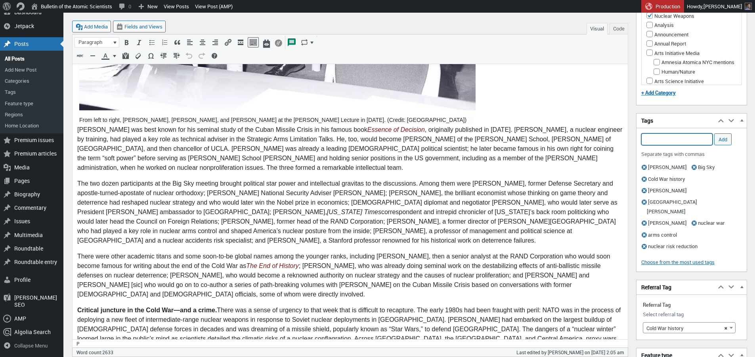
click at [693, 145] on input "Add Tag" at bounding box center [676, 139] width 71 height 12
click at [690, 210] on li "US nuclear policy" at bounding box center [676, 207] width 71 height 11
type input "US nuclear policy,"
click at [717, 145] on input "Add" at bounding box center [722, 139] width 17 height 12
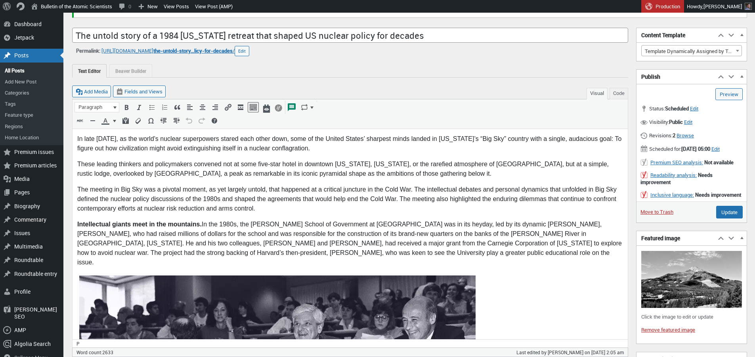
scroll to position [0, 0]
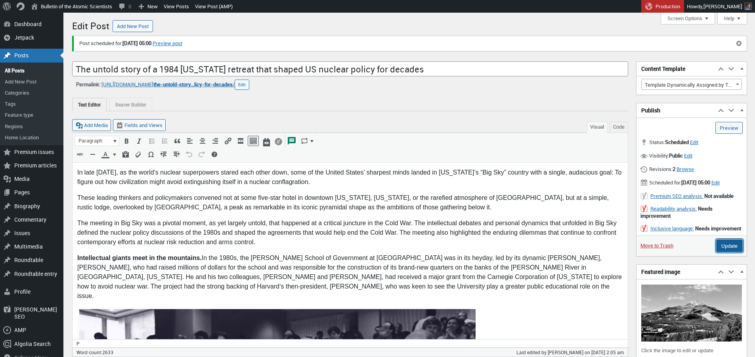
click at [735, 252] on input "Update" at bounding box center [729, 246] width 27 height 13
type input "Schedule"
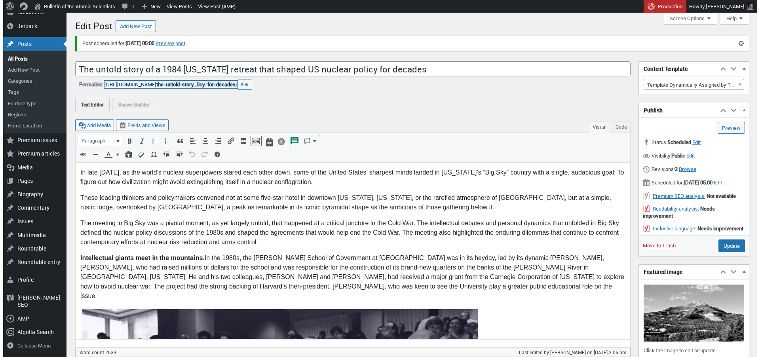
scroll to position [101, 0]
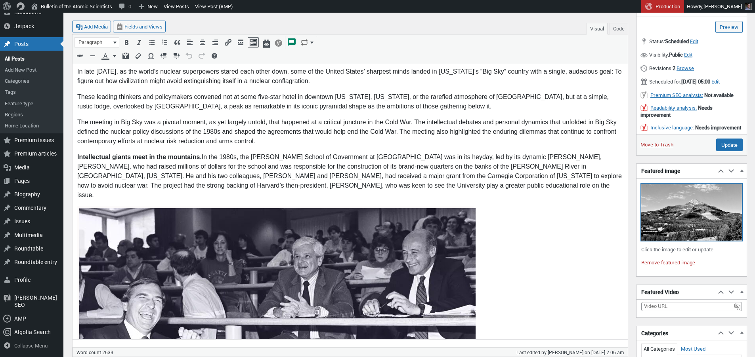
click at [672, 241] on img at bounding box center [691, 212] width 101 height 57
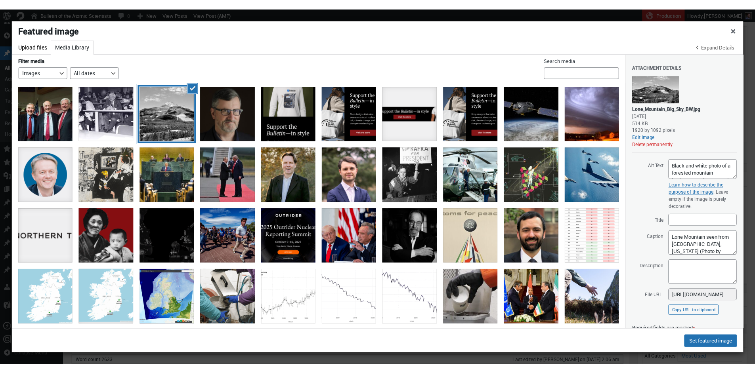
scroll to position [10, 0]
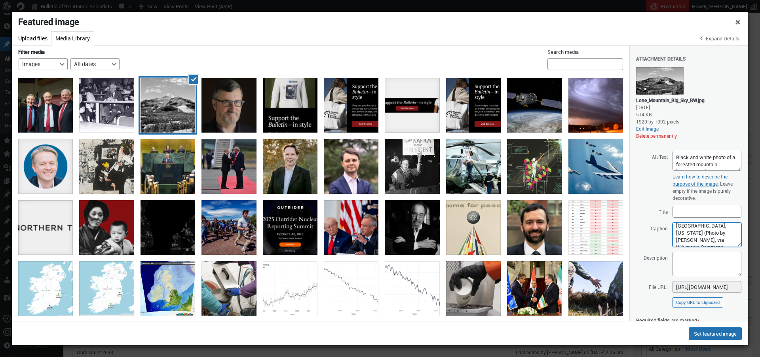
click at [713, 233] on textarea "Lone Mountain seen from [GEOGRAPHIC_DATA], [US_STATE] (Photo by [PERSON_NAME], …" at bounding box center [707, 235] width 69 height 25
type textarea "Lone Mountain seen from Big Sky, Montana (Photo: Greg Gjerdingen, via Wikimedia…"
click at [703, 335] on button "Set featured image" at bounding box center [715, 334] width 53 height 13
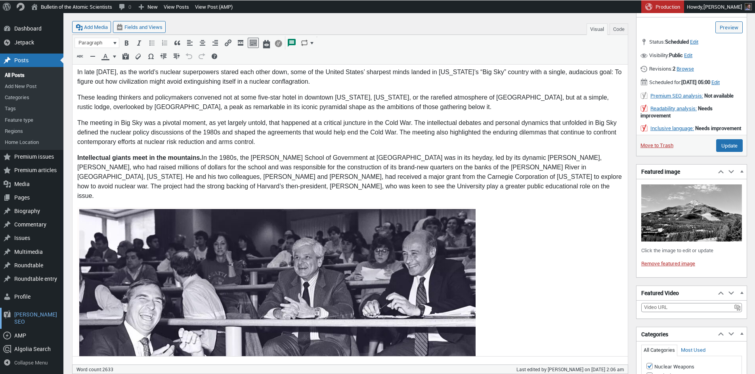
scroll to position [6, 0]
